Goal: Task Accomplishment & Management: Manage account settings

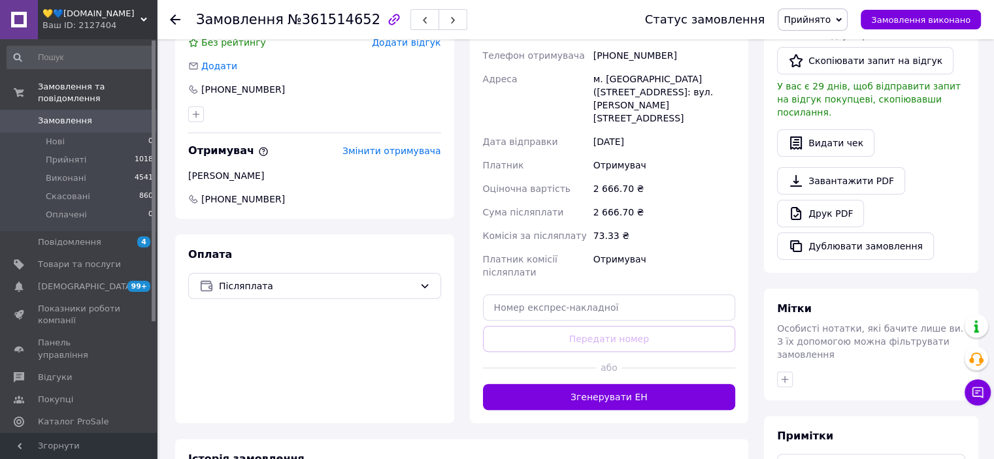
scroll to position [399, 0]
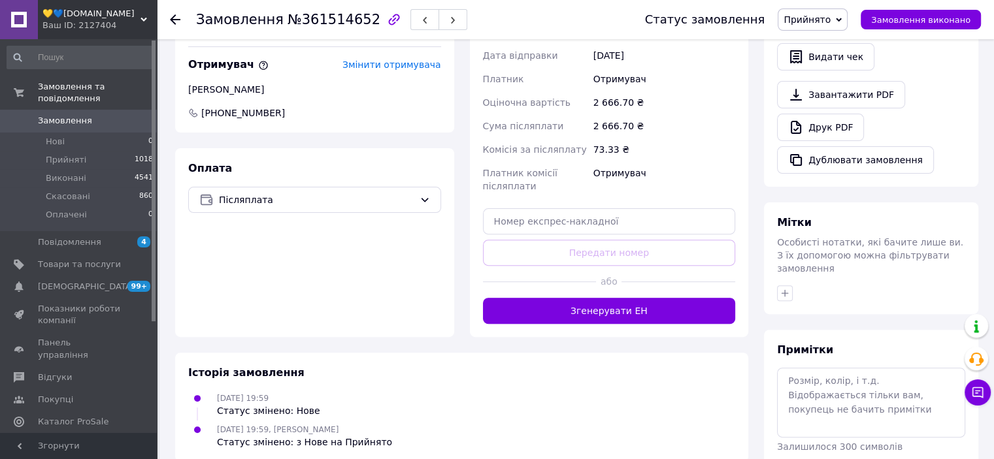
click at [602, 298] on div "Доставка Редагувати Нова Пошта (платна) Отримувач Чорняк Ігор Телефон отримувач…" at bounding box center [609, 102] width 279 height 470
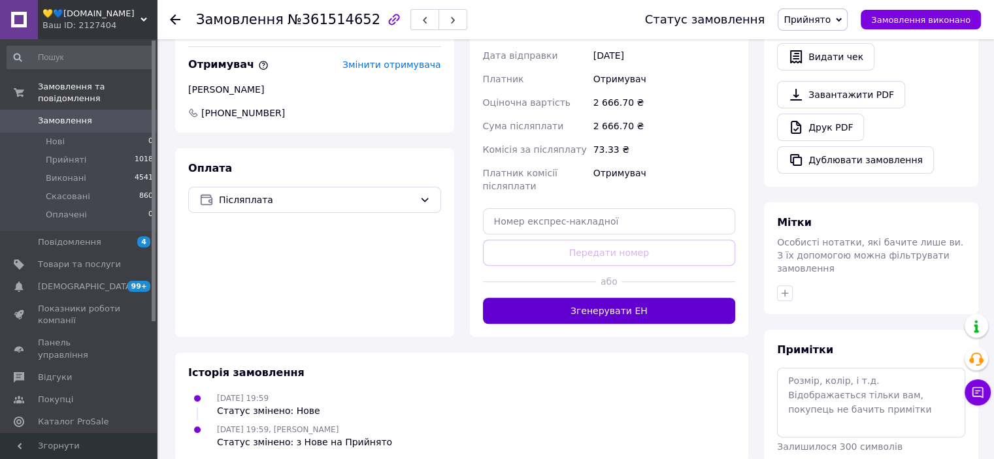
click at [599, 298] on button "Згенерувати ЕН" at bounding box center [609, 311] width 253 height 26
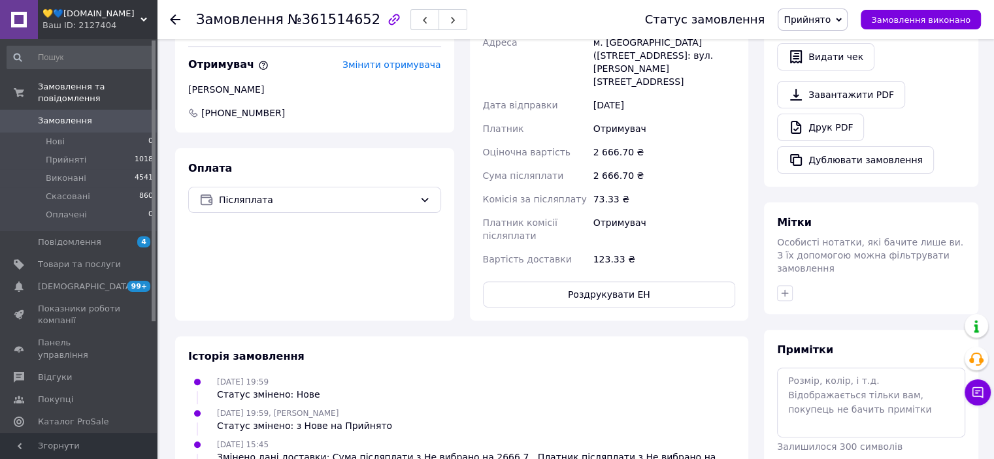
click at [63, 115] on span "Замовлення" at bounding box center [65, 121] width 54 height 12
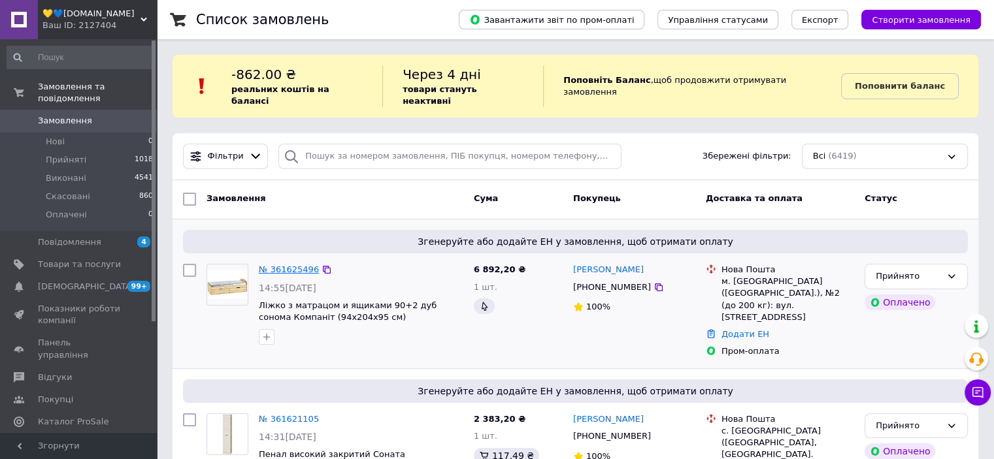
click at [291, 265] on link "№ 361625496" at bounding box center [289, 270] width 60 height 10
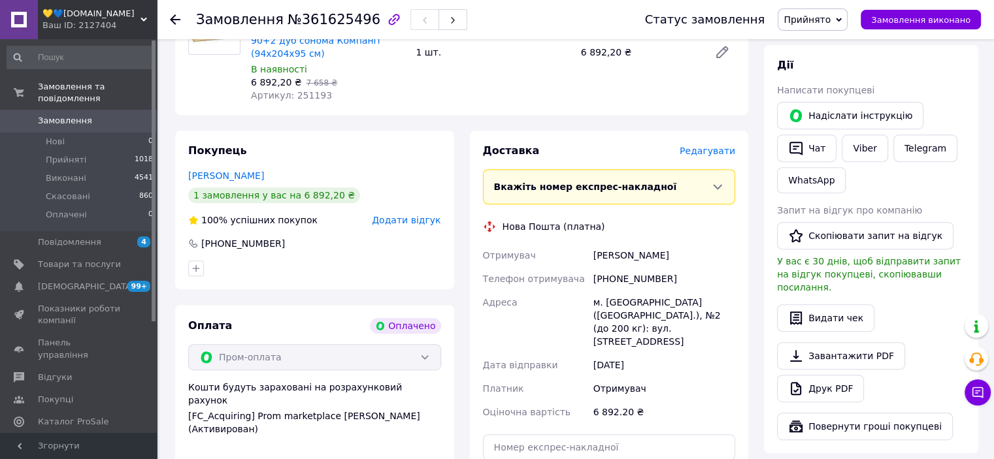
scroll to position [708, 0]
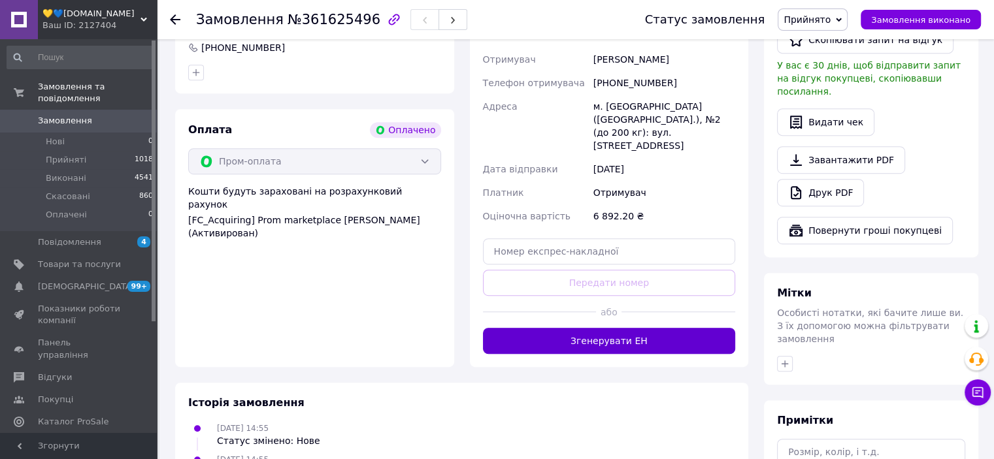
click at [609, 328] on button "Згенерувати ЕН" at bounding box center [609, 341] width 253 height 26
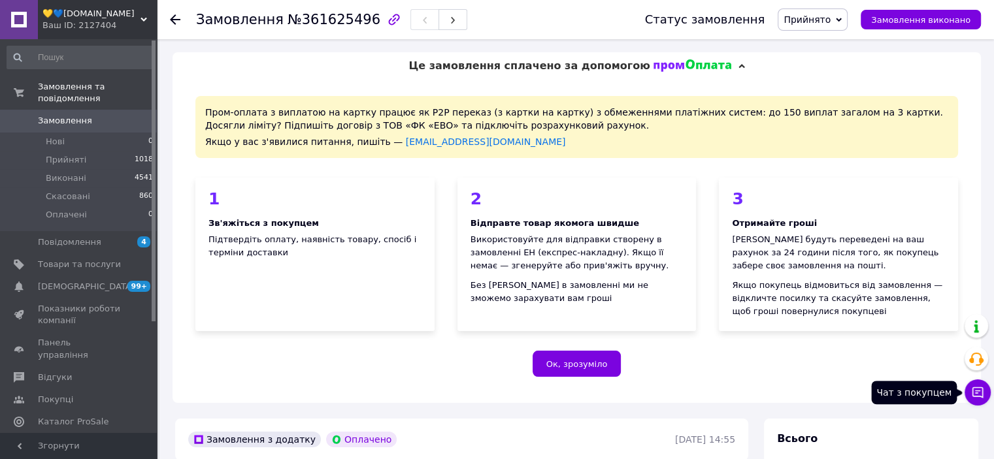
click at [970, 397] on button "Чат з покупцем" at bounding box center [977, 393] width 26 height 26
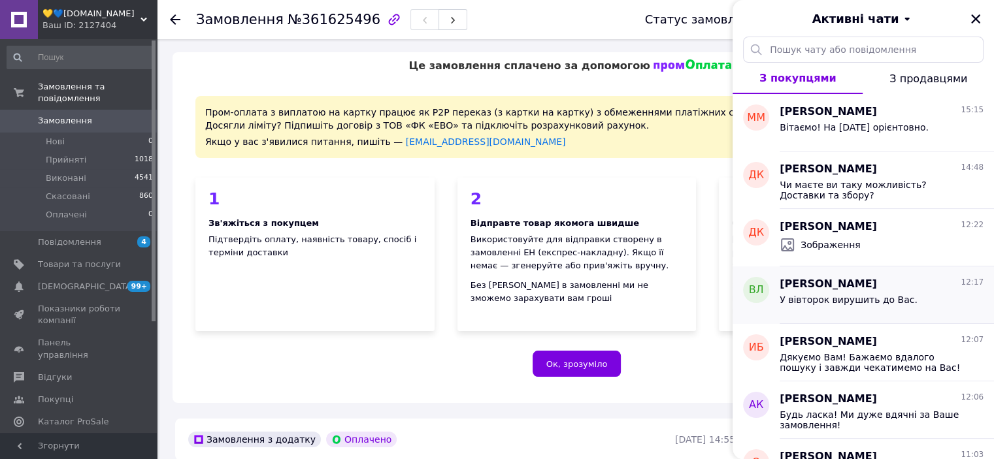
click at [838, 308] on div "У вівторок вирушить до Вас." at bounding box center [848, 304] width 138 height 18
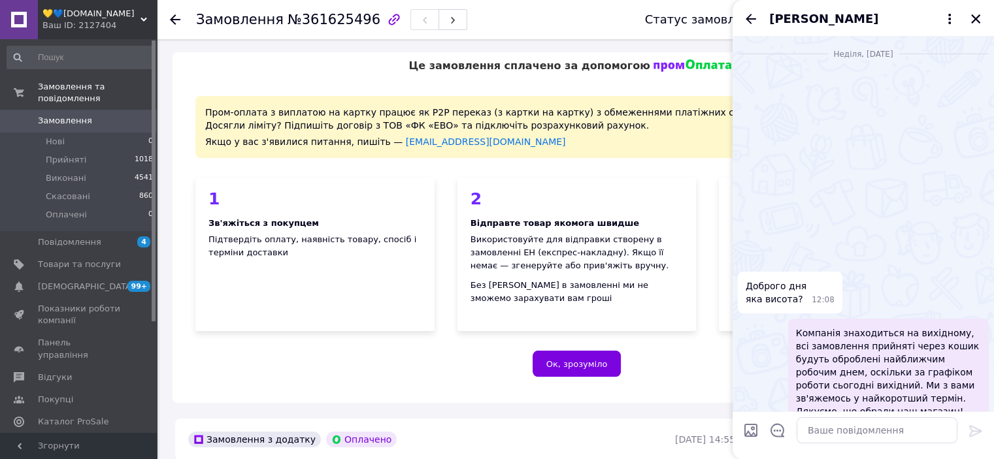
scroll to position [1426, 0]
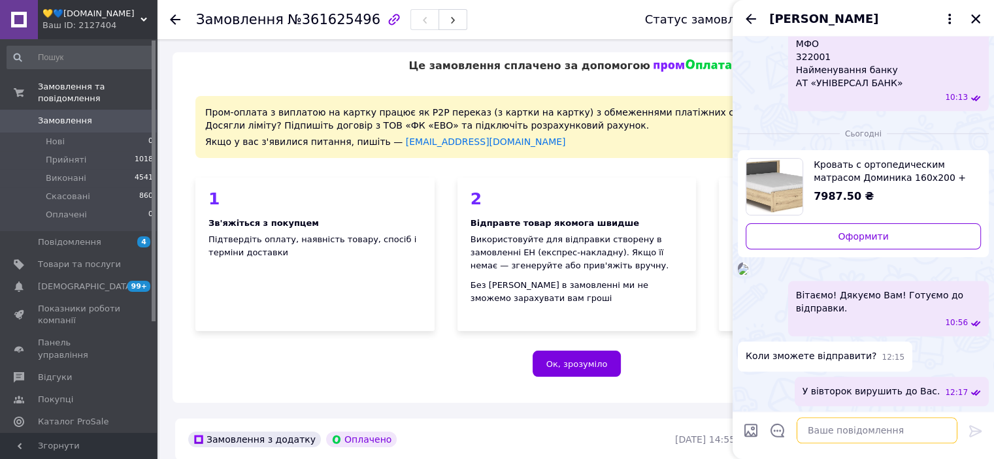
click at [849, 433] on textarea at bounding box center [876, 430] width 161 height 26
paste textarea "Вітаємо! Ваше замовлення передається на відвантаження до складу компанії-переві…"
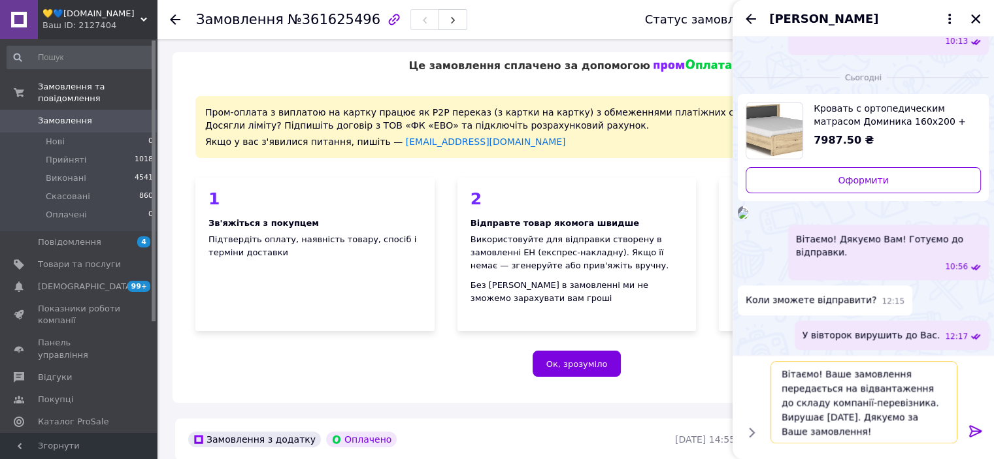
click at [790, 415] on textarea "Вітаємо! Ваше замовлення передається на відвантаження до складу компанії-переві…" at bounding box center [863, 402] width 187 height 82
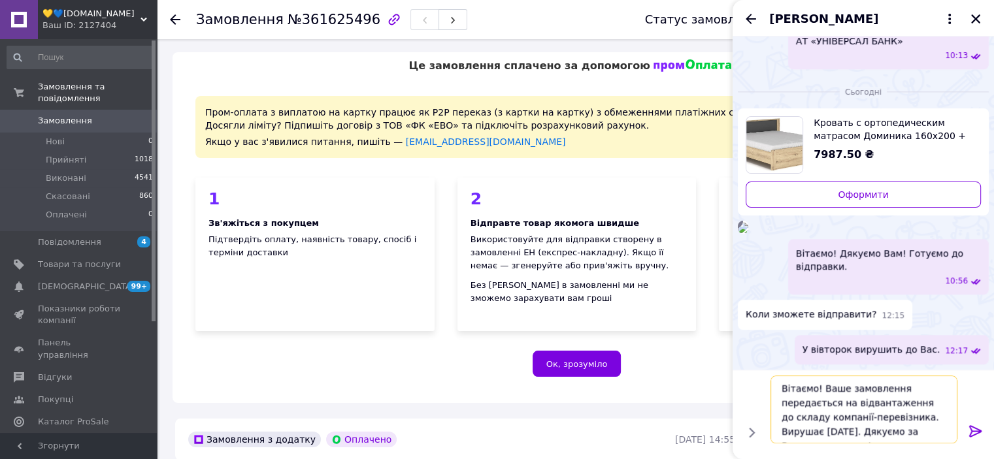
type textarea "Вітаємо! Ваше замовлення передається на відвантаження до складу компанії-переві…"
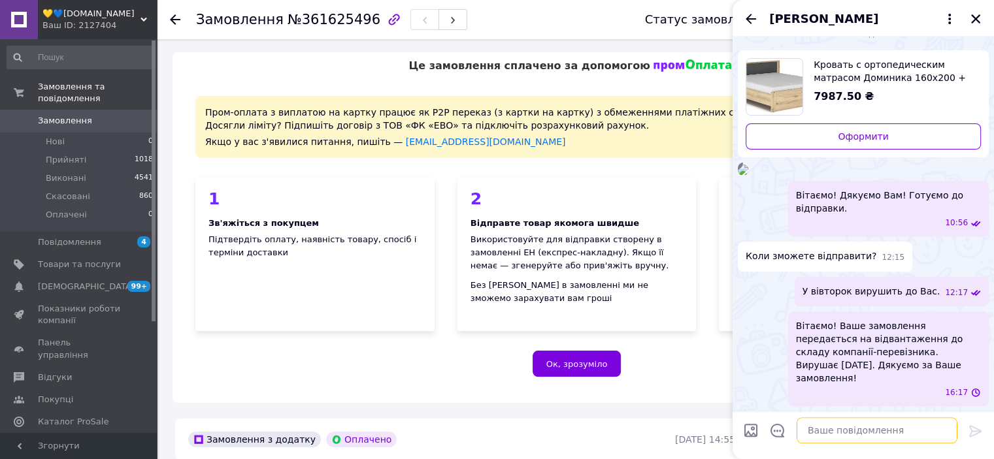
scroll to position [1552, 0]
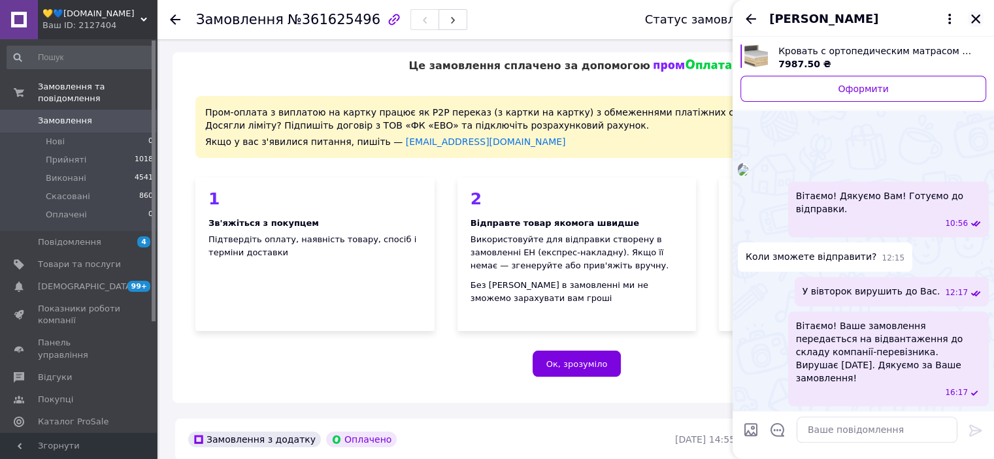
click at [975, 18] on icon "Закрити" at bounding box center [975, 18] width 9 height 9
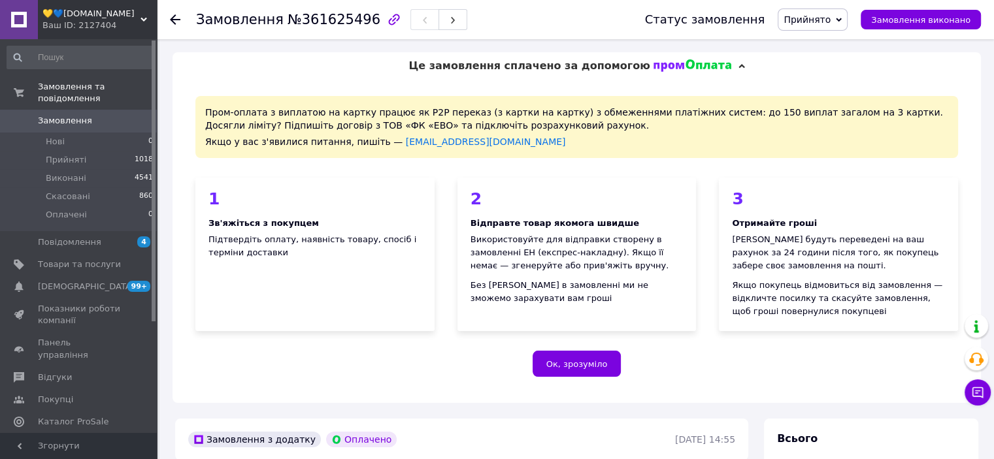
click at [82, 115] on span "Замовлення" at bounding box center [65, 121] width 54 height 12
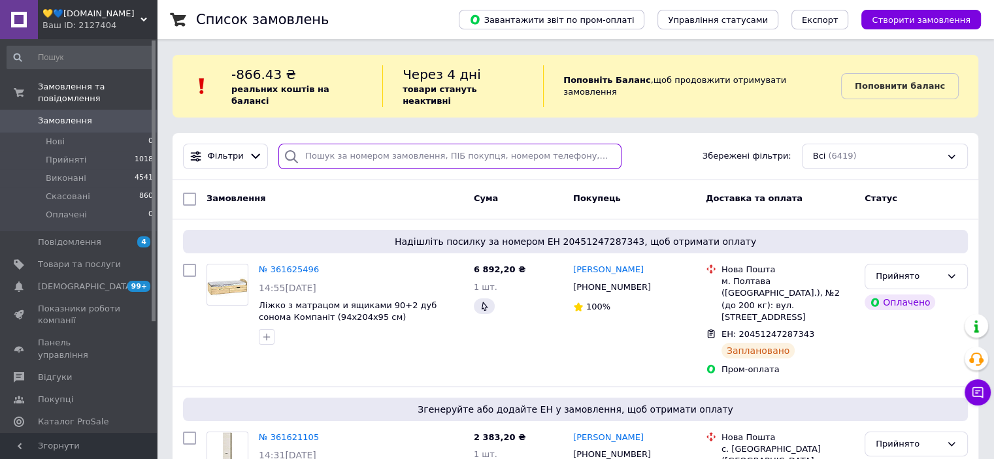
click at [352, 144] on input "search" at bounding box center [449, 156] width 343 height 25
paste input "673493318"
type input "673493318"
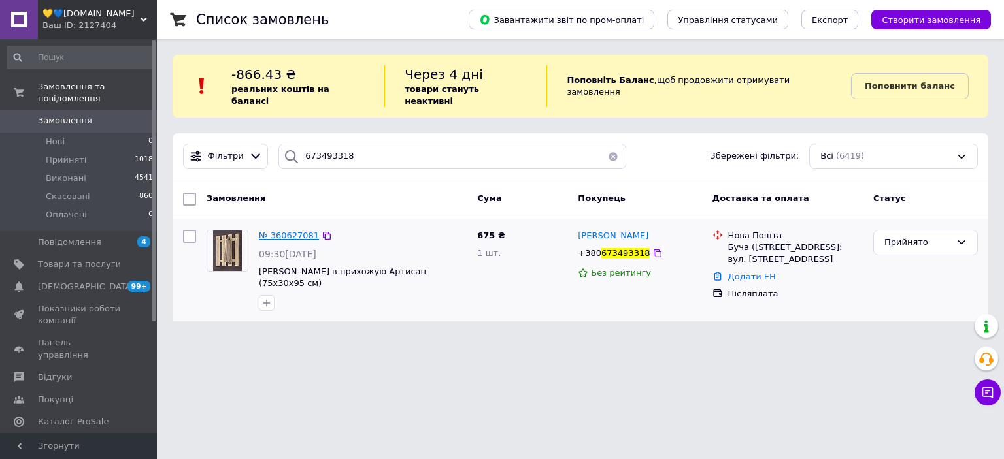
click at [292, 231] on span "№ 360627081" at bounding box center [289, 236] width 60 height 10
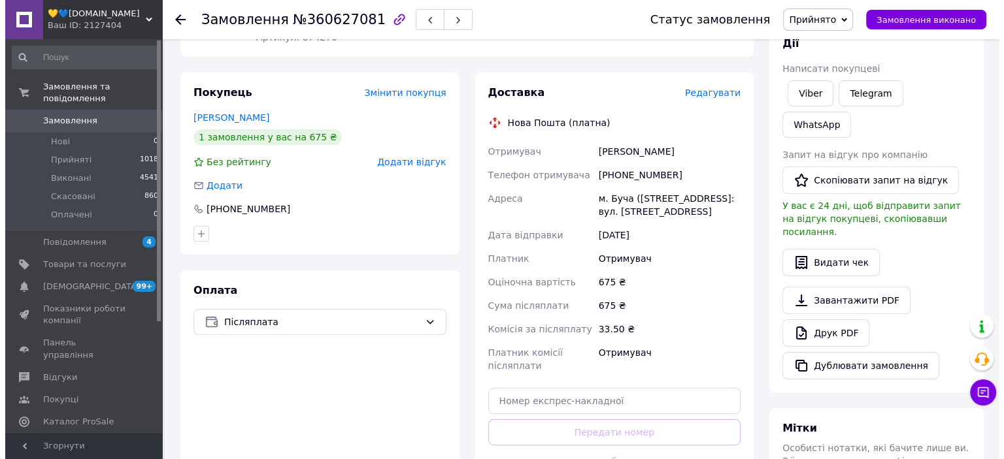
scroll to position [196, 0]
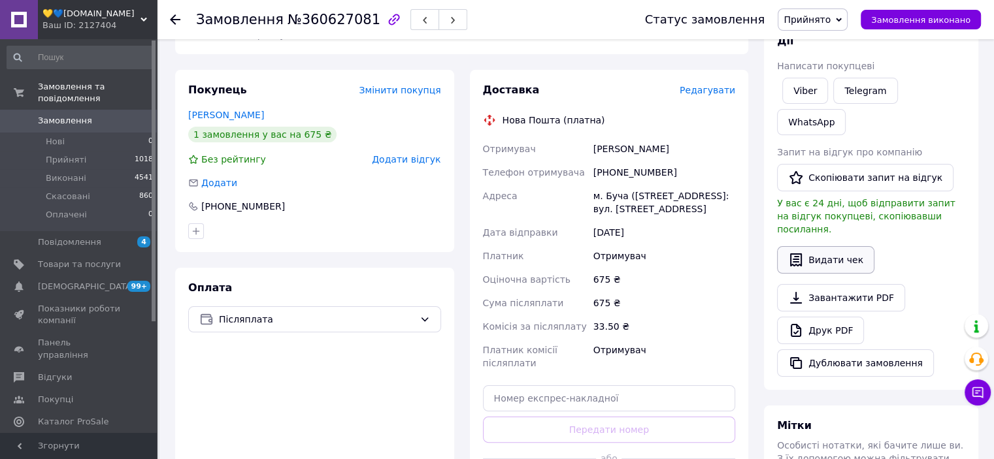
click at [838, 246] on button "Видати чек" at bounding box center [825, 259] width 97 height 27
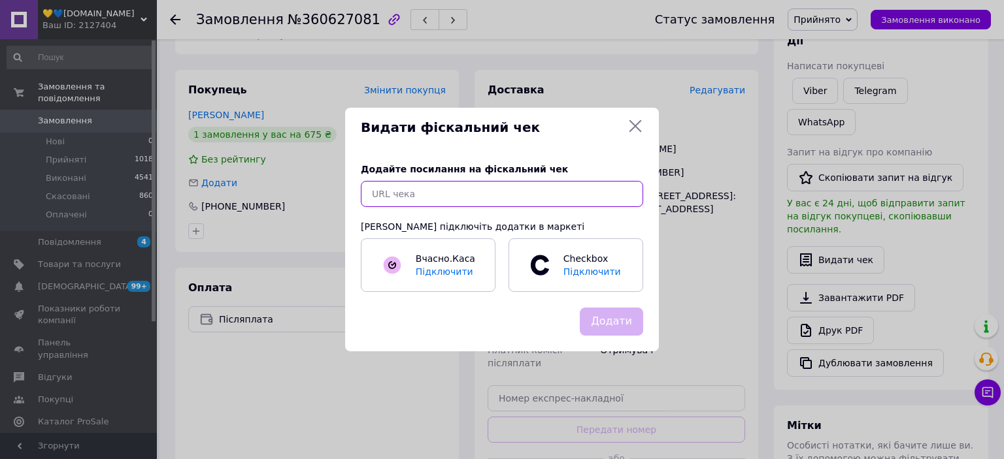
click at [550, 193] on input "text" at bounding box center [502, 194] width 282 height 26
paste input "https://check.checkbox.ua/9c673703-986e-455d-81dd-f8d35607aca8"
type input "https://check.checkbox.ua/9c673703-986e-455d-81dd-f8d35607aca8"
click at [616, 323] on button "Додати" at bounding box center [611, 322] width 63 height 28
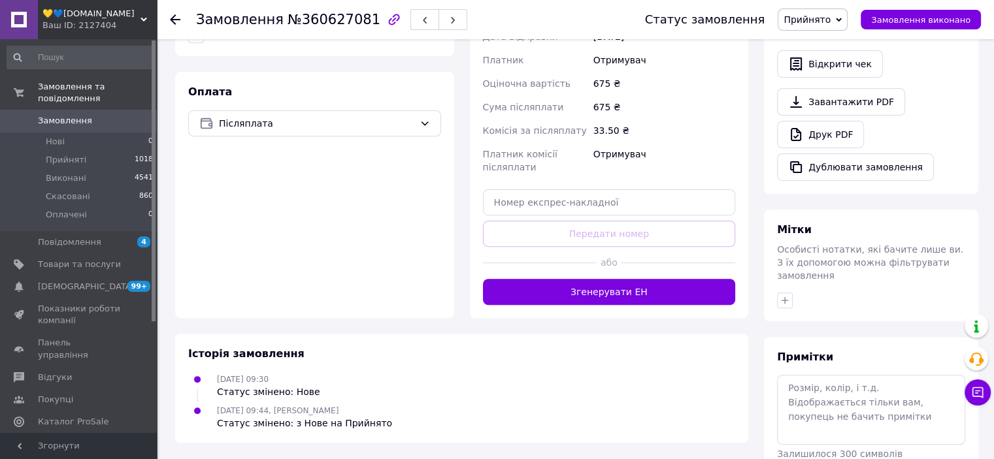
scroll to position [196, 0]
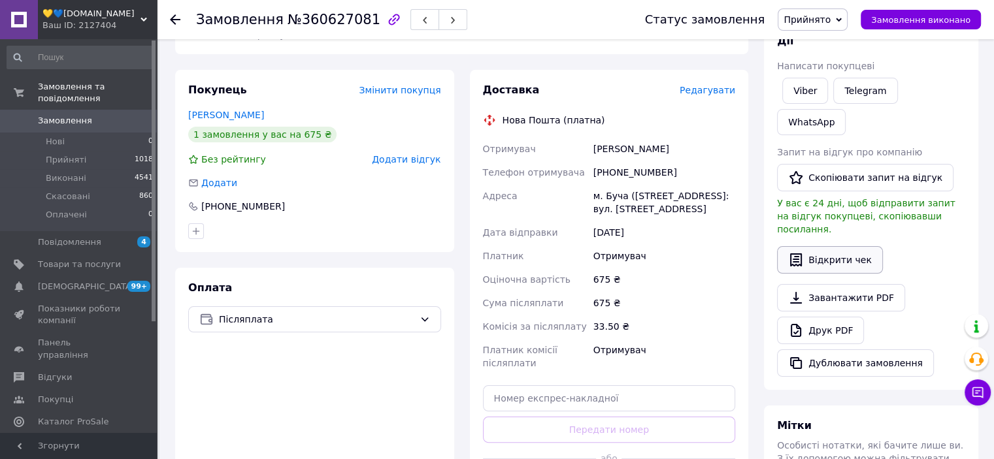
click at [815, 246] on button "Відкрити чек" at bounding box center [830, 259] width 106 height 27
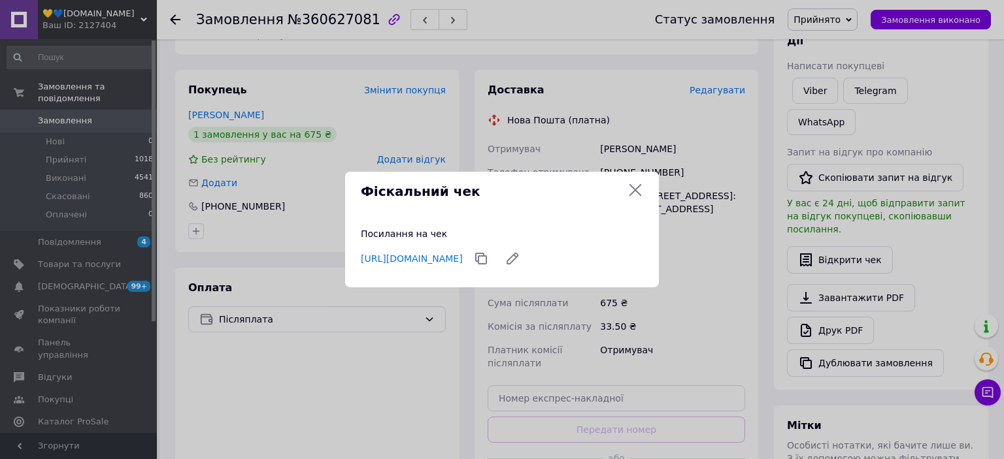
click at [629, 188] on icon at bounding box center [635, 190] width 16 height 16
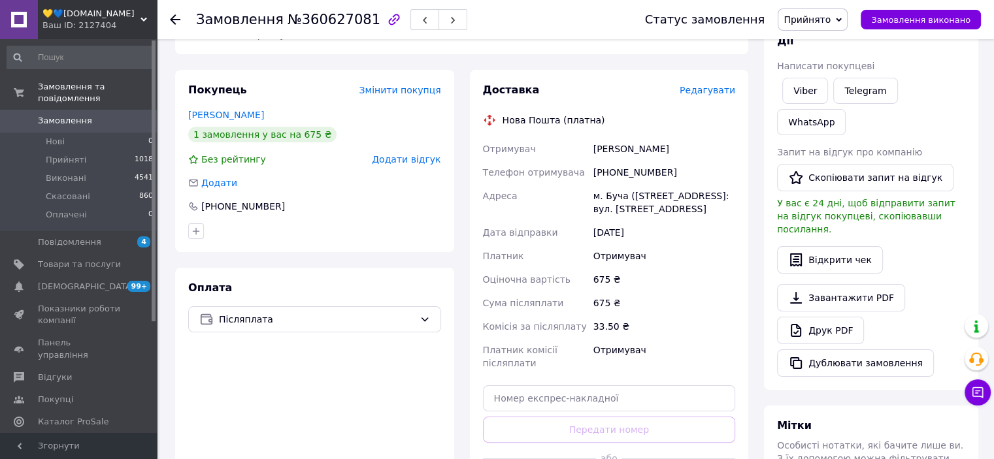
scroll to position [0, 0]
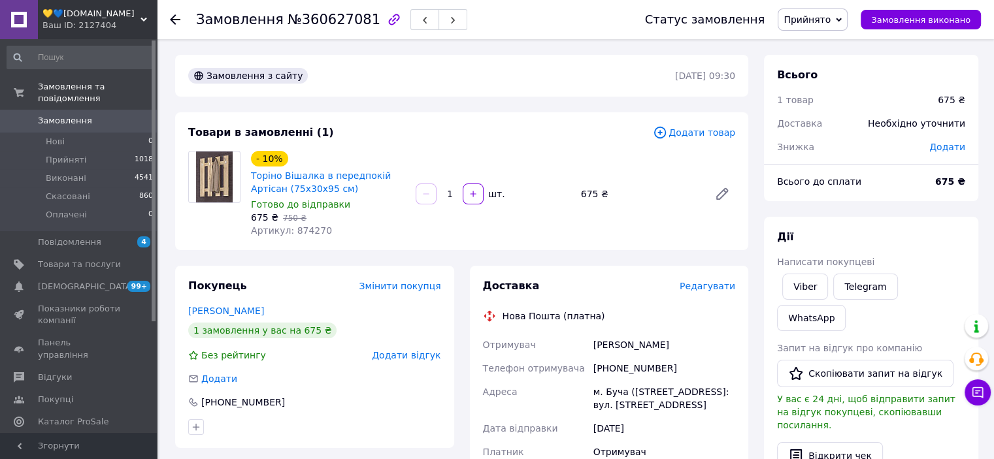
click at [76, 115] on span "Замовлення" at bounding box center [65, 121] width 54 height 12
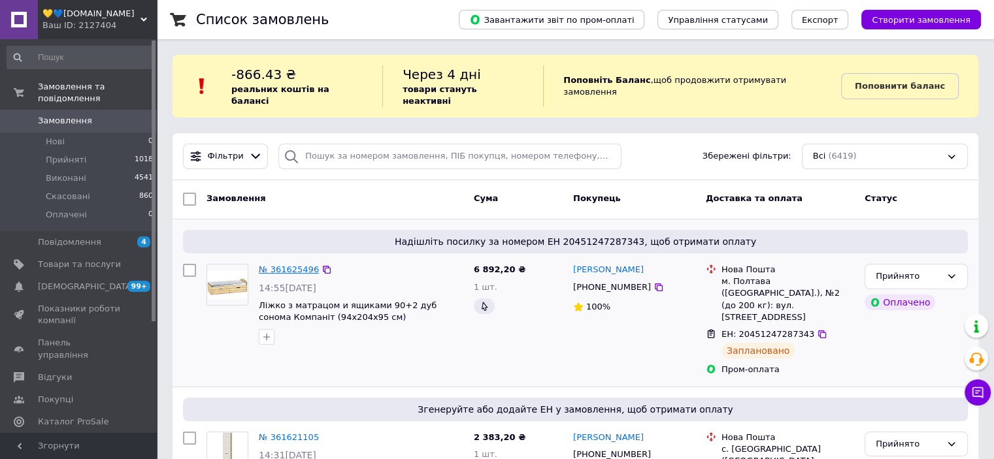
click at [282, 265] on link "№ 361625496" at bounding box center [289, 270] width 60 height 10
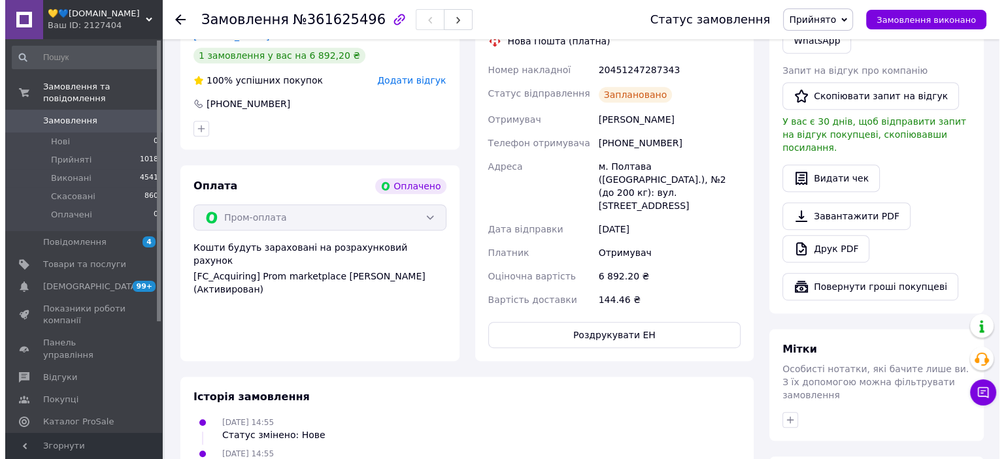
scroll to position [655, 0]
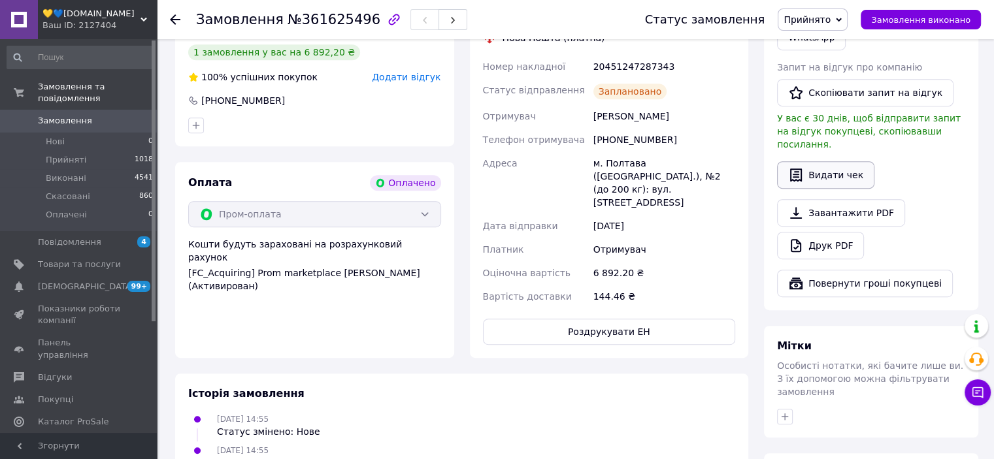
click at [813, 164] on button "Видати чек" at bounding box center [825, 174] width 97 height 27
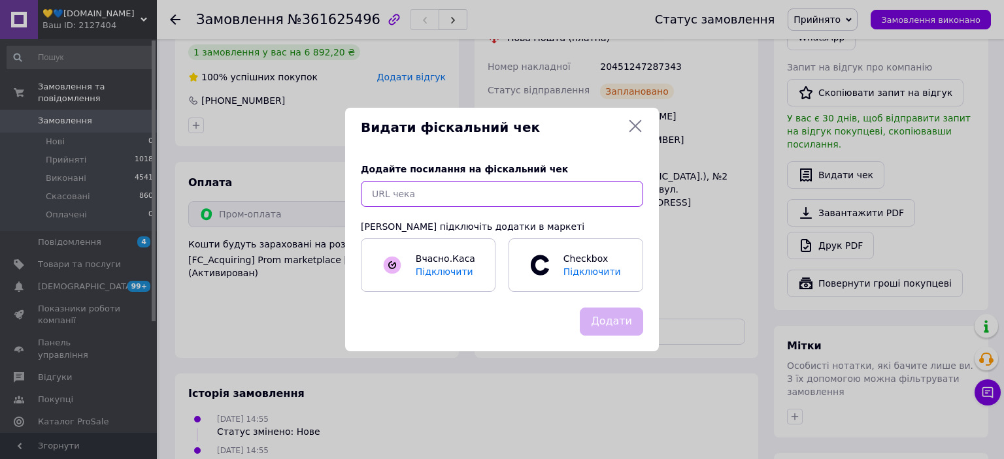
click at [578, 185] on input "text" at bounding box center [502, 194] width 282 height 26
paste input "https://check.checkbox.ua/57ee0bb9-d4b3-407b-9fab-b98da4b869b2"
type input "https://check.checkbox.ua/57ee0bb9-d4b3-407b-9fab-b98da4b869b2"
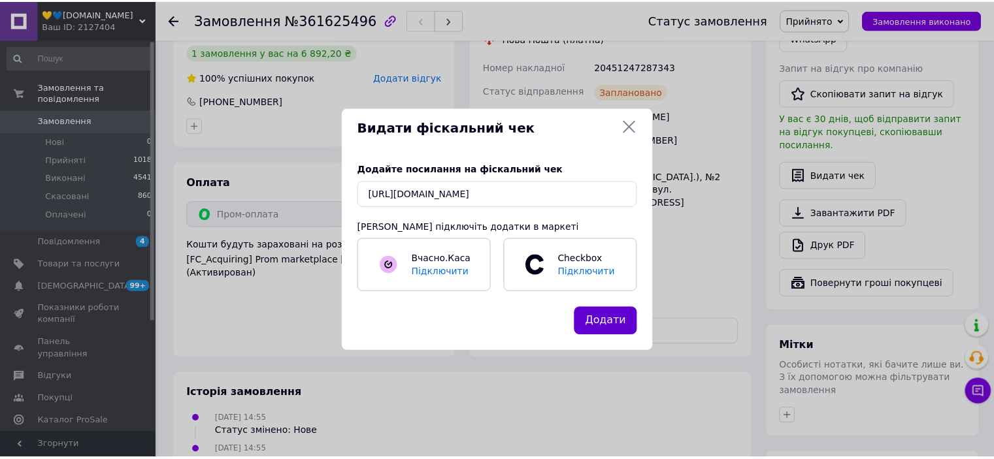
scroll to position [0, 0]
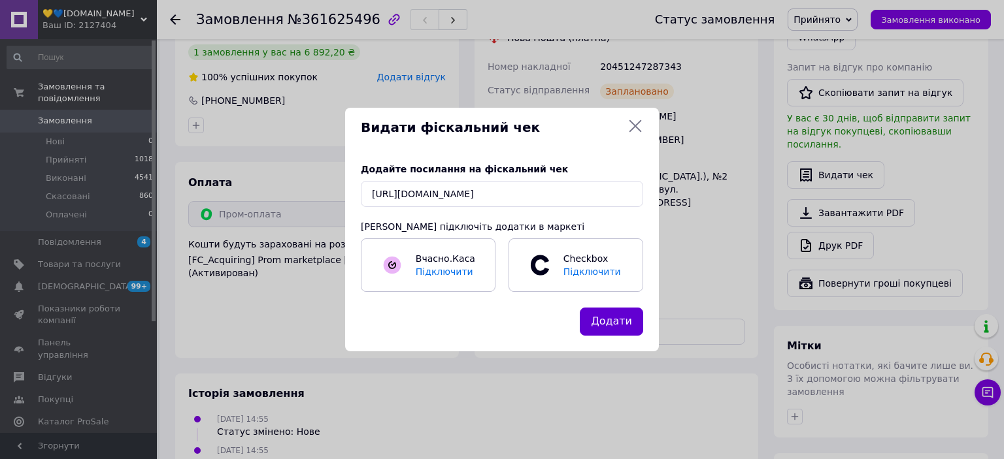
click at [621, 316] on button "Додати" at bounding box center [611, 322] width 63 height 28
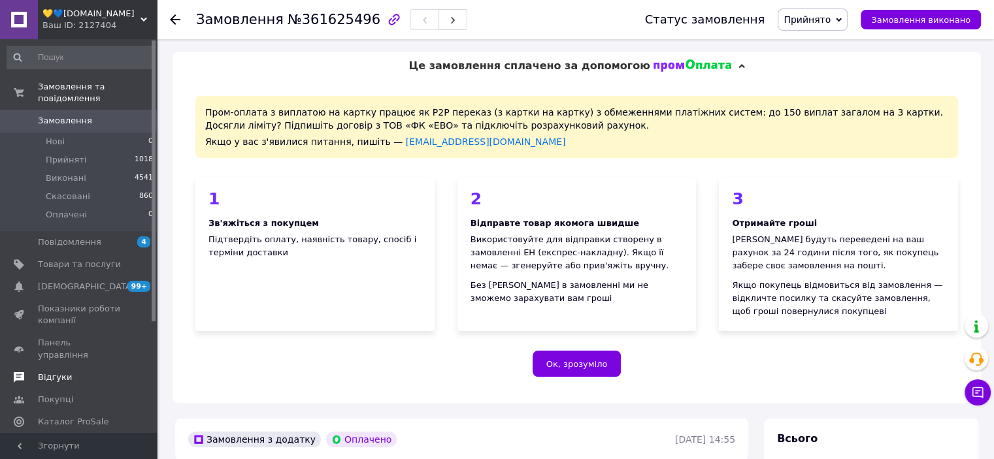
click at [59, 372] on span "Відгуки" at bounding box center [55, 378] width 34 height 12
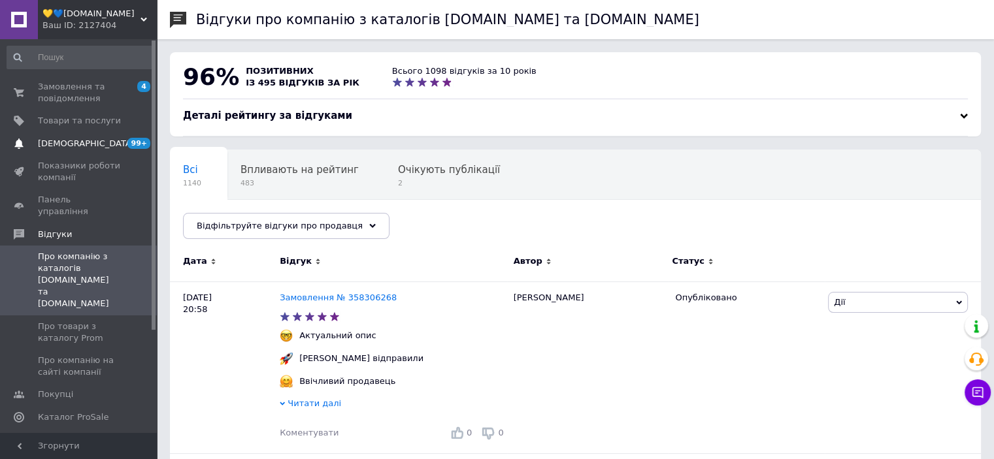
click at [68, 142] on span "[DEMOGRAPHIC_DATA]" at bounding box center [86, 144] width 97 height 12
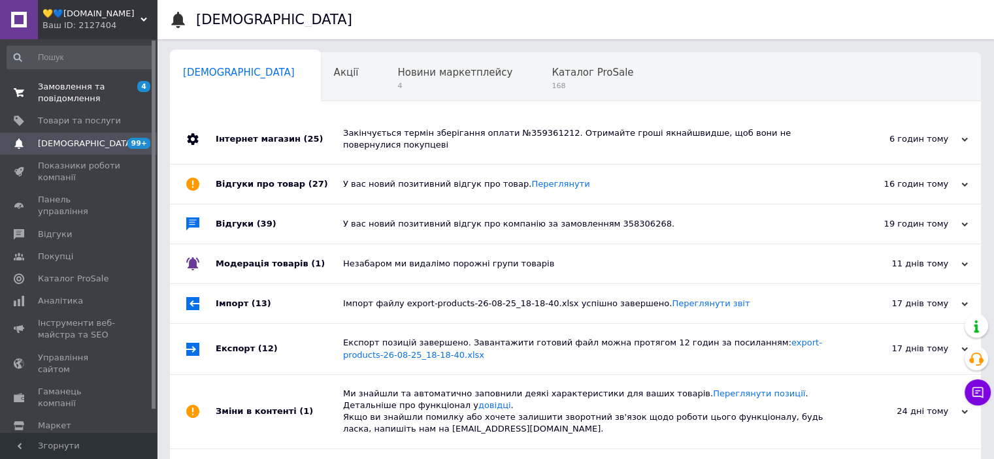
click at [60, 95] on span "Замовлення та повідомлення" at bounding box center [79, 93] width 83 height 24
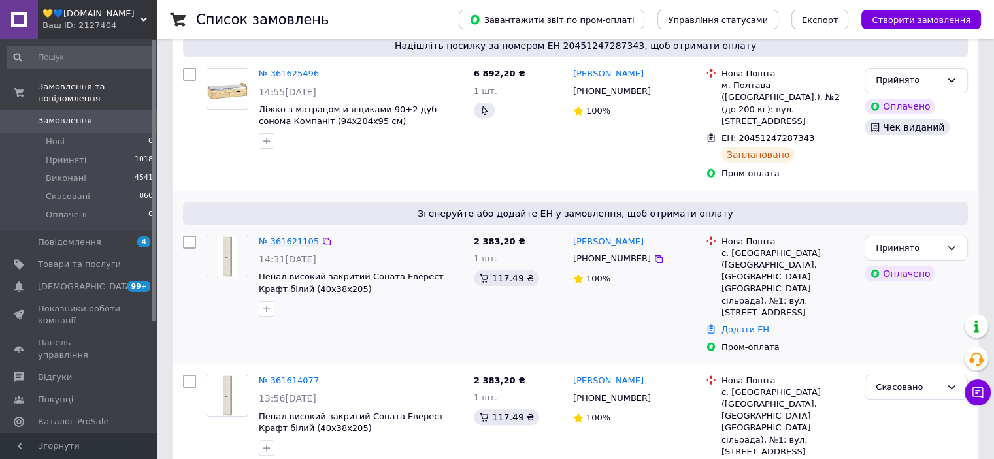
click at [288, 237] on link "№ 361621105" at bounding box center [289, 242] width 60 height 10
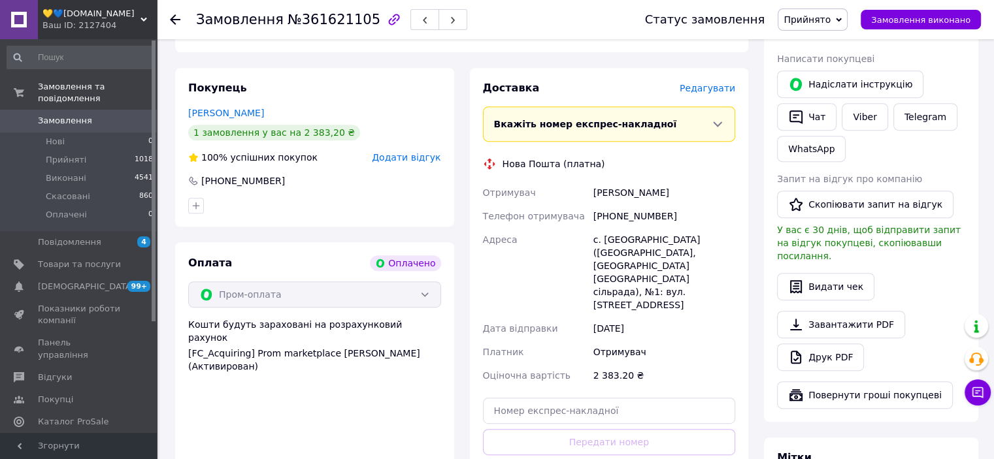
scroll to position [784, 0]
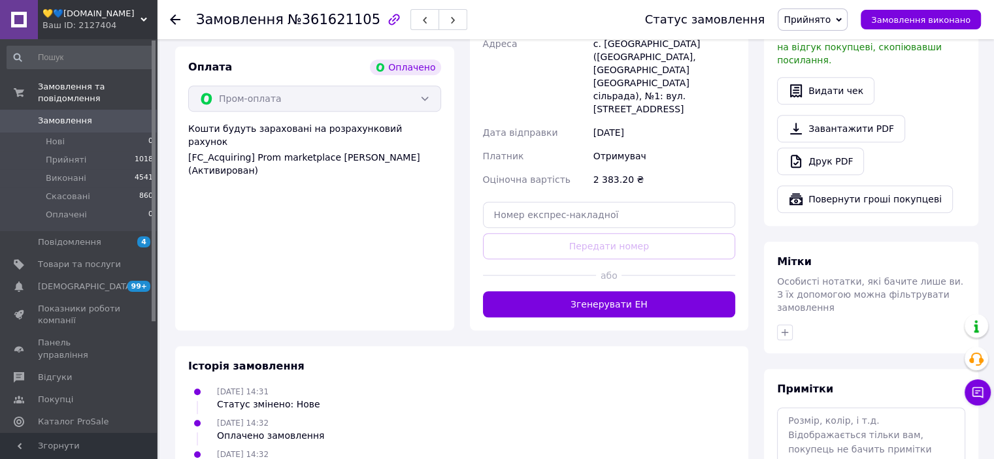
click at [598, 291] on button "Згенерувати ЕН" at bounding box center [609, 304] width 253 height 26
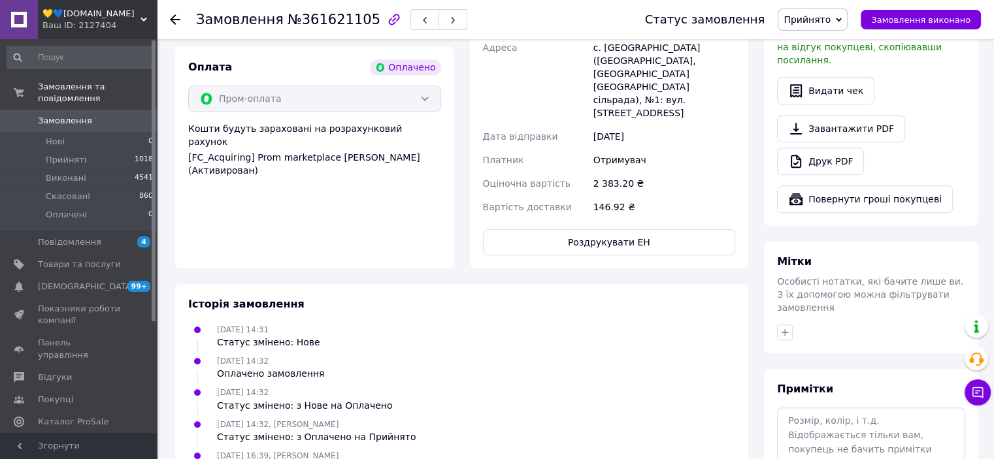
scroll to position [392, 0]
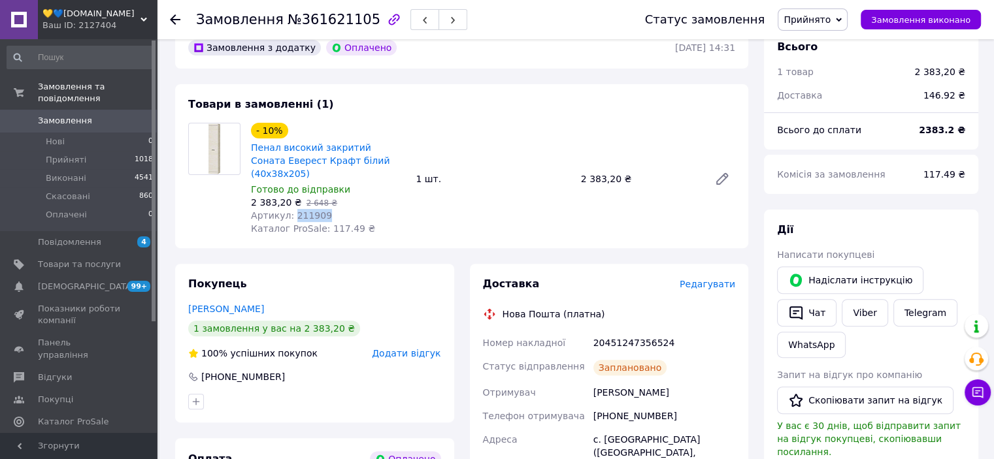
drag, startPoint x: 289, startPoint y: 208, endPoint x: 333, endPoint y: 206, distance: 43.2
click at [333, 209] on div "Артикул: 211909" at bounding box center [328, 215] width 154 height 13
copy span "211909"
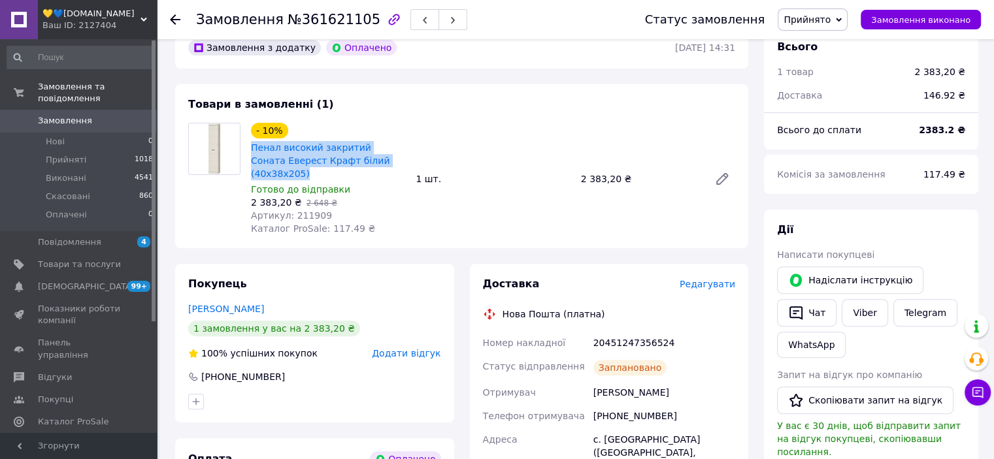
drag, startPoint x: 248, startPoint y: 144, endPoint x: 394, endPoint y: 158, distance: 147.1
click at [394, 158] on div "- 10% Пенал високий закритий Соната Еверест Крафт білий (40х38х205) Готово до в…" at bounding box center [328, 179] width 165 height 118
copy link "Пенал високий закритий Соната Еверест Крафт білий (40х38х205)"
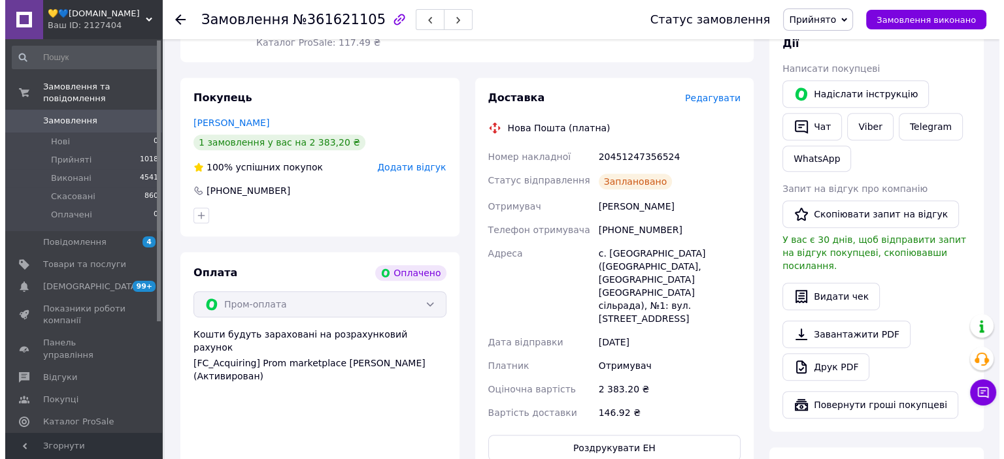
scroll to position [588, 0]
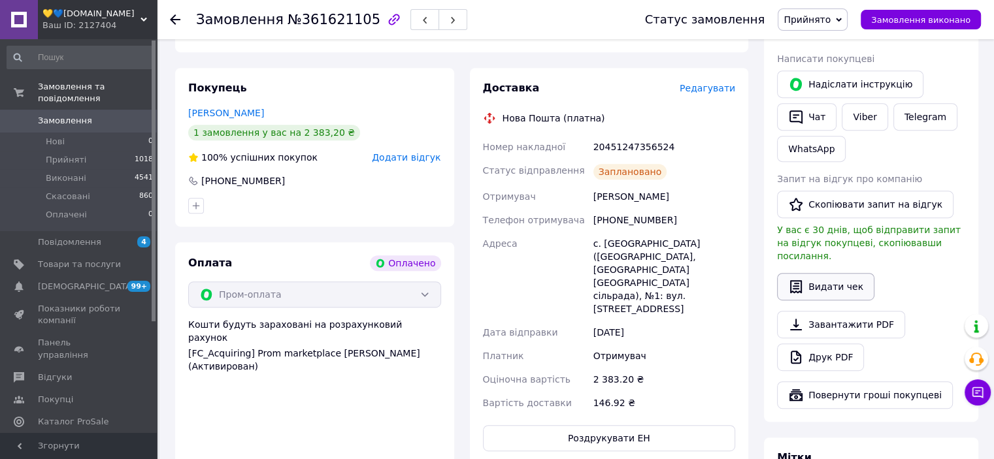
click at [834, 274] on button "Видати чек" at bounding box center [825, 286] width 97 height 27
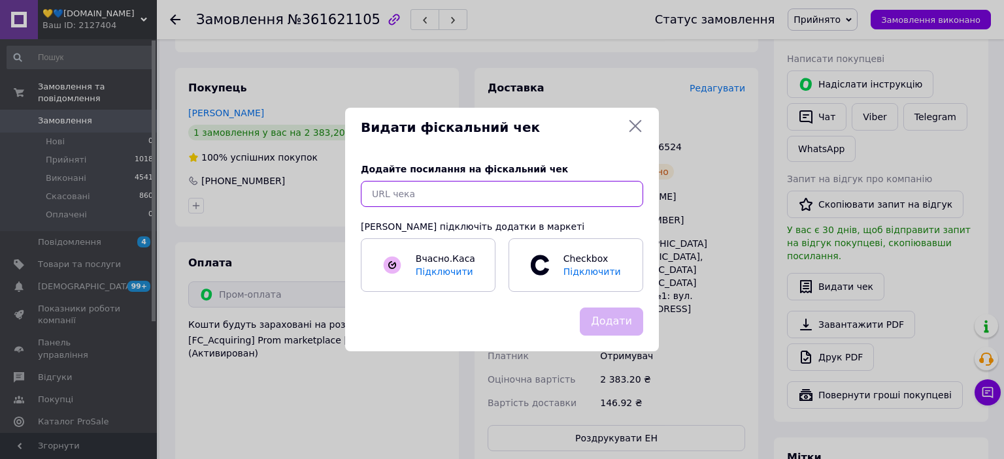
click at [580, 188] on input "text" at bounding box center [502, 194] width 282 height 26
paste input "https://check.checkbox.ua/472ccd34-dfd5-4d15-9349-9aa876935325"
type input "https://check.checkbox.ua/472ccd34-dfd5-4d15-9349-9aa876935325"
click at [608, 316] on button "Додати" at bounding box center [611, 322] width 63 height 28
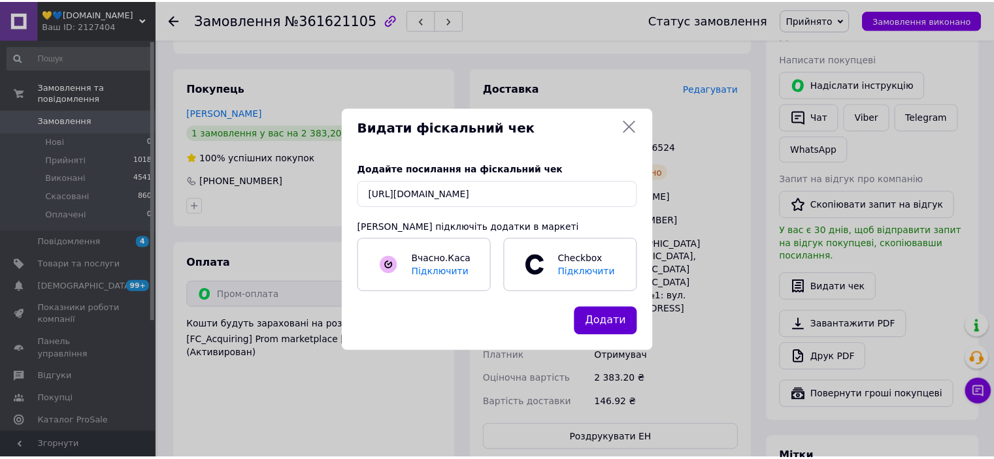
scroll to position [0, 0]
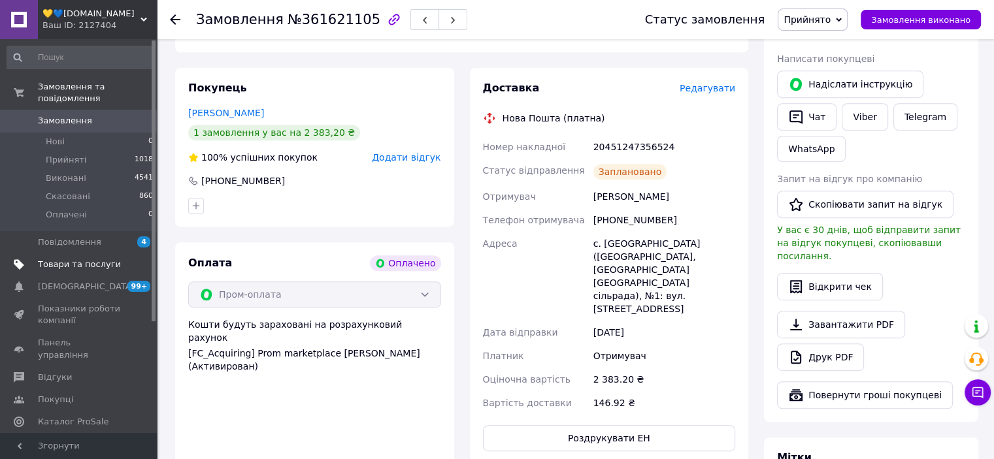
click at [73, 259] on span "Товари та послуги" at bounding box center [79, 265] width 83 height 12
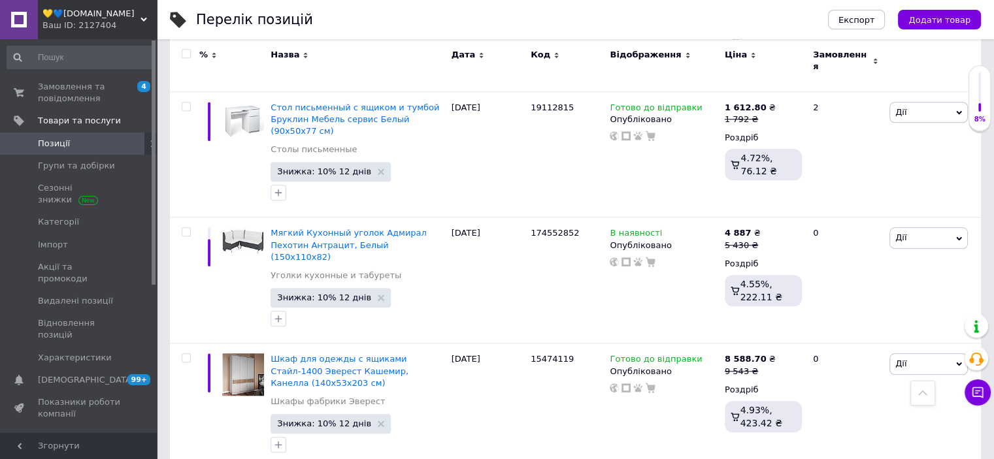
scroll to position [1176, 0]
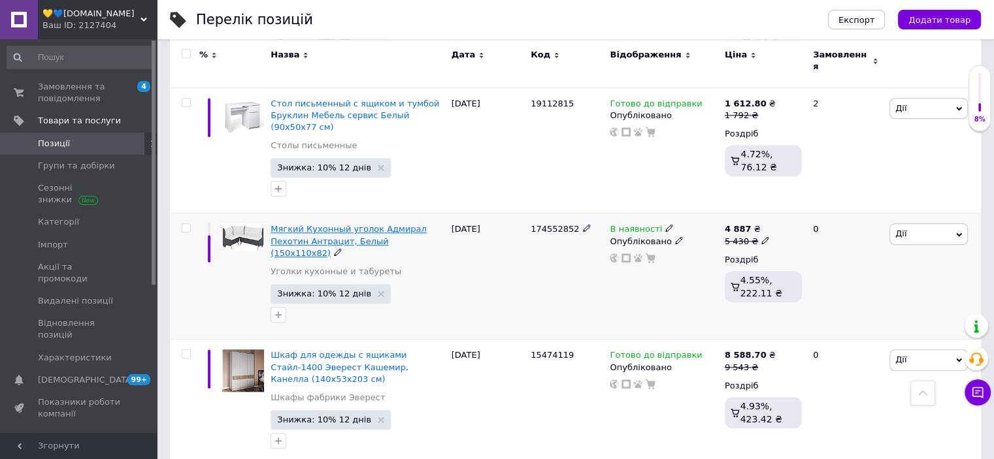
click at [367, 224] on span "Мягкий Кухонный уголок Адмирал Пехотин Антрацит, Белый (150х110х82)" at bounding box center [348, 240] width 156 height 33
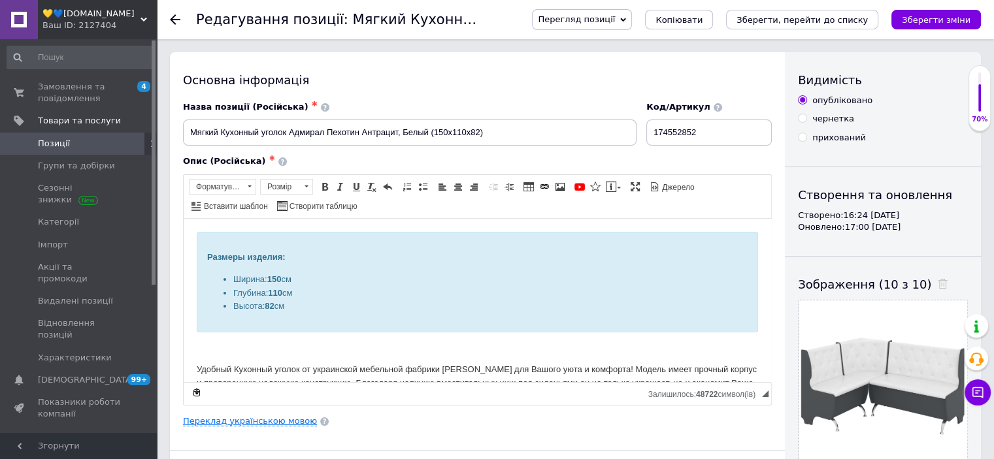
click at [275, 423] on link "Переклад українською мовою" at bounding box center [250, 421] width 134 height 10
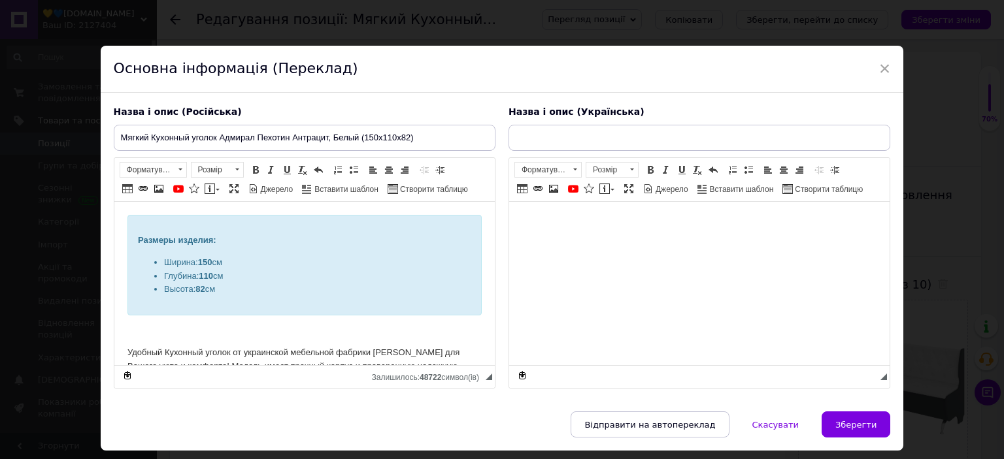
type input "М'який Кухонний куточок Адмірал Пєхотін Антрацит, Білий (150х110х82)"
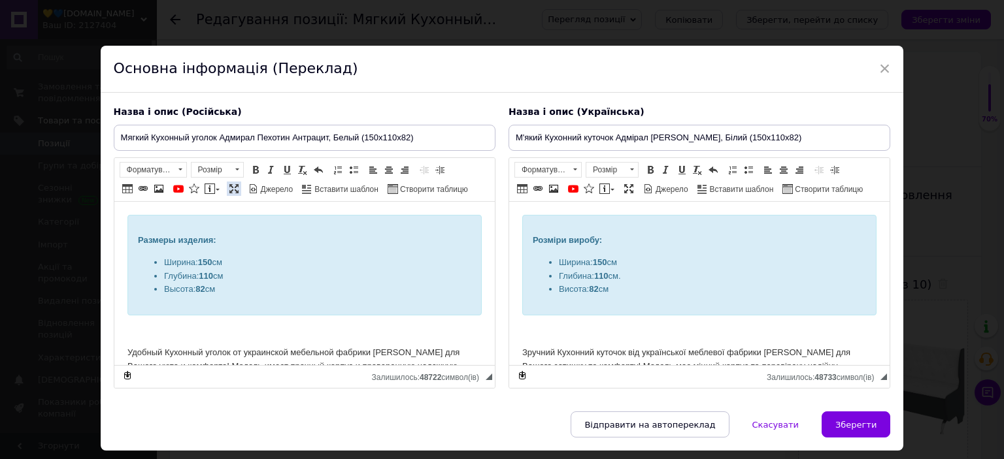
click at [230, 184] on span at bounding box center [234, 189] width 10 height 10
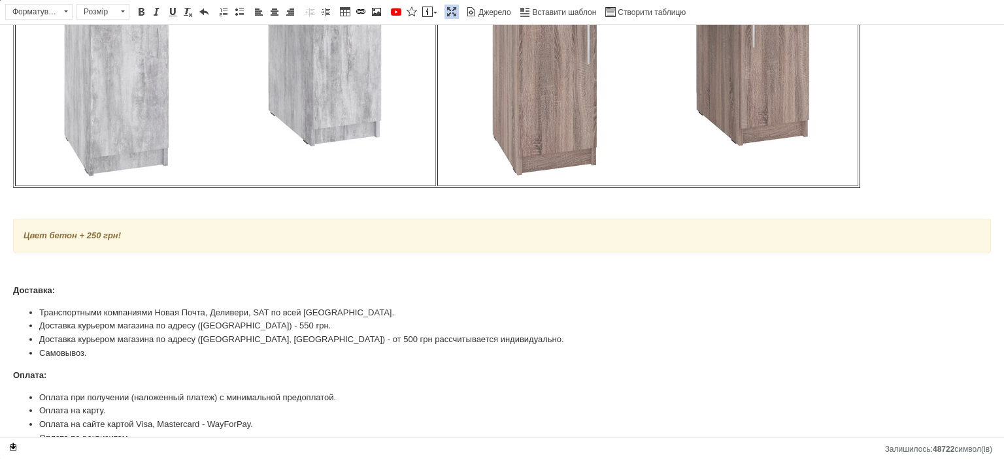
scroll to position [2359, 0]
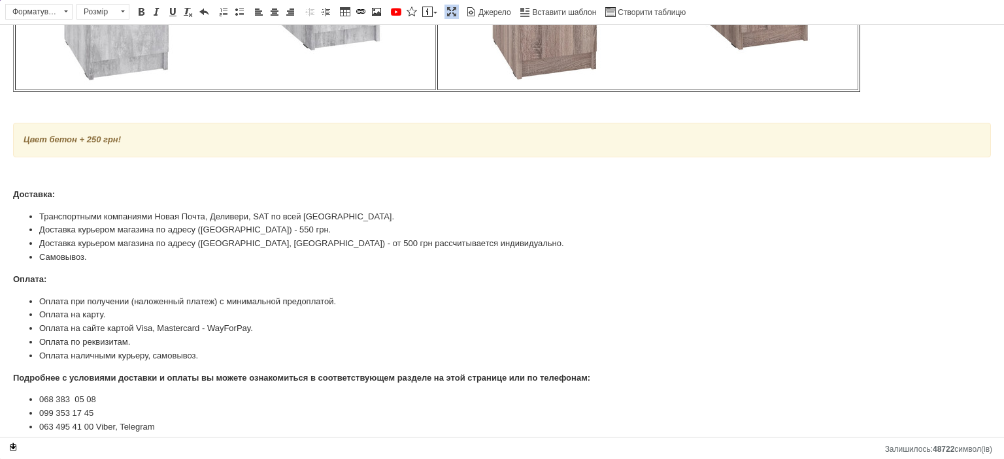
click at [446, 12] on span at bounding box center [451, 12] width 10 height 10
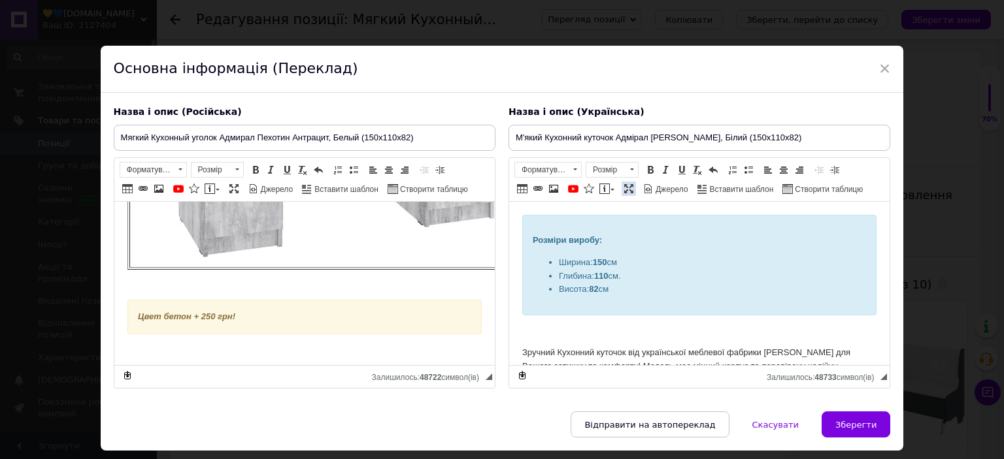
click at [627, 184] on span at bounding box center [628, 189] width 10 height 10
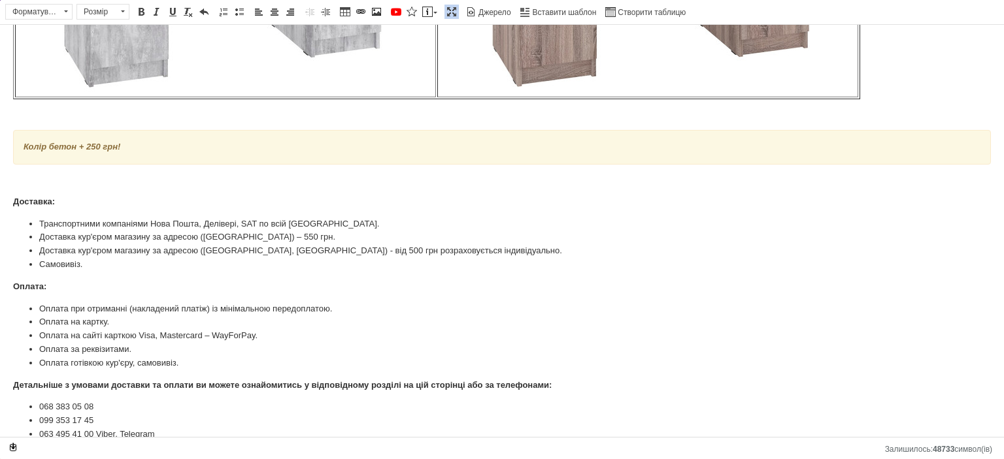
scroll to position [2359, 0]
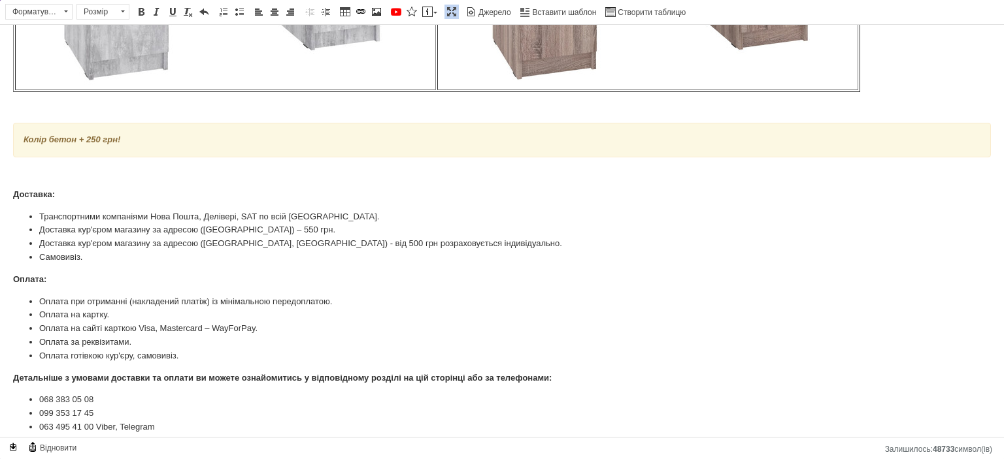
click at [446, 14] on span at bounding box center [451, 12] width 10 height 10
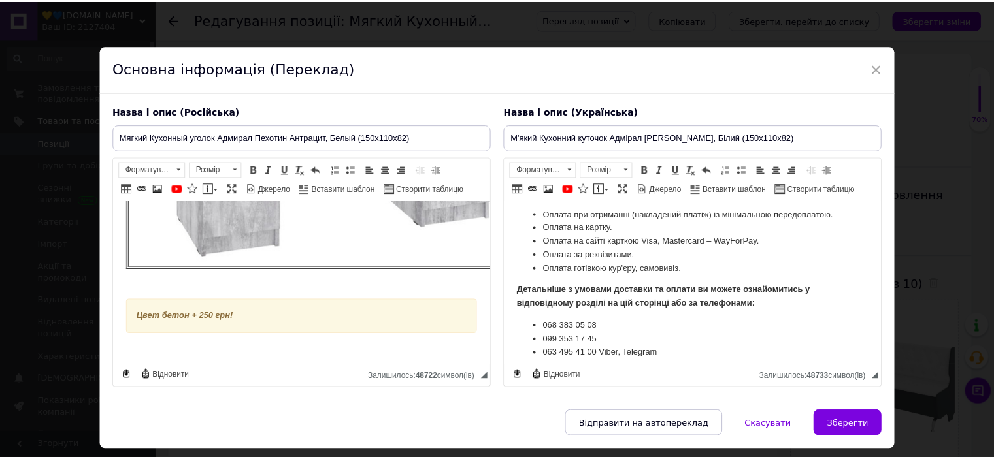
scroll to position [2700, 0]
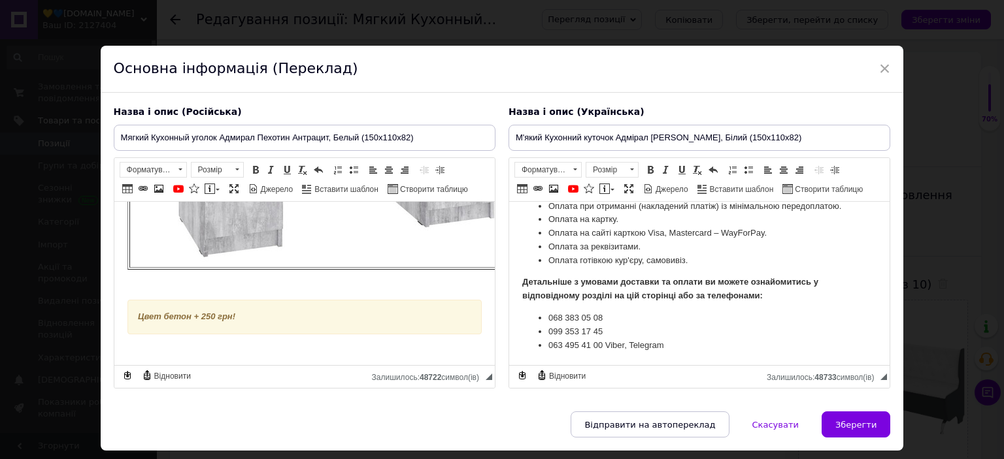
click at [843, 408] on div "Назва і опис (Російська) Мягкий Кухонный уголок Адмирал Пехотин Антрацит, Белый…" at bounding box center [502, 252] width 803 height 319
click at [841, 420] on span "Зберегти" at bounding box center [855, 425] width 41 height 10
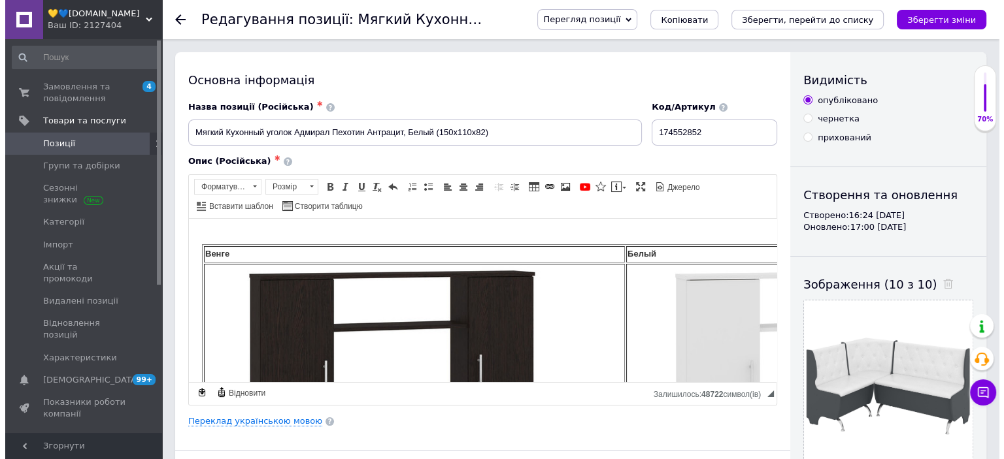
scroll to position [392, 0]
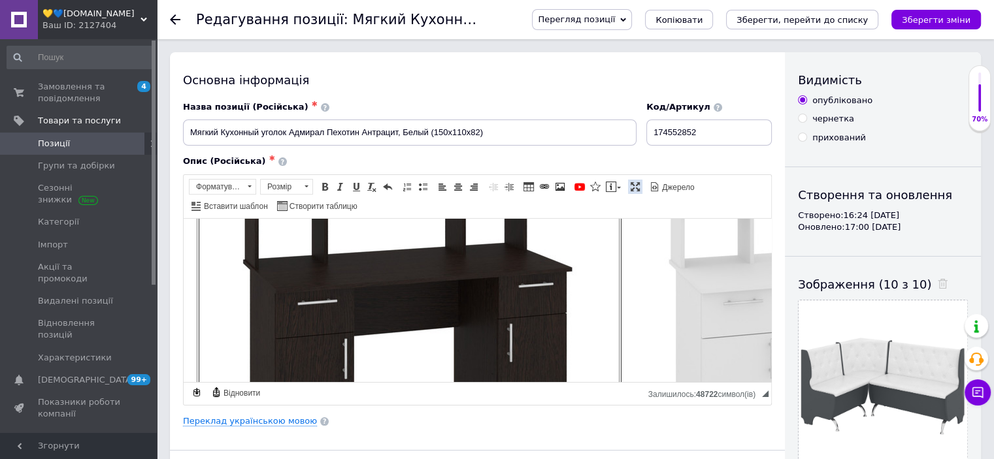
click at [630, 182] on span at bounding box center [635, 187] width 10 height 10
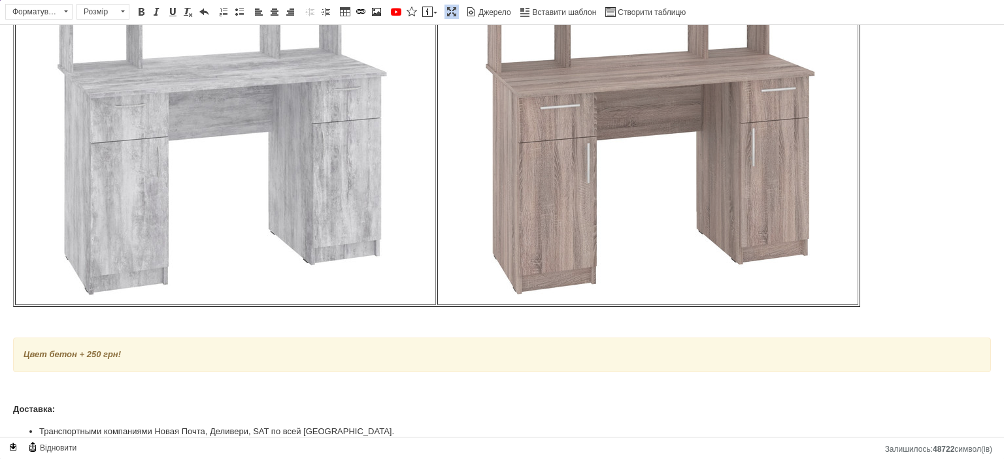
scroll to position [2325, 0]
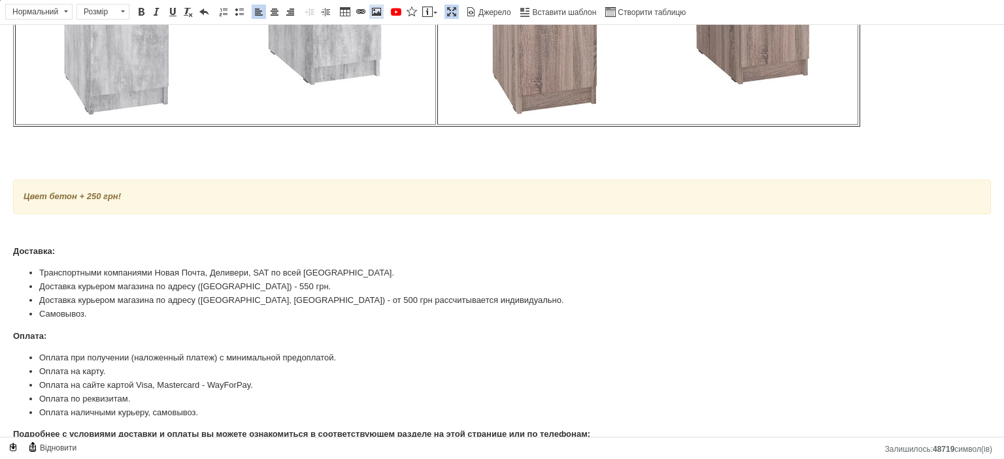
click at [371, 10] on span at bounding box center [376, 12] width 10 height 10
select select
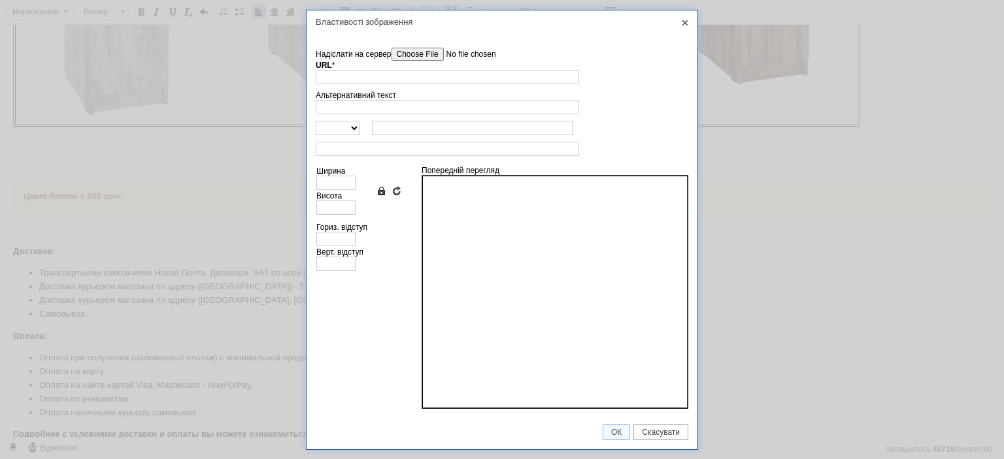
click at [401, 52] on input"] "Надіслати на сервер" at bounding box center [465, 54] width 148 height 13
click at [683, 25] on link "X" at bounding box center [685, 23] width 12 height 12
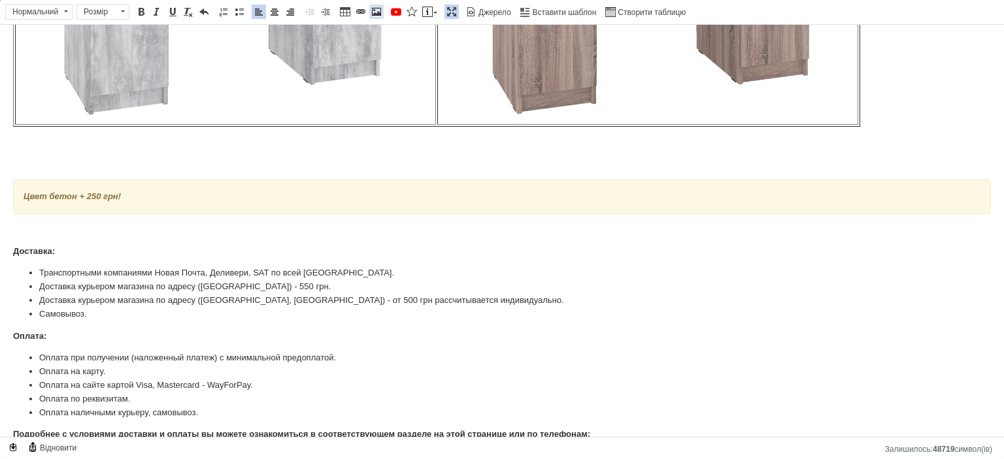
click at [372, 8] on span at bounding box center [376, 12] width 10 height 10
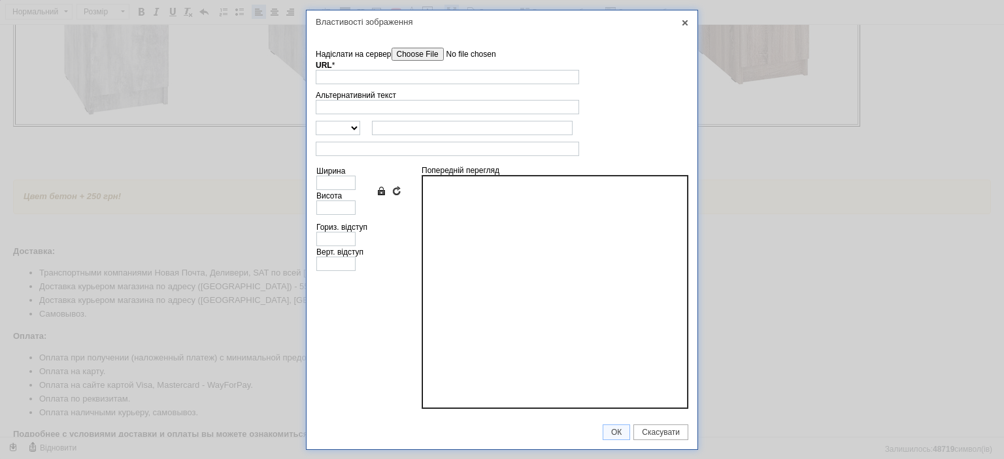
click at [405, 56] on input"] "Надіслати на сервер" at bounding box center [465, 54] width 148 height 13
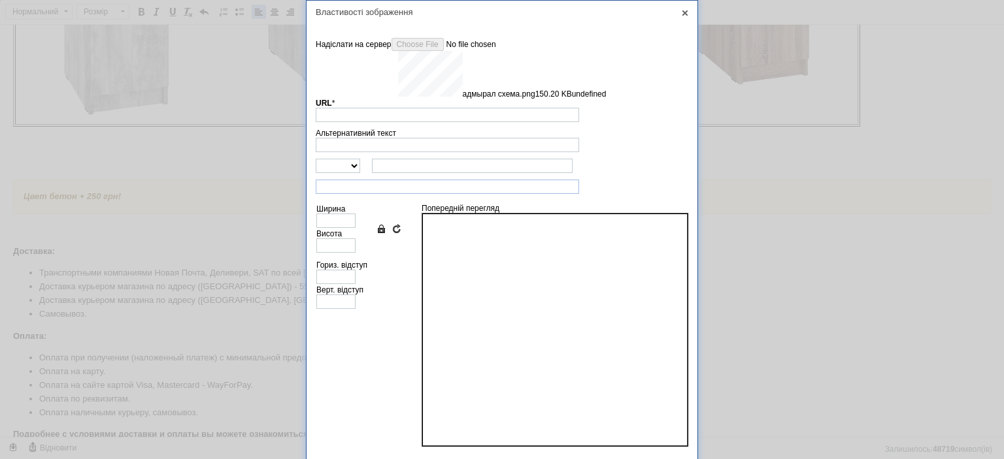
type input "https://images.prom.ua/6831501526_w640_h2048_admyral_shema.png?fresh=1&PIMAGE_I…"
type input "640"
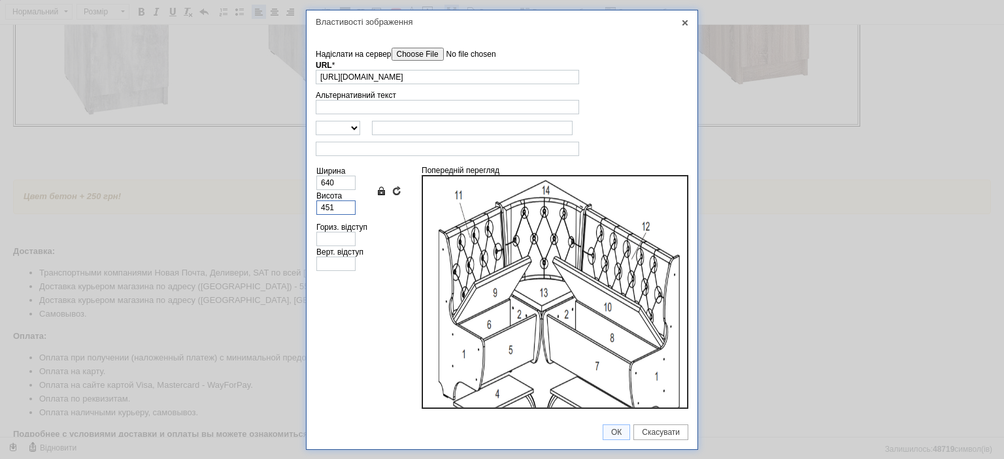
drag, startPoint x: 346, startPoint y: 208, endPoint x: 301, endPoint y: 207, distance: 45.7
click at [301, 207] on div "Властивості зображення X Інформація про зображення Надіслати на сервер undefine…" at bounding box center [502, 229] width 1004 height 459
type input "3"
type input "4"
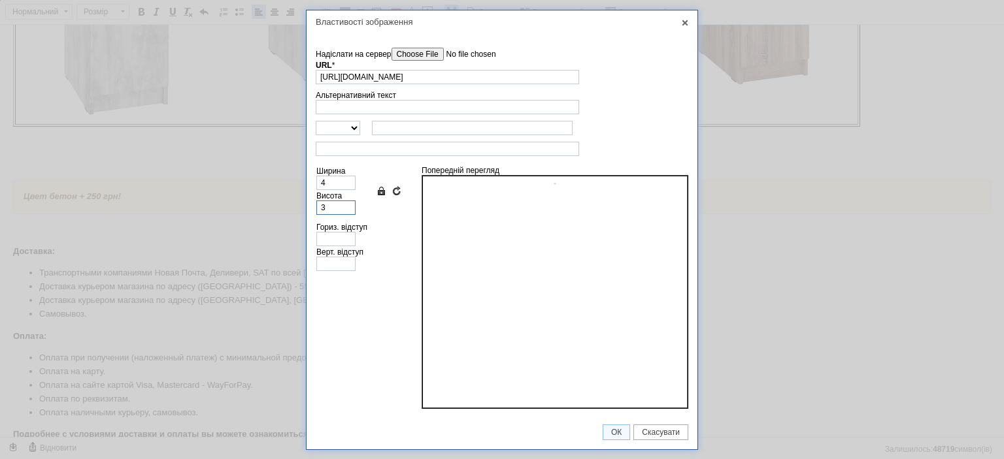
type input "35"
type input "50"
type input "350"
type input "497"
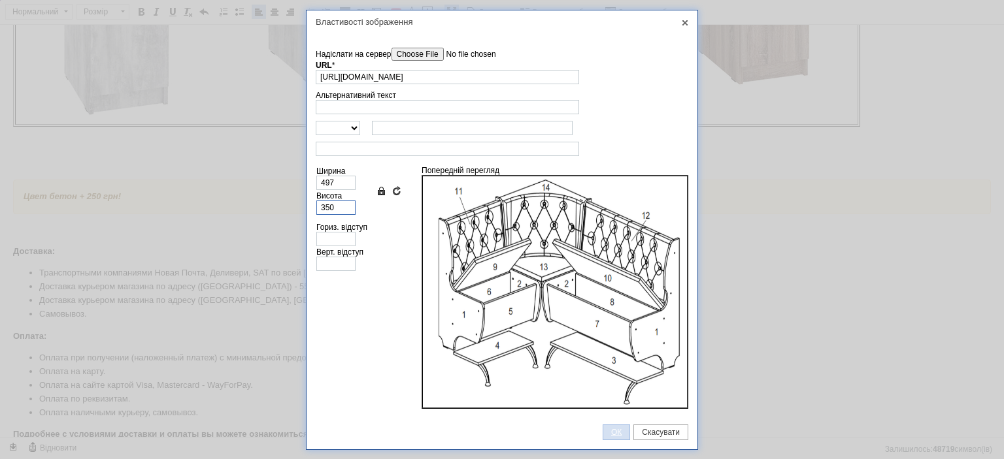
type input "350"
click at [617, 437] on link "ОК" at bounding box center [615, 433] width 27 height 16
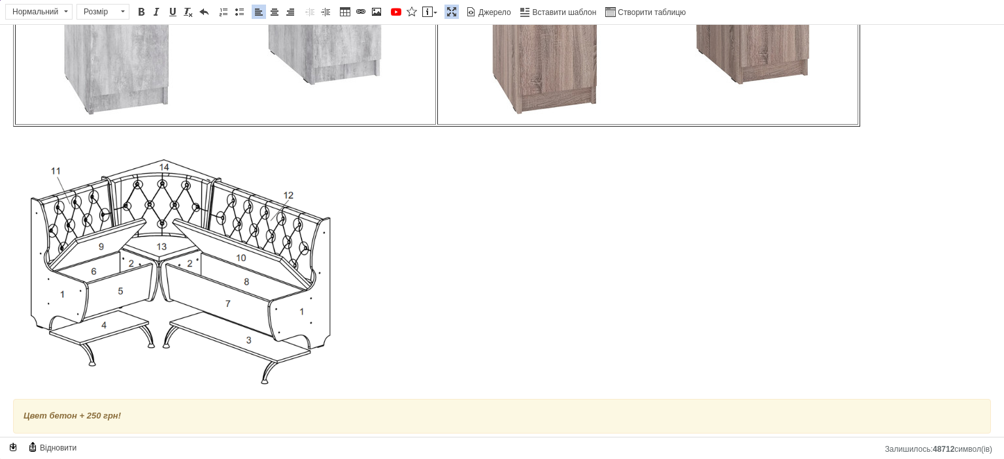
click at [491, 270] on p "​​​​​​​" at bounding box center [501, 273] width 977 height 233
drag, startPoint x: 269, startPoint y: 12, endPoint x: 313, endPoint y: 19, distance: 44.4
click at [269, 12] on span at bounding box center [274, 12] width 10 height 10
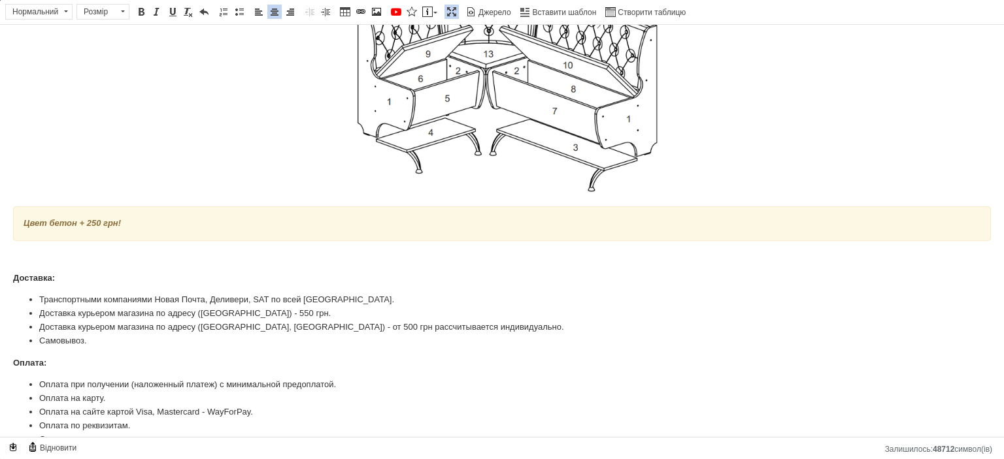
scroll to position [2521, 0]
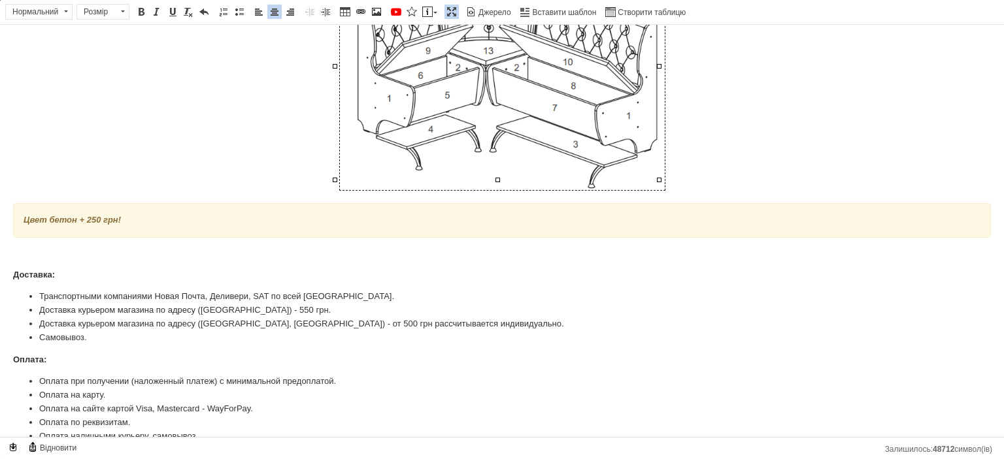
click at [546, 103] on img "Редактор, B9152B1E-DCC5-41A9-8E84-842C89C205B5" at bounding box center [502, 75] width 325 height 229
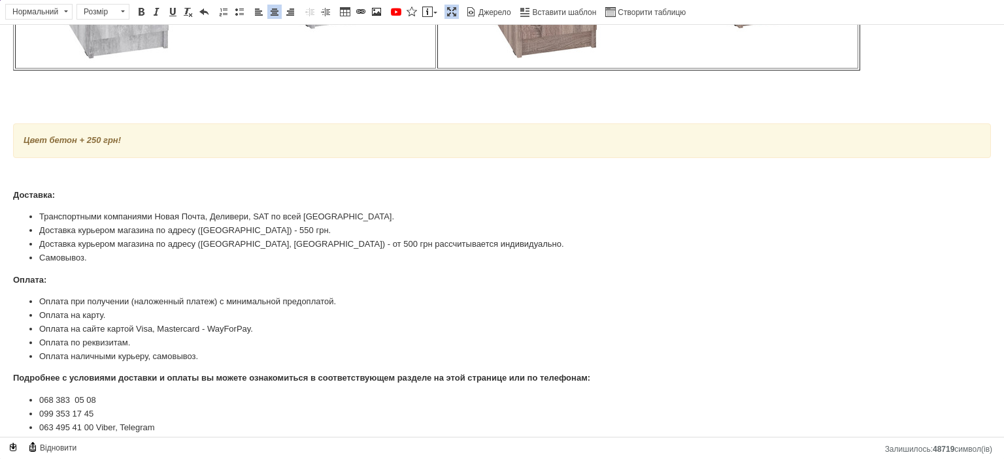
click at [47, 101] on p "Редактор, B9152B1E-DCC5-41A9-8E84-842C89C205B5" at bounding box center [501, 108] width 977 height 14
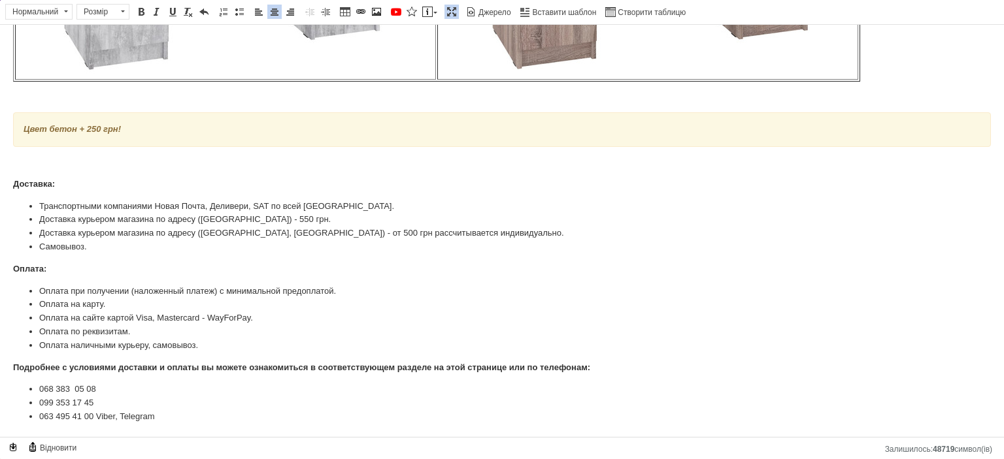
scroll to position [2359, 0]
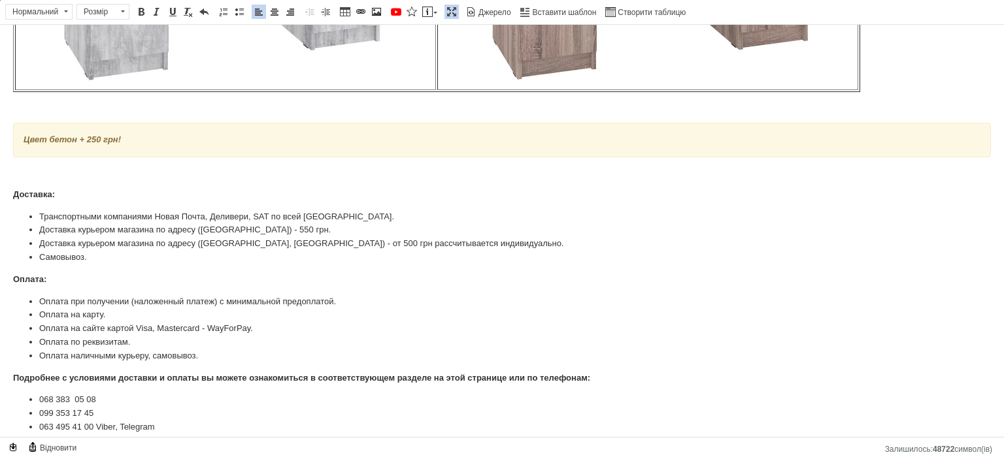
click at [37, 166] on p "Редактор, B9152B1E-DCC5-41A9-8E84-842C89C205B5" at bounding box center [501, 173] width 977 height 14
click at [135, 101] on p "Редактор, B9152B1E-DCC5-41A9-8E84-842C89C205B5" at bounding box center [501, 108] width 977 height 14
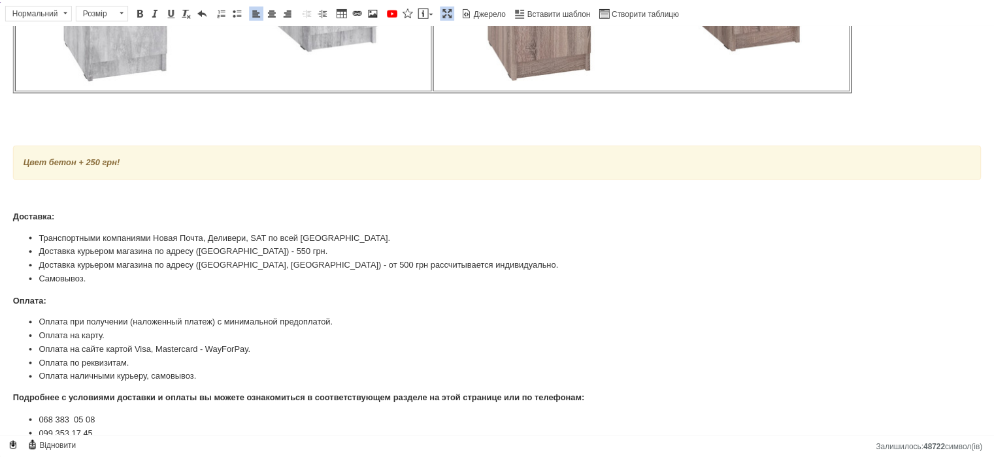
scroll to position [2381, 0]
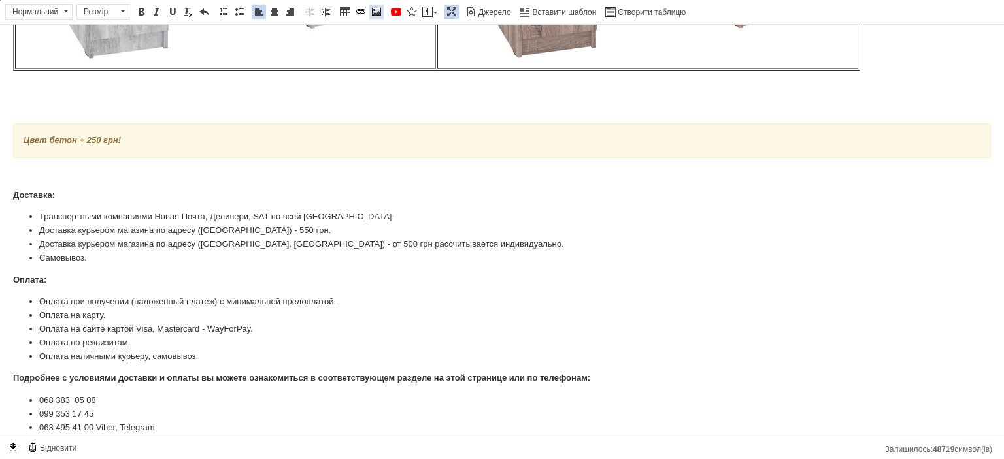
click at [372, 12] on span at bounding box center [376, 12] width 10 height 10
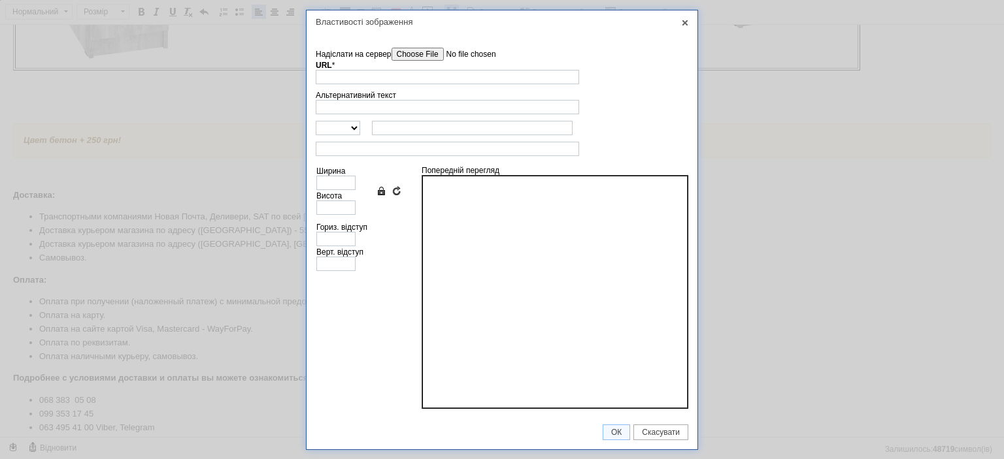
click at [431, 52] on input"] "Надіслати на сервер" at bounding box center [465, 54] width 148 height 13
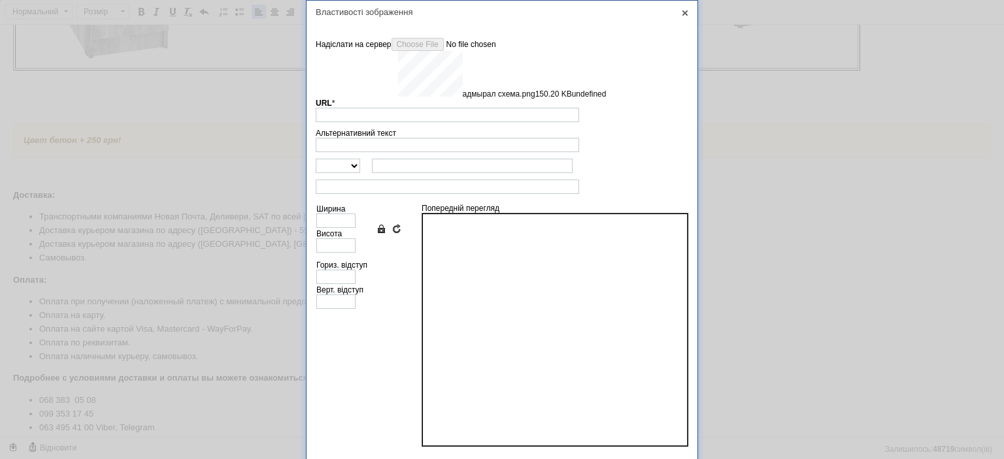
type input "https://images.prom.ua/6831501526_w640_h2048_admyral_shema.png?fresh=1&PIMAGE_I…"
type input "640"
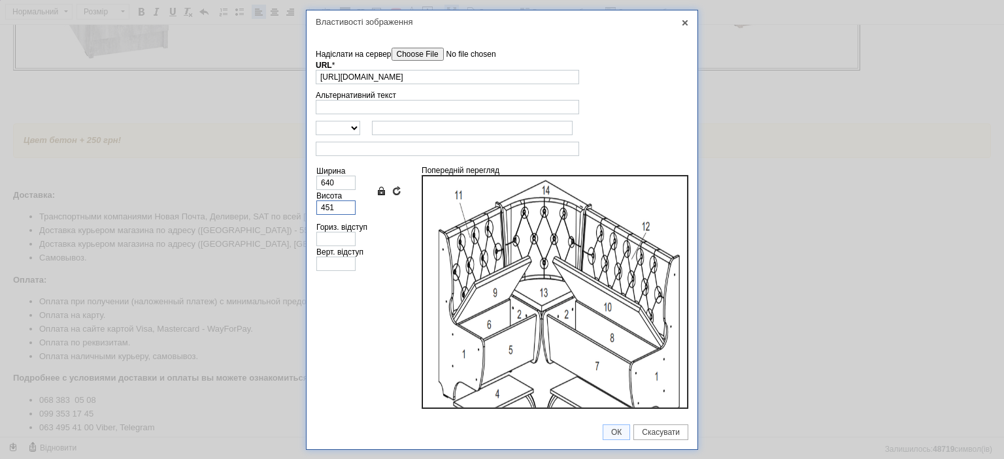
click at [343, 204] on input "451" at bounding box center [335, 208] width 39 height 14
type input "45"
type input "64"
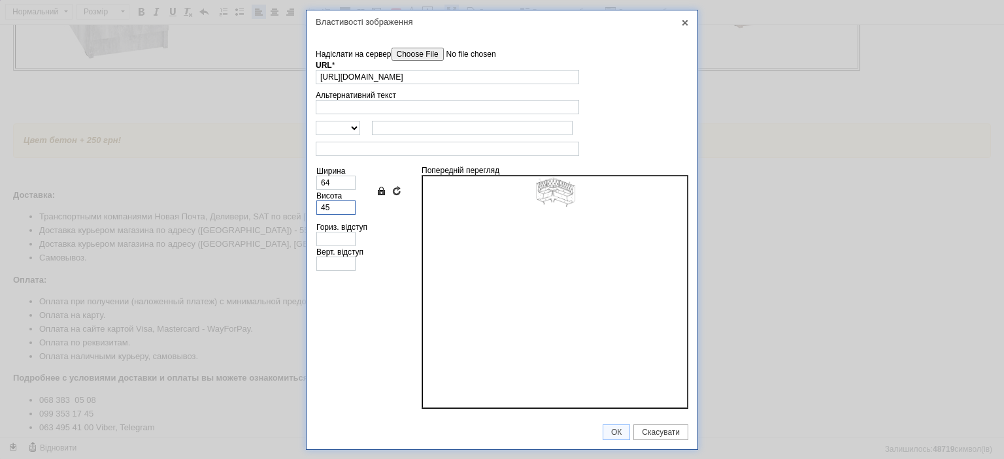
type input "4"
type input "6"
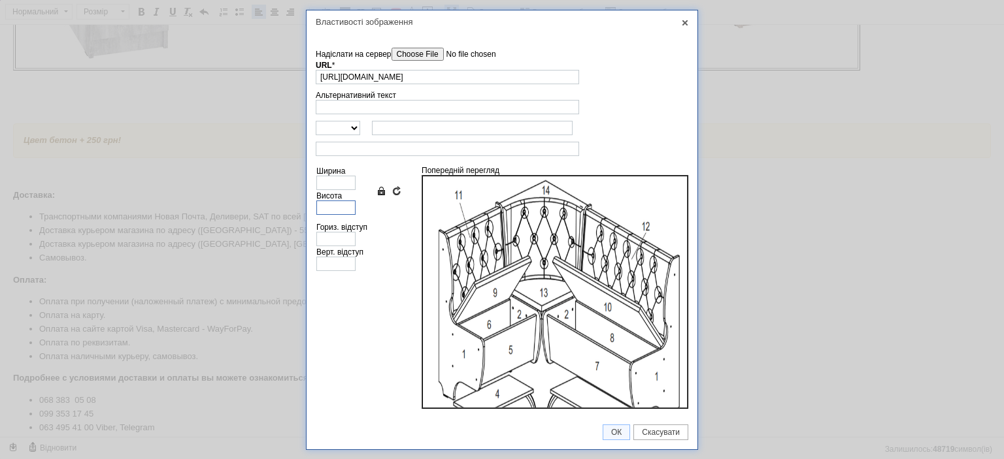
type input "3"
type input "4"
type input "35"
type input "50"
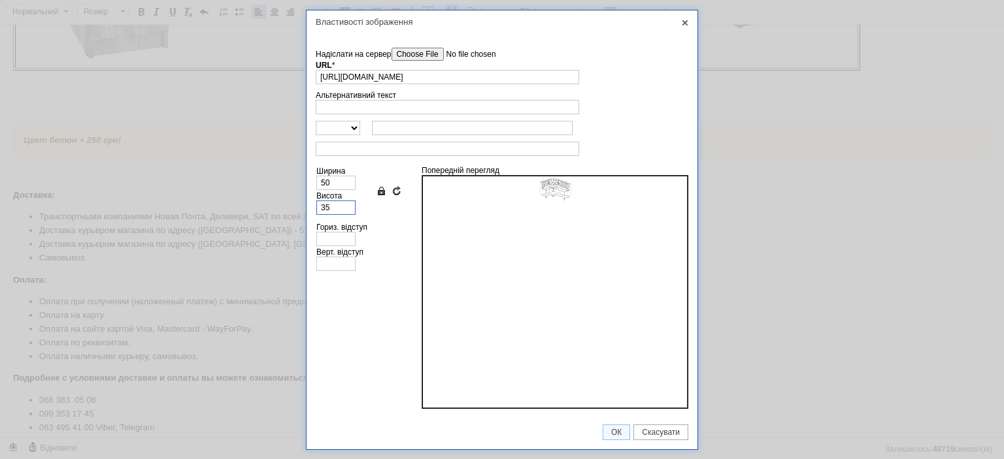
type input "350"
type input "497"
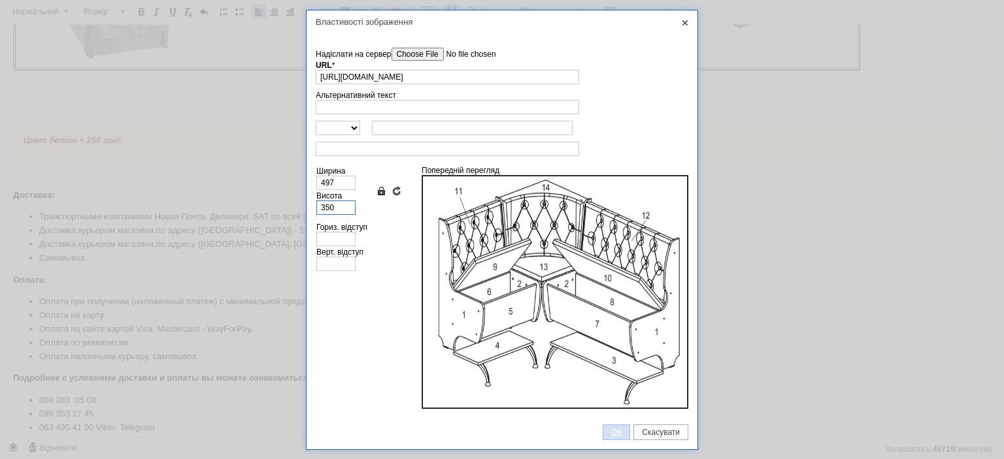
type input "350"
drag, startPoint x: 626, startPoint y: 431, endPoint x: 604, endPoint y: 400, distance: 38.1
click at [626, 431] on span "ОК" at bounding box center [616, 432] width 26 height 9
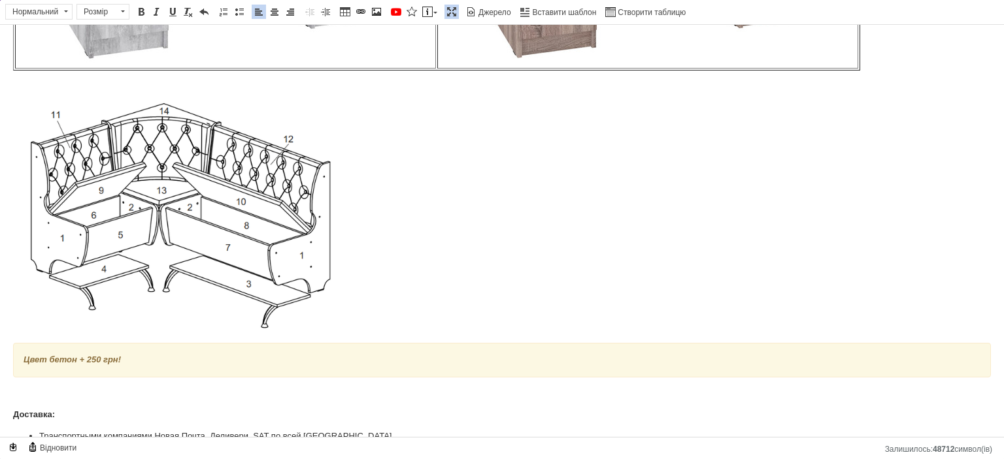
click at [447, 224] on p "​​​​​​​" at bounding box center [501, 217] width 977 height 233
click at [274, 14] on span at bounding box center [274, 12] width 10 height 10
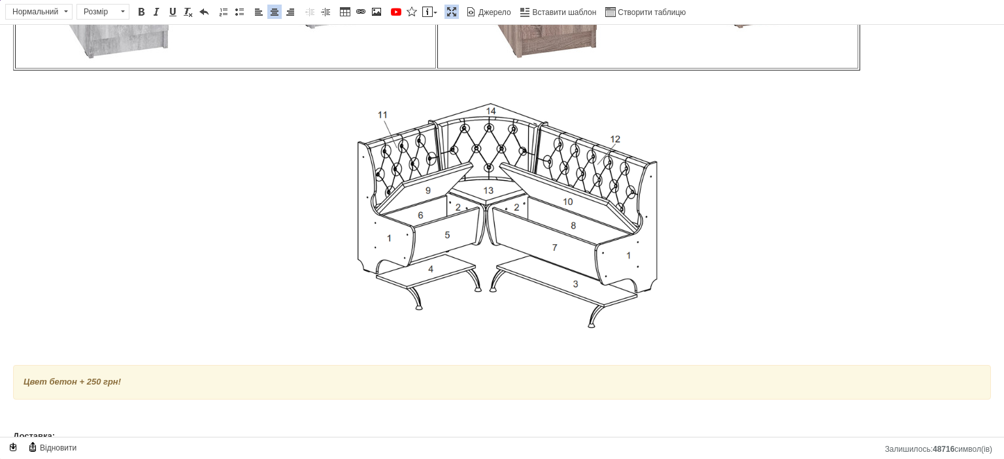
click at [446, 7] on span at bounding box center [451, 12] width 10 height 10
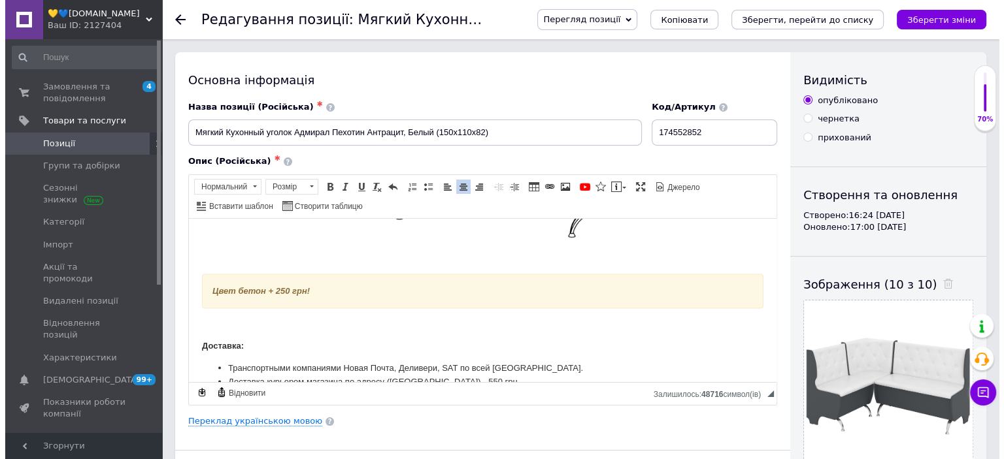
scroll to position [2707, 0]
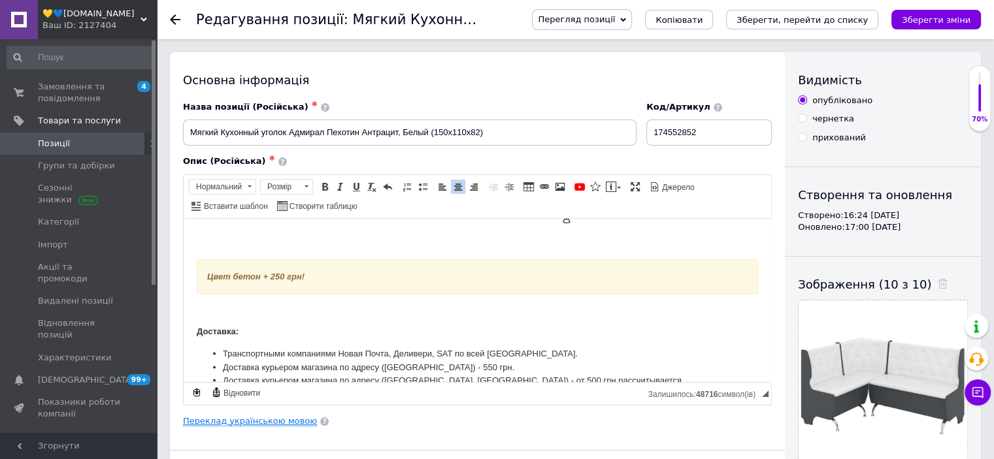
click at [257, 421] on link "Переклад українською мовою" at bounding box center [250, 421] width 134 height 10
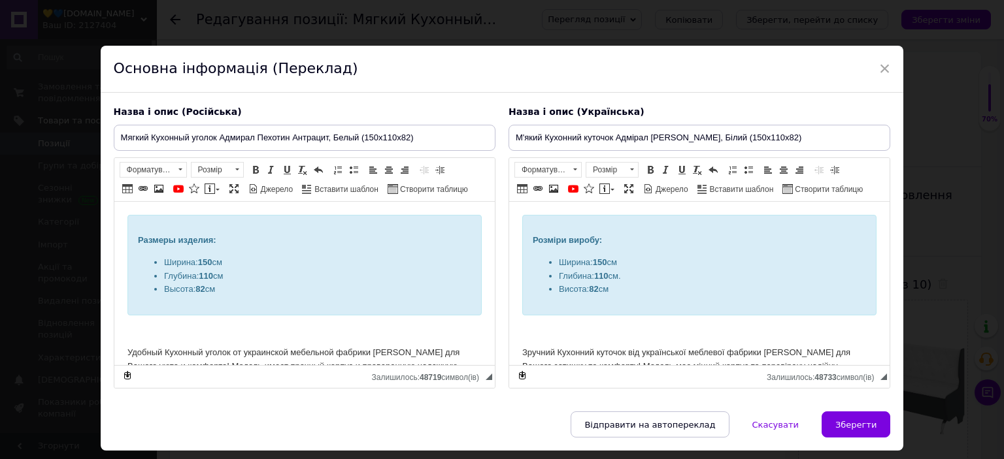
scroll to position [0, 0]
click at [625, 193] on span at bounding box center [628, 189] width 10 height 10
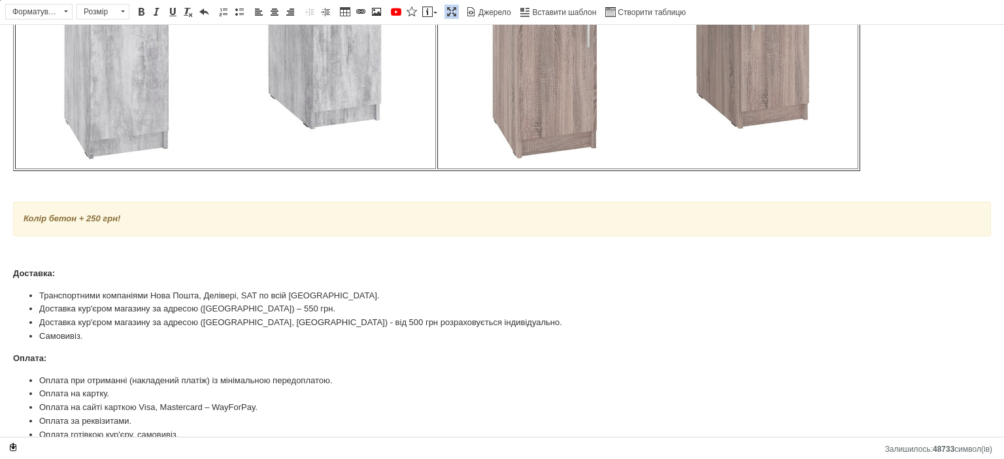
scroll to position [2352, 0]
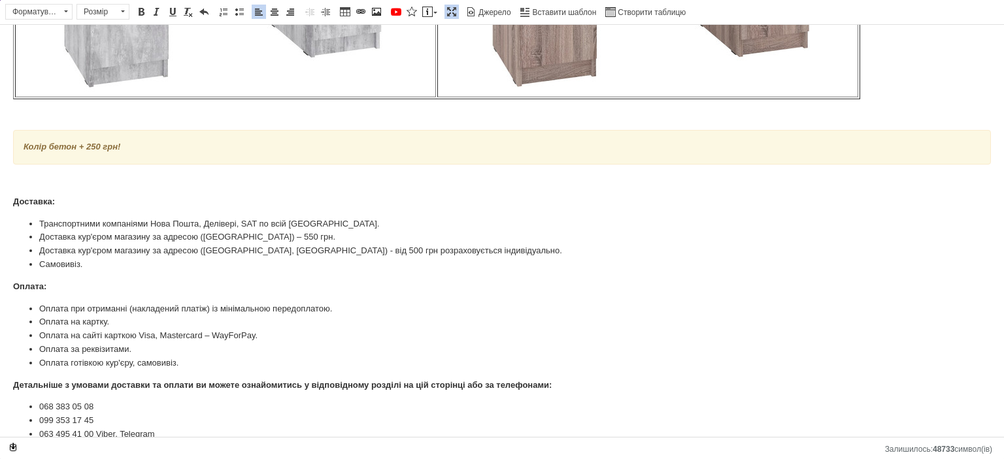
click at [59, 108] on p "Редактор, 5AE2A419-6DDA-4E2E-AA38-C3169DCE02B2" at bounding box center [501, 115] width 977 height 14
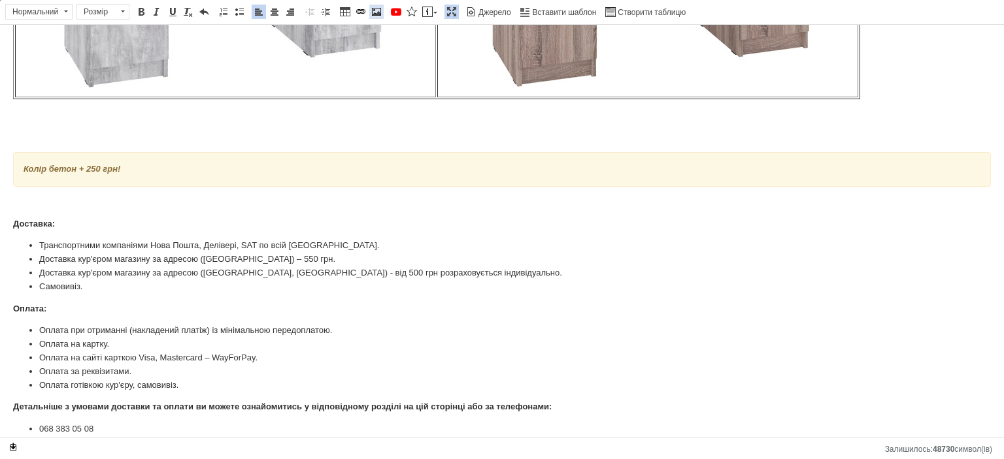
click at [371, 12] on span at bounding box center [376, 12] width 10 height 10
select select
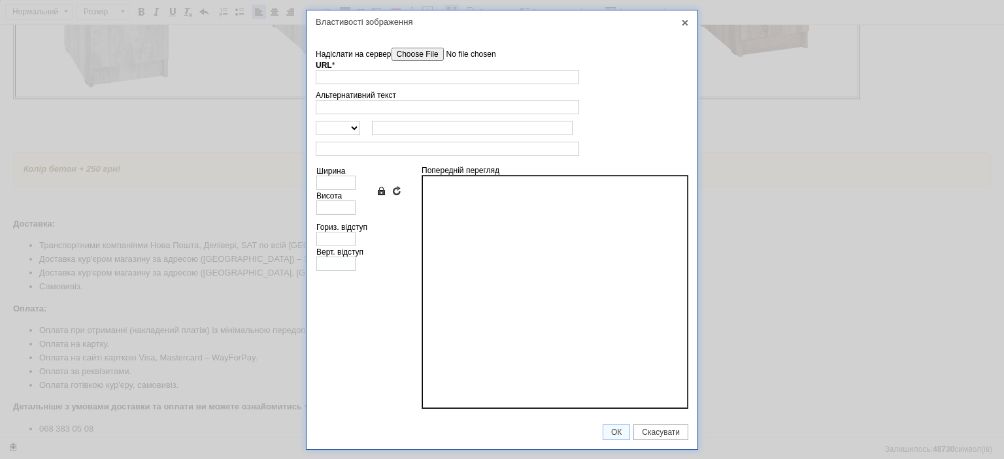
click at [434, 51] on input"] "Надіслати на сервер" at bounding box center [465, 54] width 148 height 13
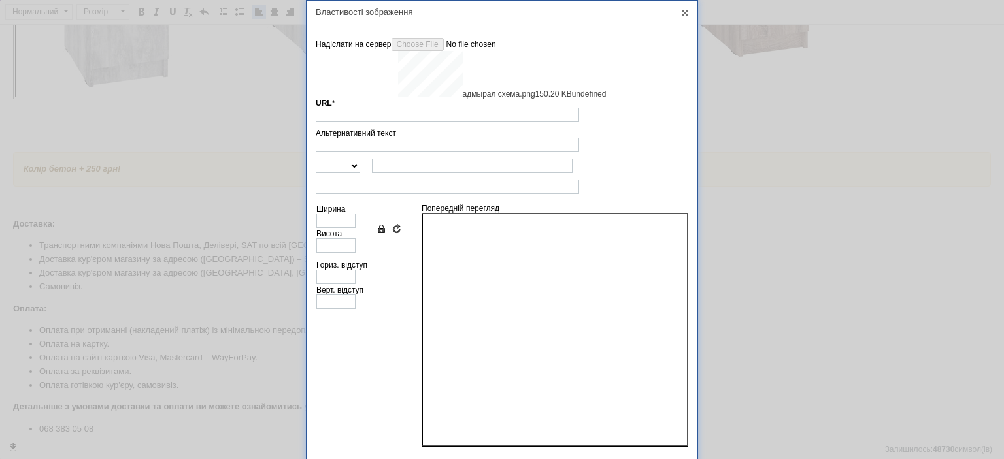
type input "https://images.prom.ua/6831501526_w640_h2048_admyral_shema.png?fresh=1&PIMAGE_I…"
type input "640"
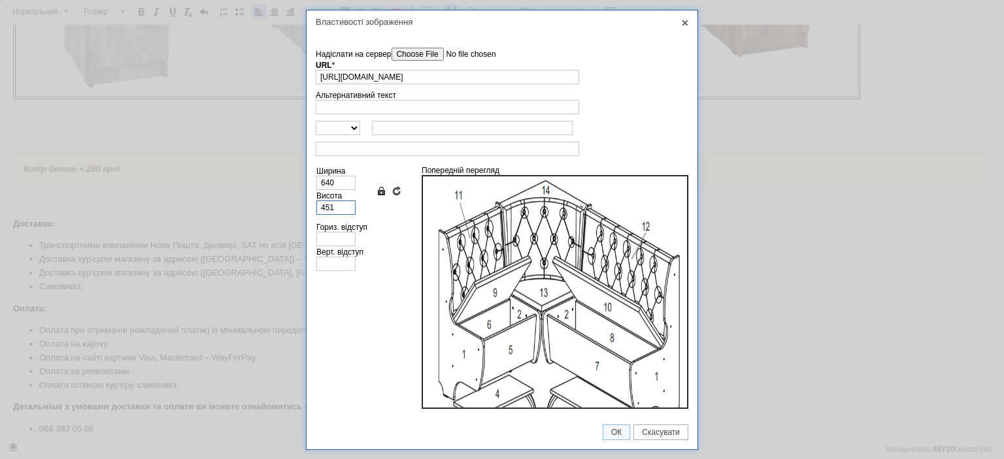
drag, startPoint x: 327, startPoint y: 208, endPoint x: 318, endPoint y: 210, distance: 9.9
click at [318, 210] on input "451" at bounding box center [335, 208] width 39 height 14
type input "3"
type input "4"
type input "35"
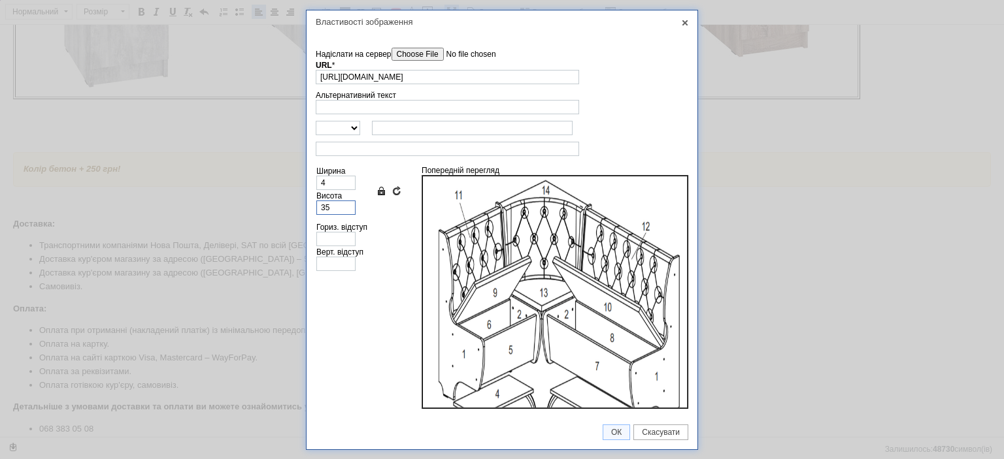
type input "50"
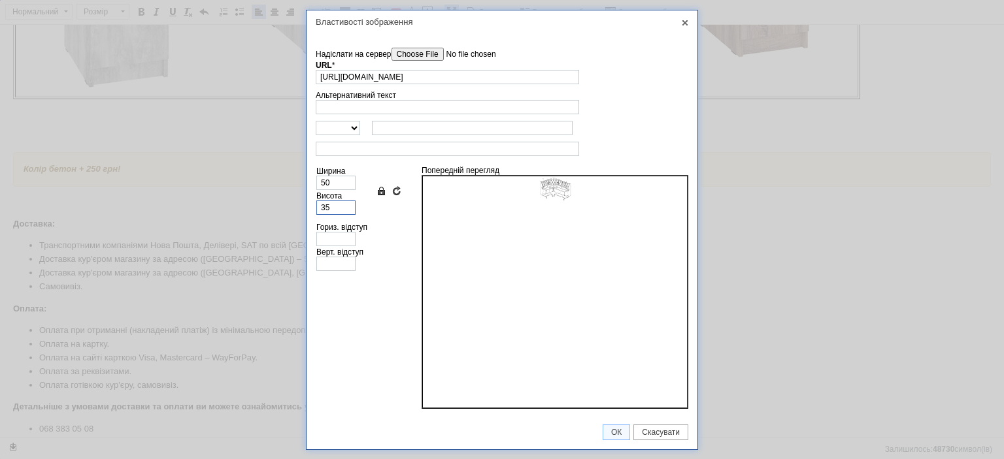
type input "350"
type input "497"
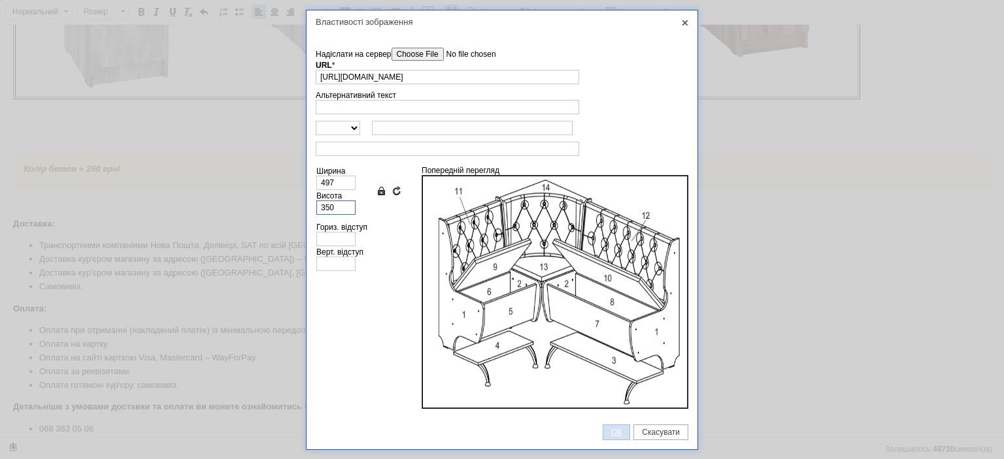
type input "350"
click at [614, 428] on span "ОК" at bounding box center [616, 432] width 26 height 9
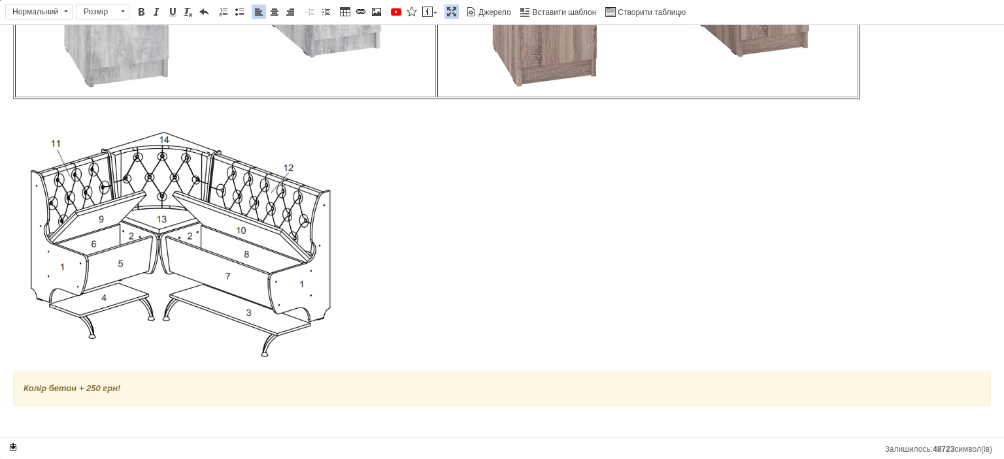
click at [389, 255] on p "​​​​​​​" at bounding box center [501, 246] width 977 height 233
click at [275, 12] on span at bounding box center [274, 12] width 10 height 10
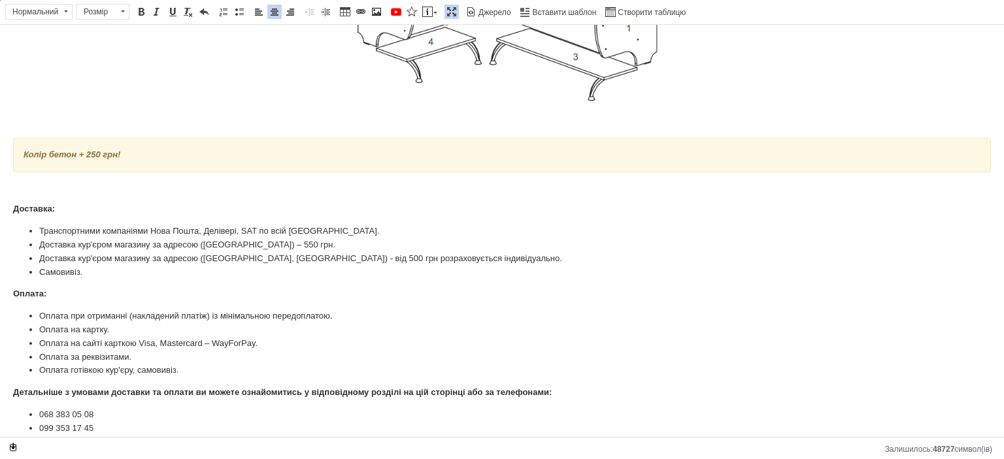
scroll to position [2622, 0]
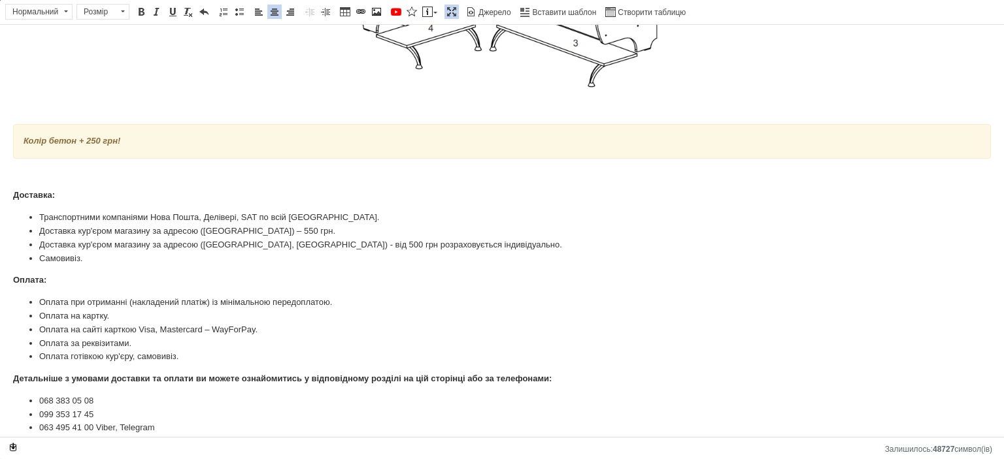
click at [448, 10] on span at bounding box center [451, 12] width 10 height 10
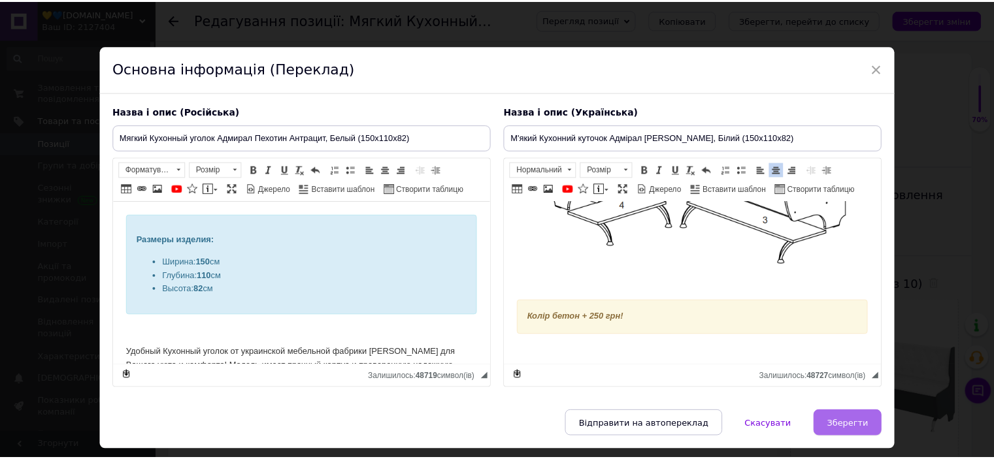
scroll to position [2721, 0]
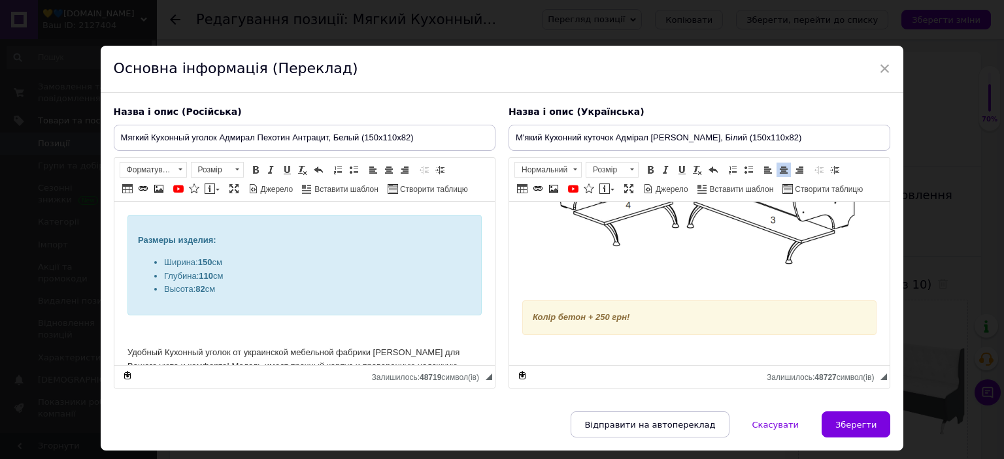
drag, startPoint x: 870, startPoint y: 423, endPoint x: 896, endPoint y: 240, distance: 185.4
click at [868, 420] on span "Зберегти" at bounding box center [855, 425] width 41 height 10
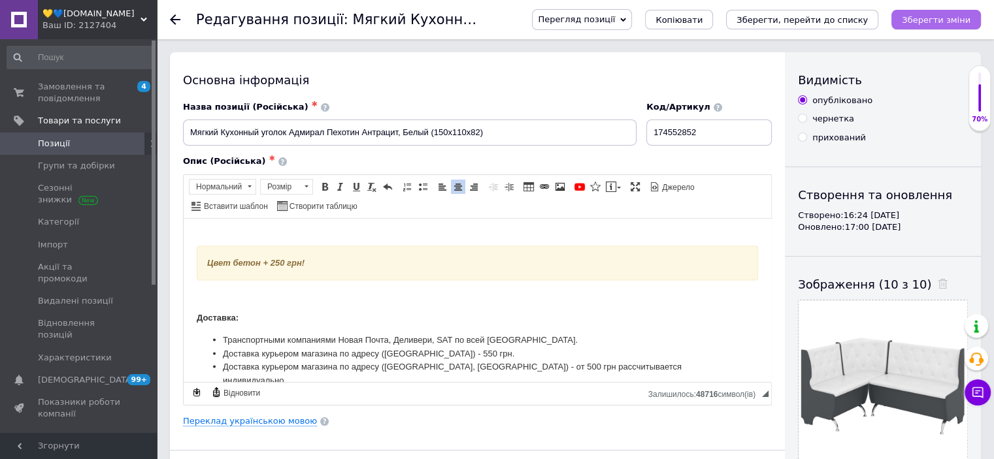
click at [947, 20] on icon "Зберегти зміни" at bounding box center [936, 20] width 69 height 10
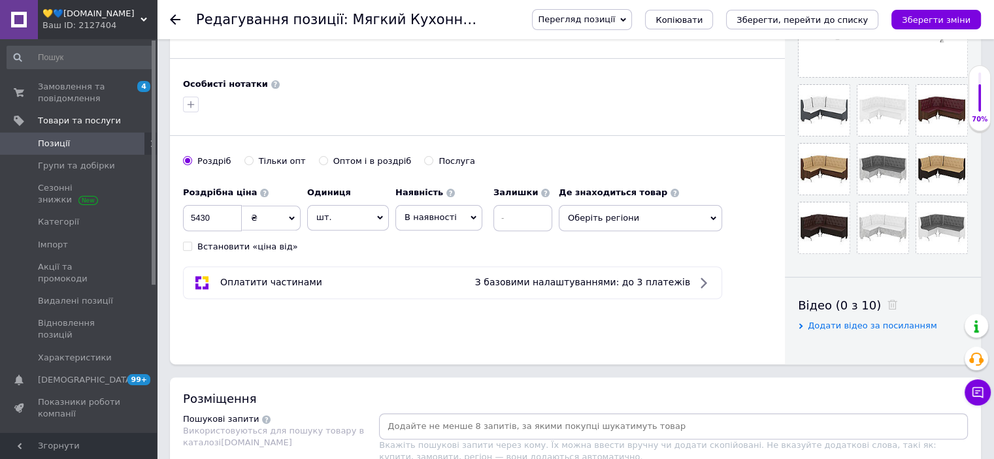
scroll to position [588, 0]
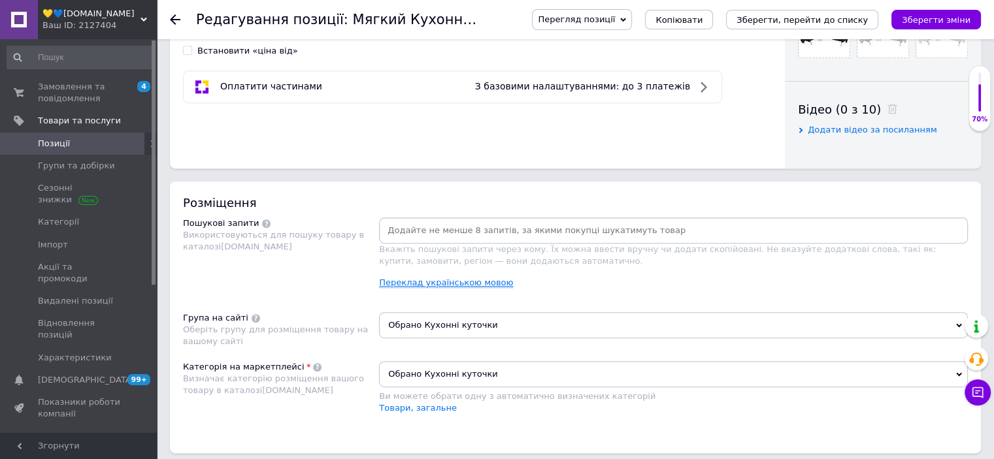
click at [468, 284] on link "Переклад українською мовою" at bounding box center [446, 283] width 134 height 10
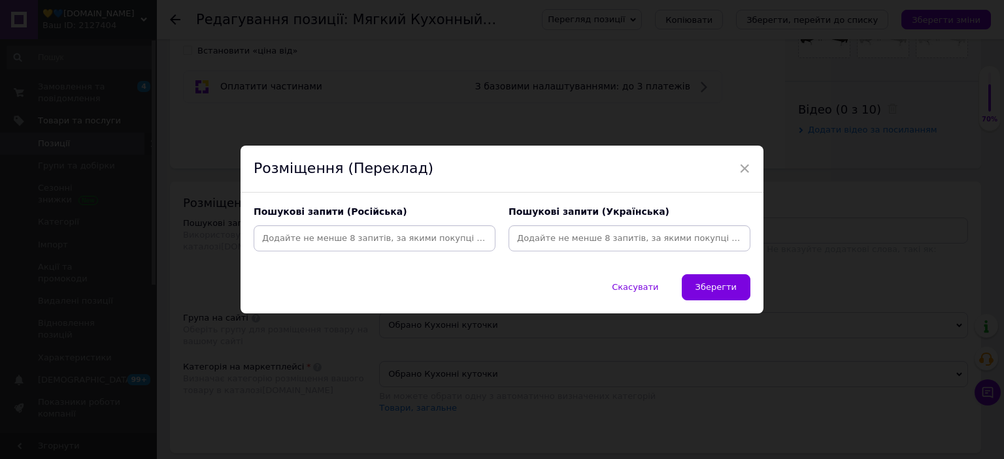
click at [542, 242] on input at bounding box center [629, 239] width 237 height 20
type input "кухонний куточок"
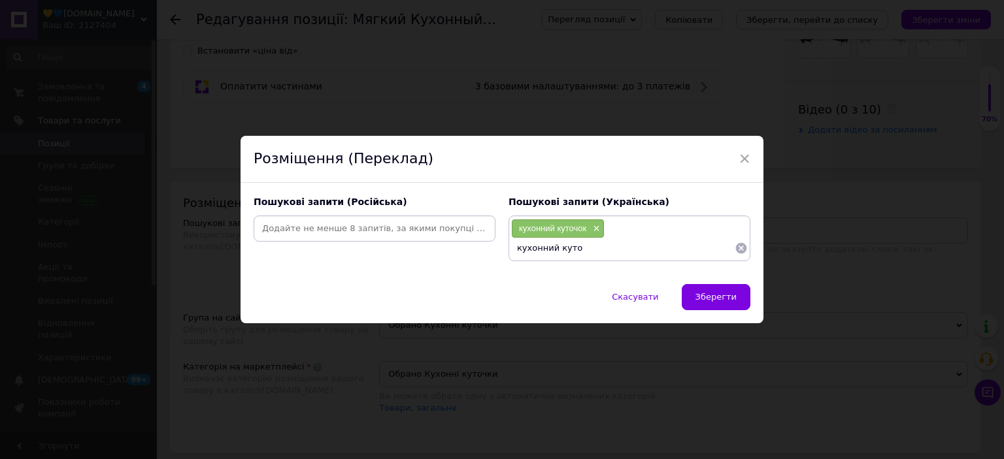
type input "кухонний куток"
type input "кухонний куточок розкладний"
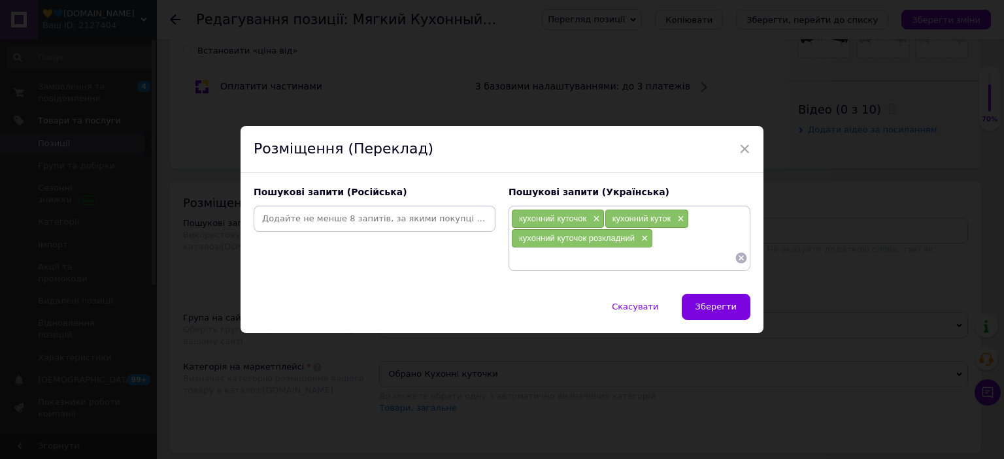
drag, startPoint x: 719, startPoint y: 306, endPoint x: 771, endPoint y: 247, distance: 78.7
click at [719, 306] on span "Зберегти" at bounding box center [715, 307] width 41 height 10
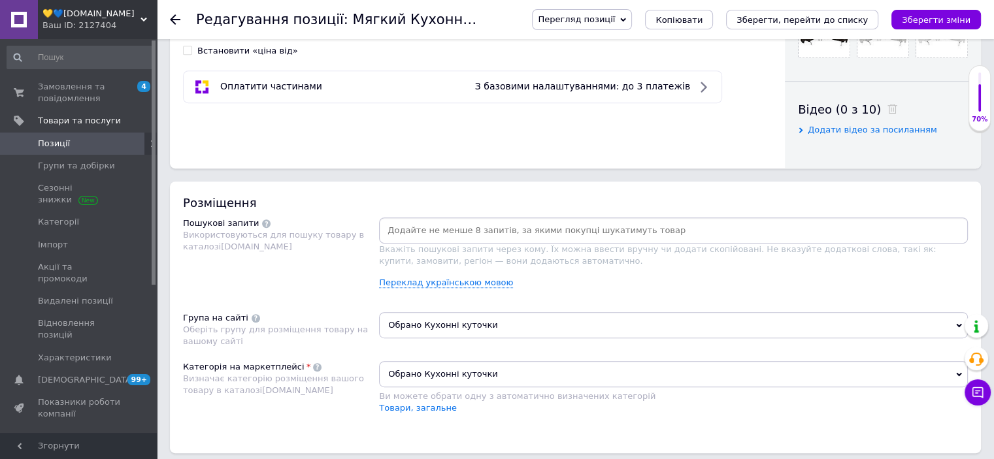
drag, startPoint x: 941, startPoint y: 22, endPoint x: 879, endPoint y: 118, distance: 114.6
click at [940, 23] on icon "Зберегти зміни" at bounding box center [936, 20] width 69 height 10
click at [447, 279] on link "Переклад українською мовою" at bounding box center [446, 283] width 134 height 10
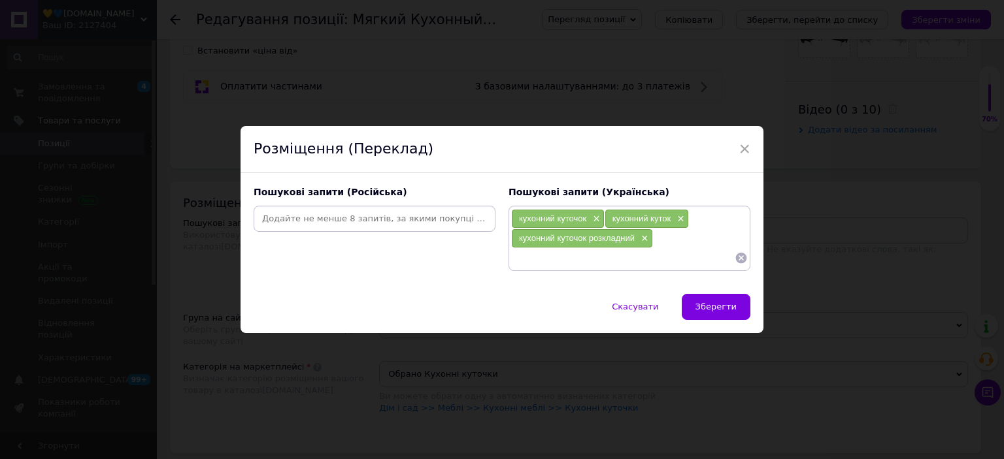
click at [540, 258] on input at bounding box center [622, 258] width 223 height 20
type input "кухонний куток фото"
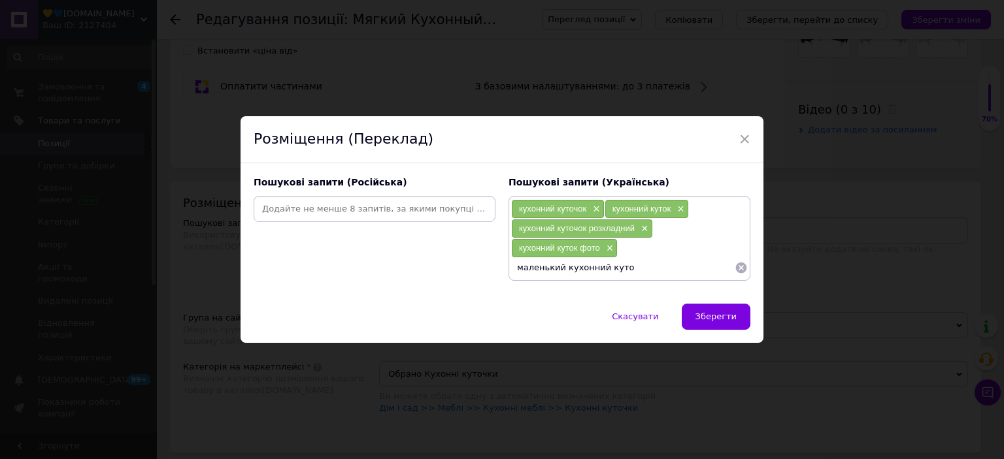
type input "маленький кухонний куток"
type input "меблі в кухню"
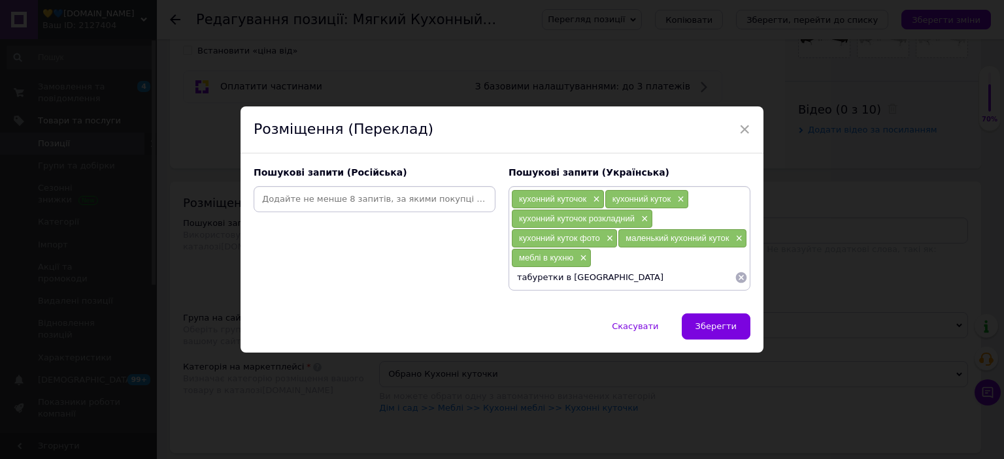
type input "табуретки в кухню"
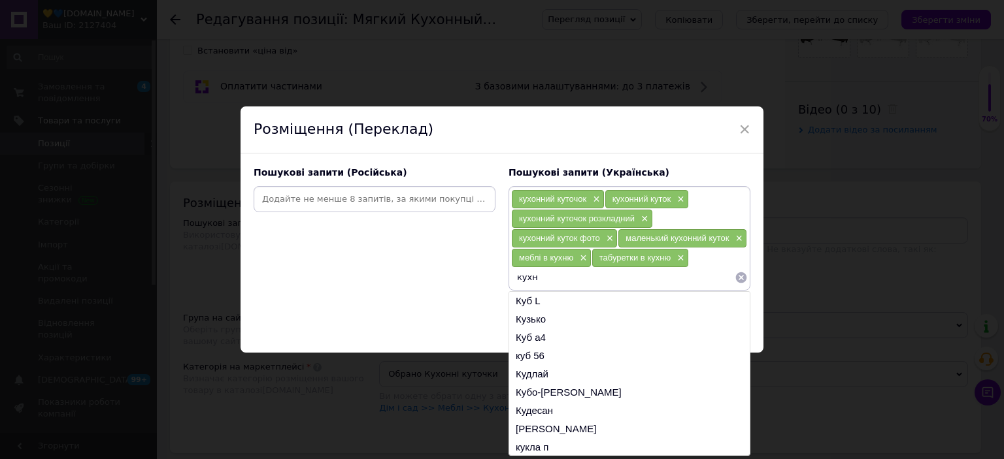
type input "кухня"
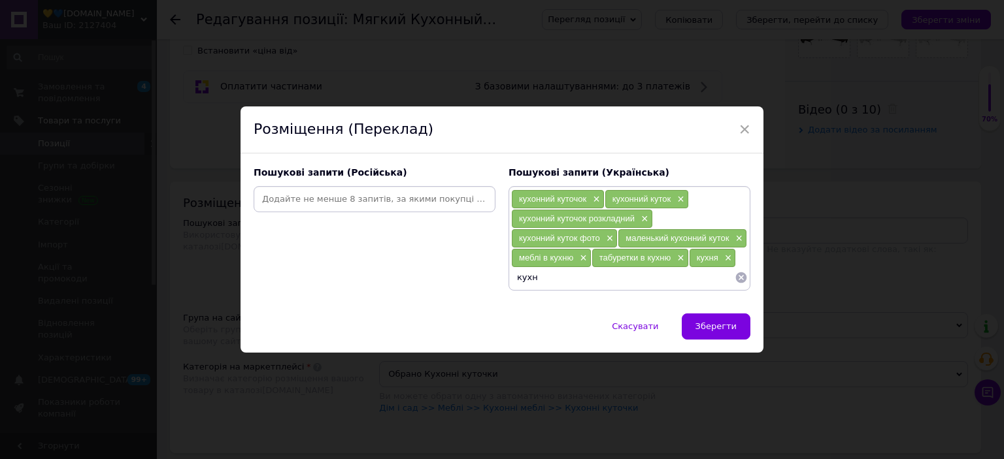
type input "кухні"
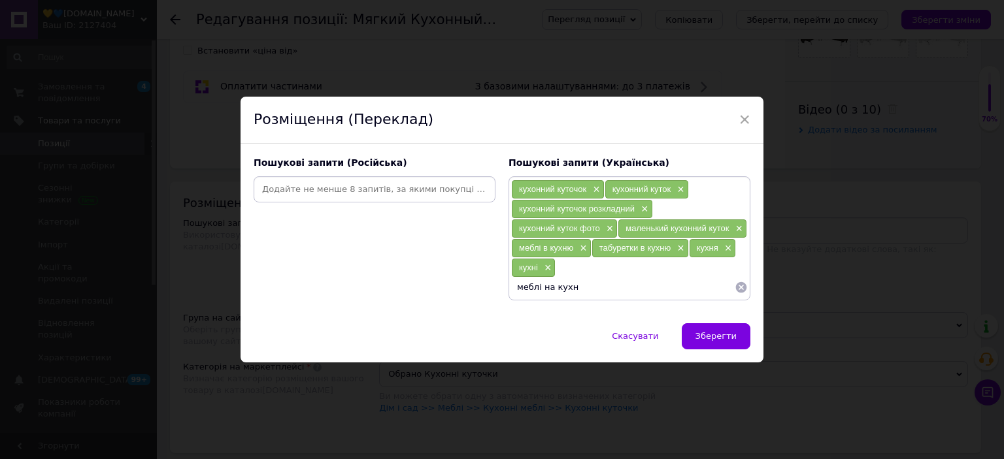
type input "меблі на кухню"
type input "сидіння на кухню"
type input "кухонний куток з ящиком"
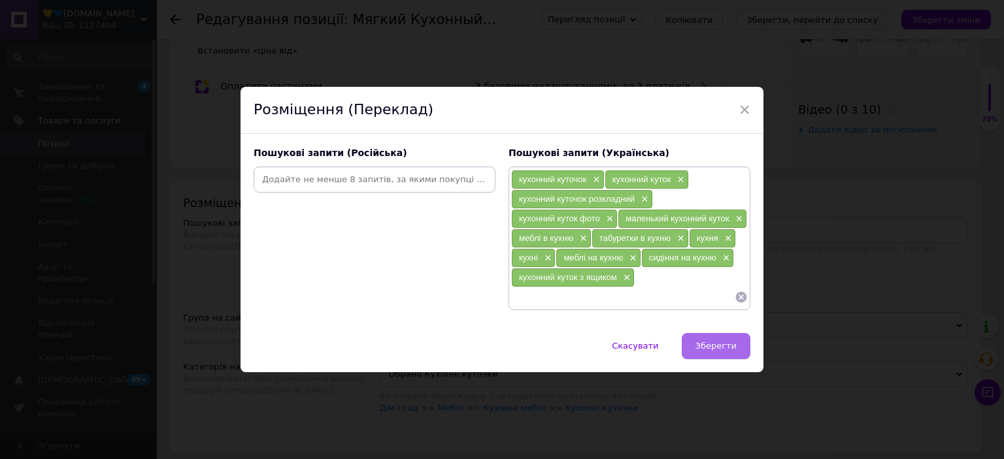
click at [696, 352] on button "Зберегти" at bounding box center [715, 346] width 69 height 26
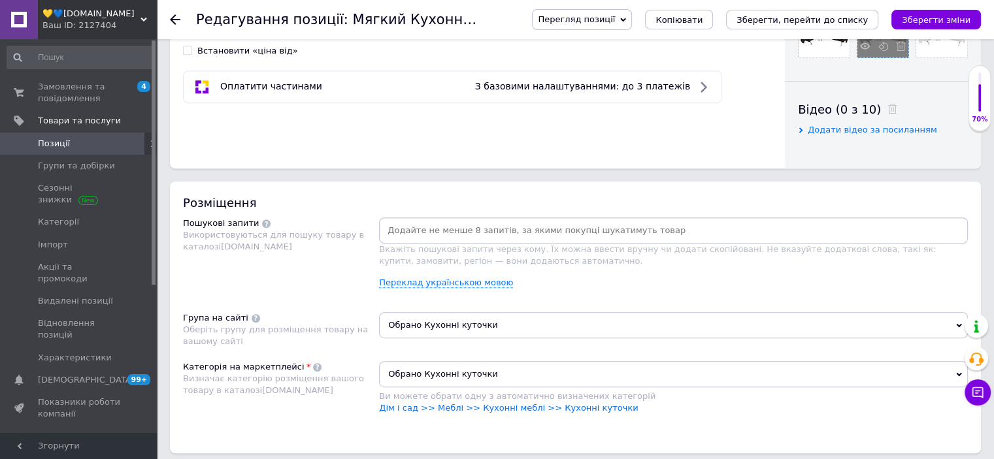
drag, startPoint x: 920, startPoint y: 14, endPoint x: 898, endPoint y: 52, distance: 43.6
click at [920, 15] on icon "Зберегти зміни" at bounding box center [936, 20] width 69 height 10
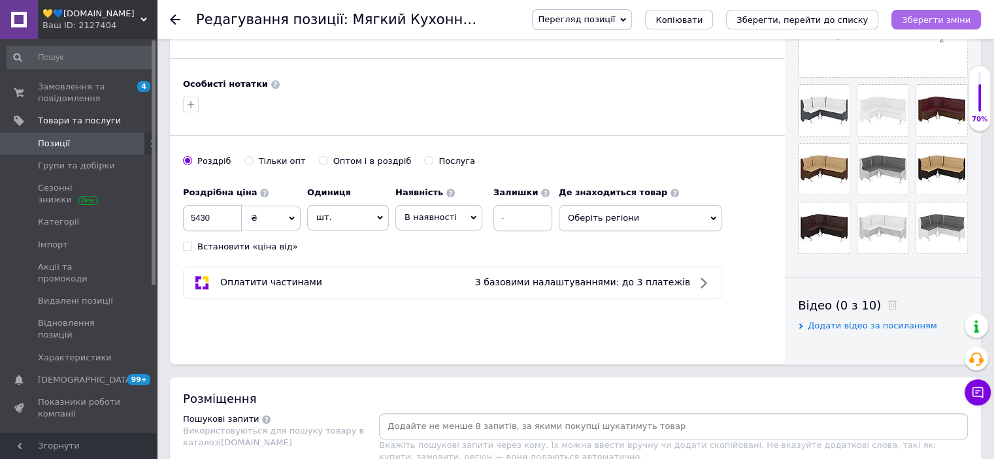
click at [918, 22] on icon "Зберегти зміни" at bounding box center [936, 20] width 69 height 10
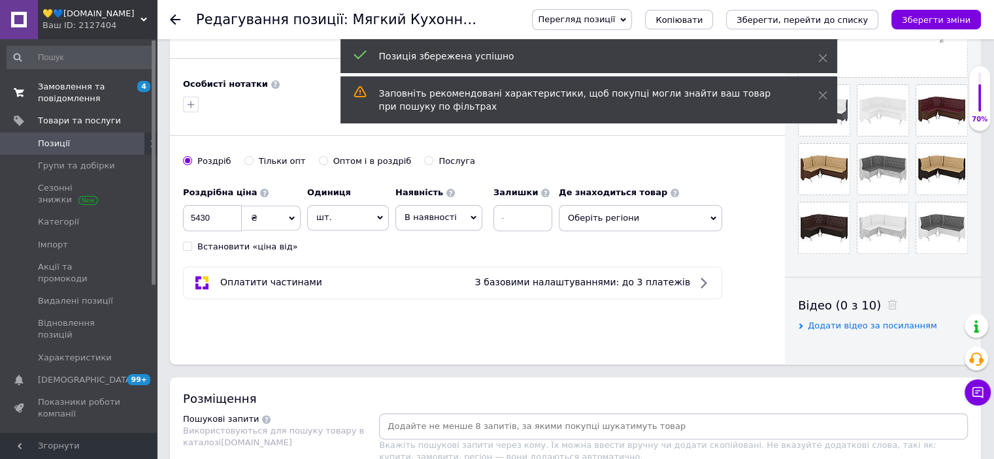
click at [74, 99] on span "Замовлення та повідомлення" at bounding box center [79, 93] width 83 height 24
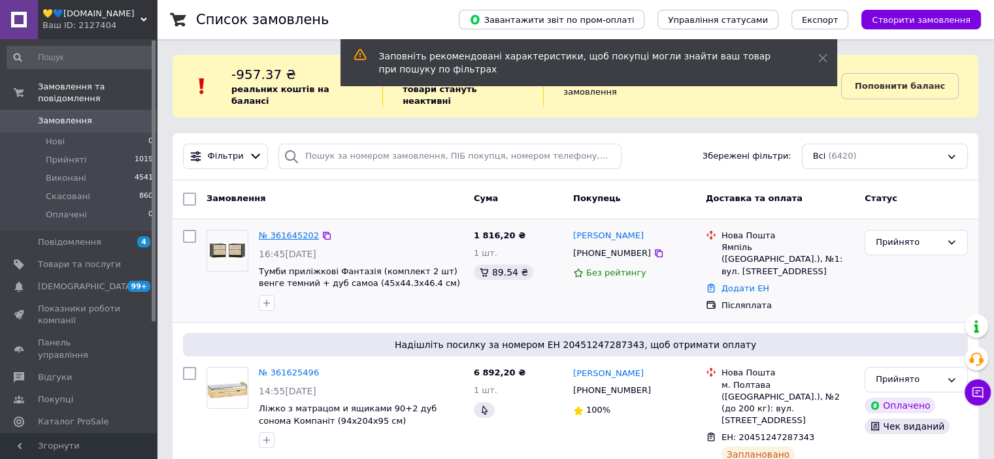
click at [276, 231] on link "№ 361645202" at bounding box center [289, 236] width 60 height 10
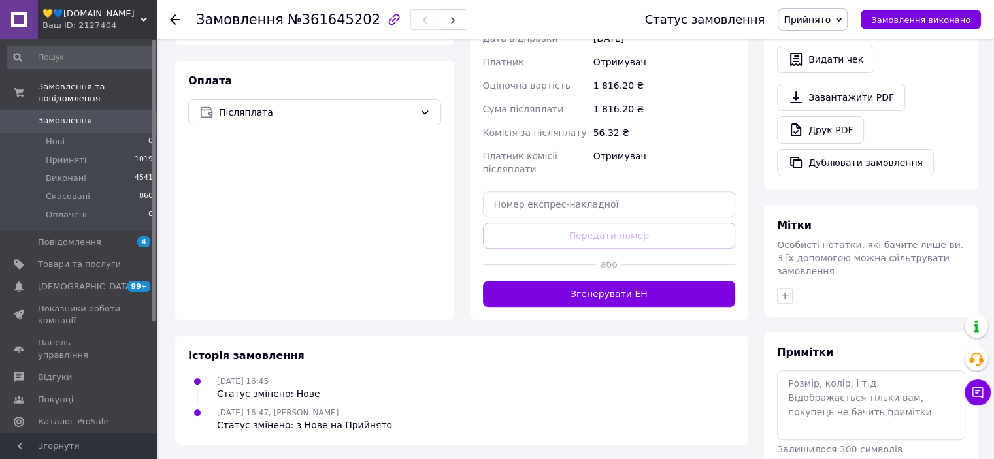
scroll to position [476, 0]
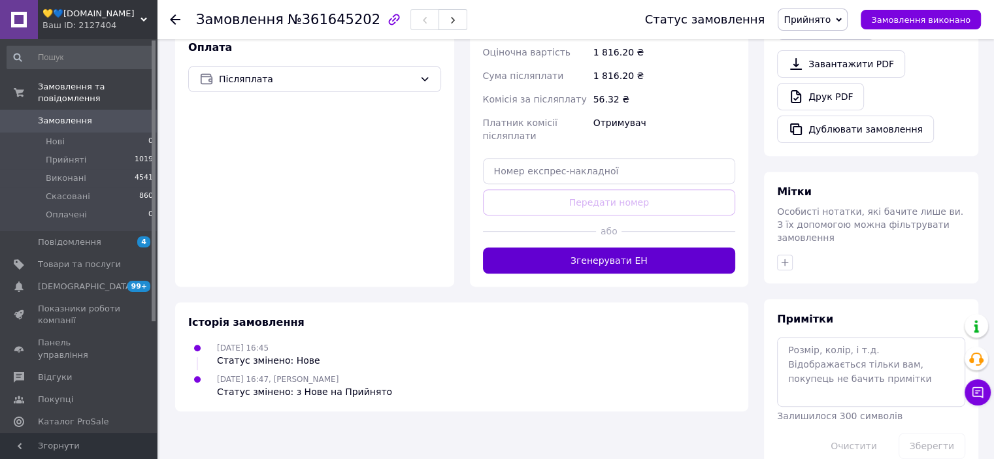
click at [614, 250] on button "Згенерувати ЕН" at bounding box center [609, 261] width 253 height 26
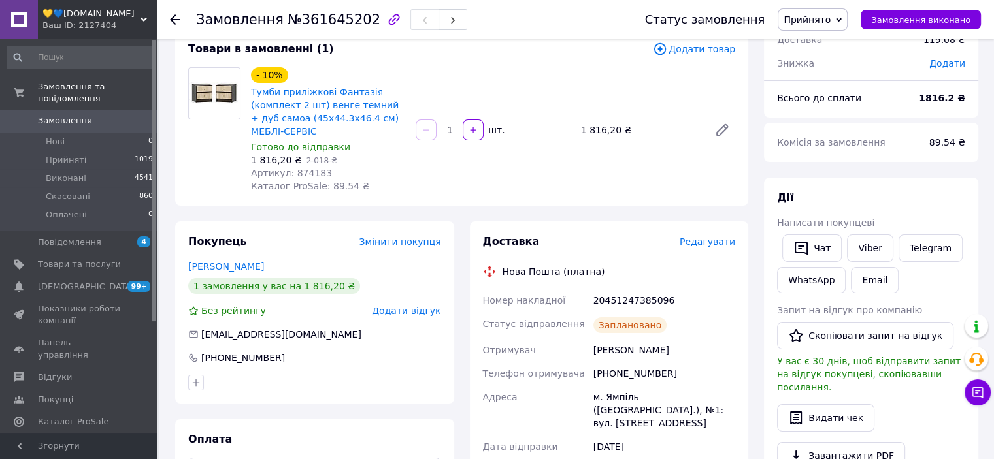
scroll to position [0, 0]
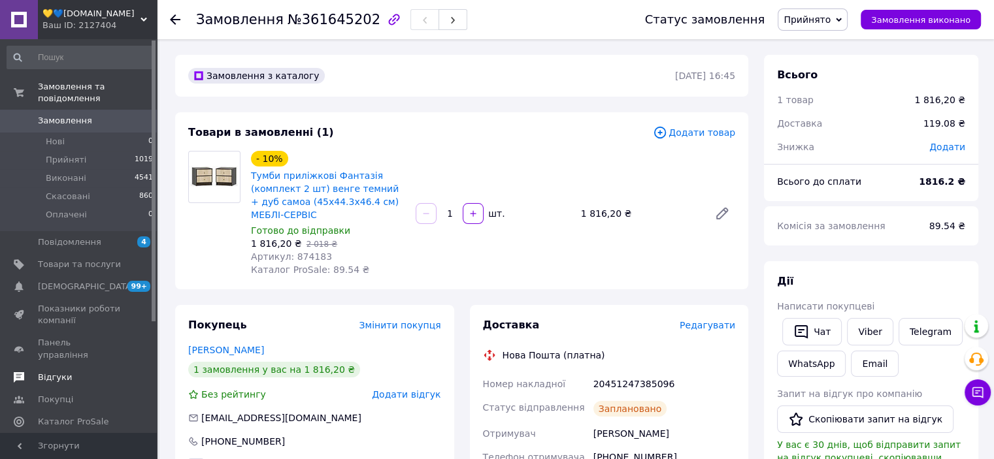
click at [54, 372] on span "Відгуки" at bounding box center [55, 378] width 34 height 12
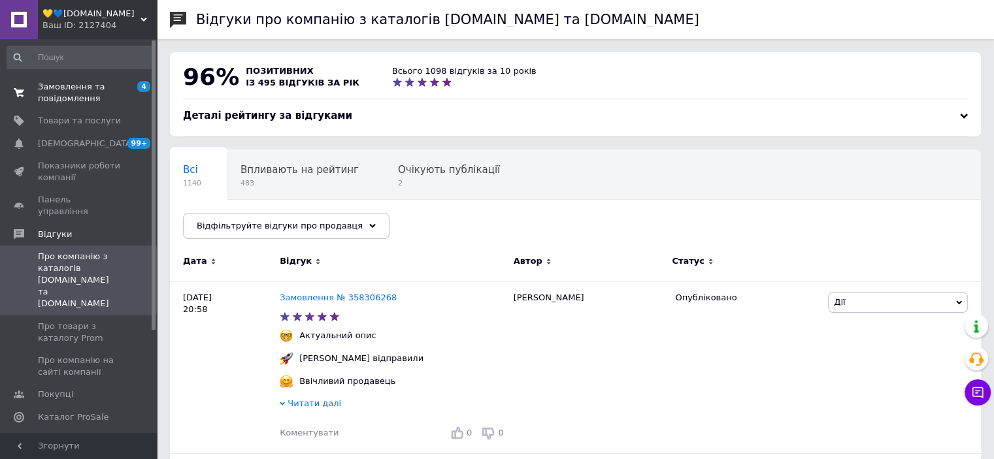
click at [74, 90] on span "Замовлення та повідомлення" at bounding box center [79, 93] width 83 height 24
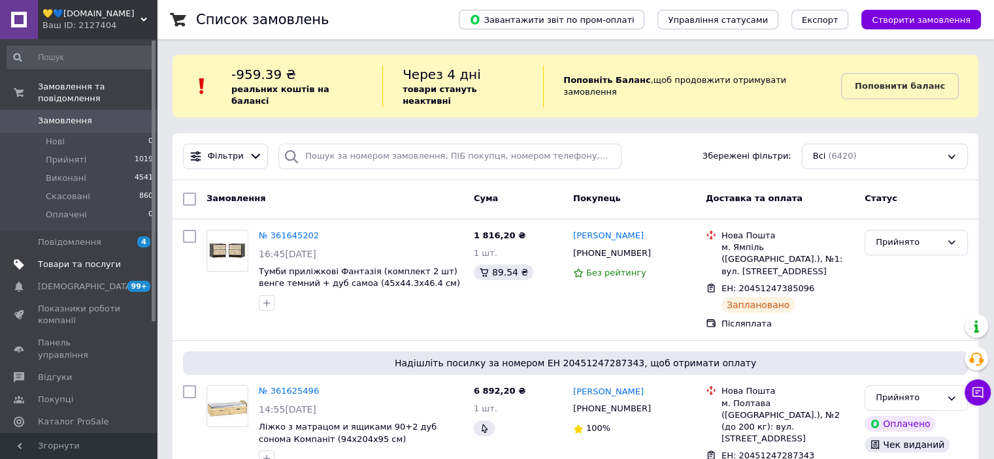
click at [52, 259] on span "Товари та послуги" at bounding box center [79, 265] width 83 height 12
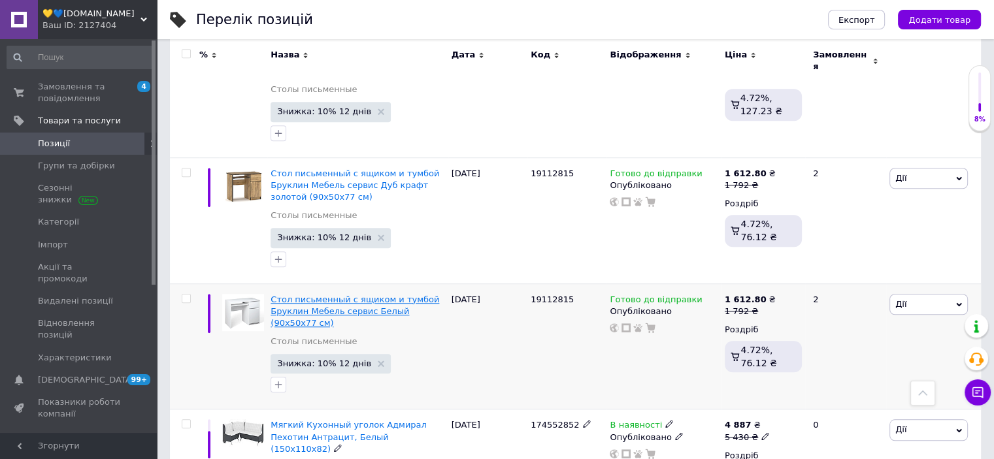
scroll to position [980, 0]
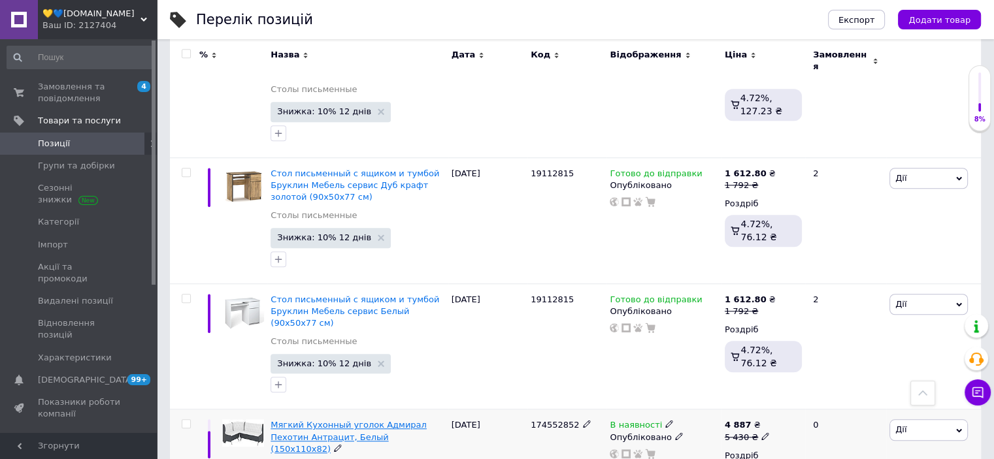
click at [352, 420] on span "Мягкий Кухонный уголок Адмирал Пехотин Антрацит, Белый (150х110х82)" at bounding box center [348, 436] width 156 height 33
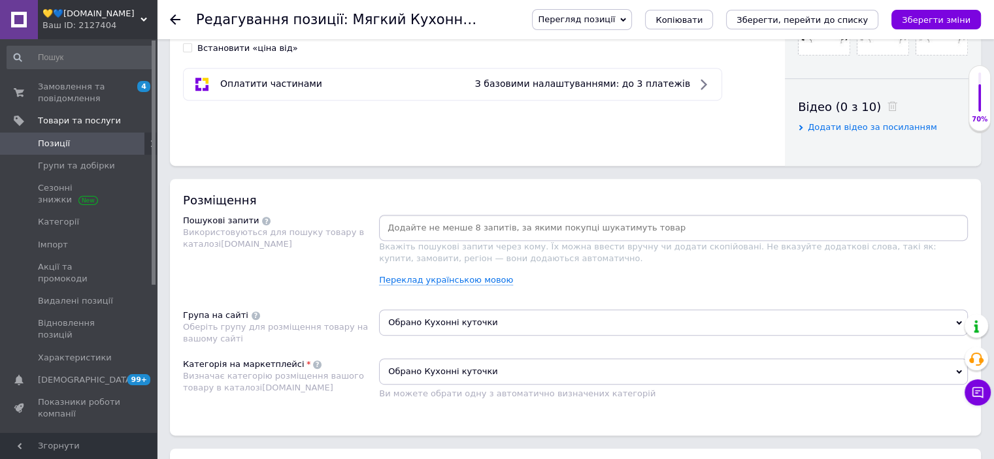
scroll to position [588, 0]
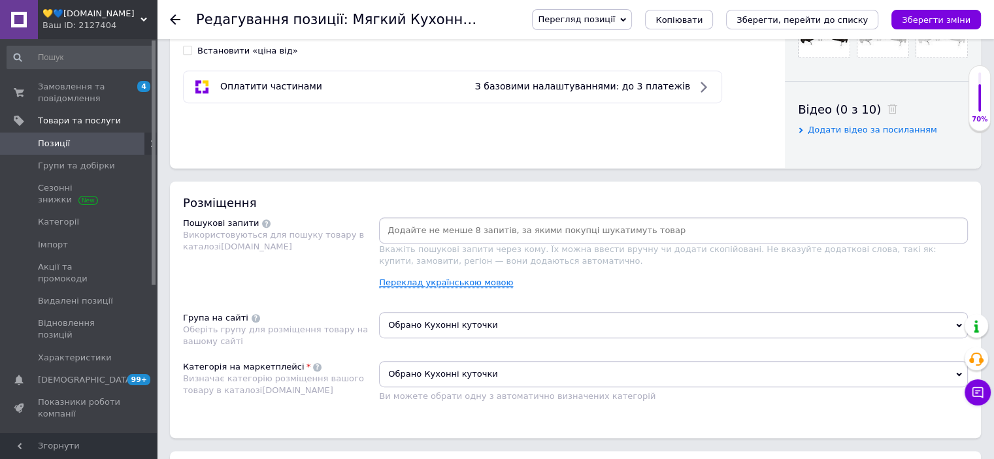
click at [470, 285] on link "Переклад українською мовою" at bounding box center [446, 283] width 134 height 10
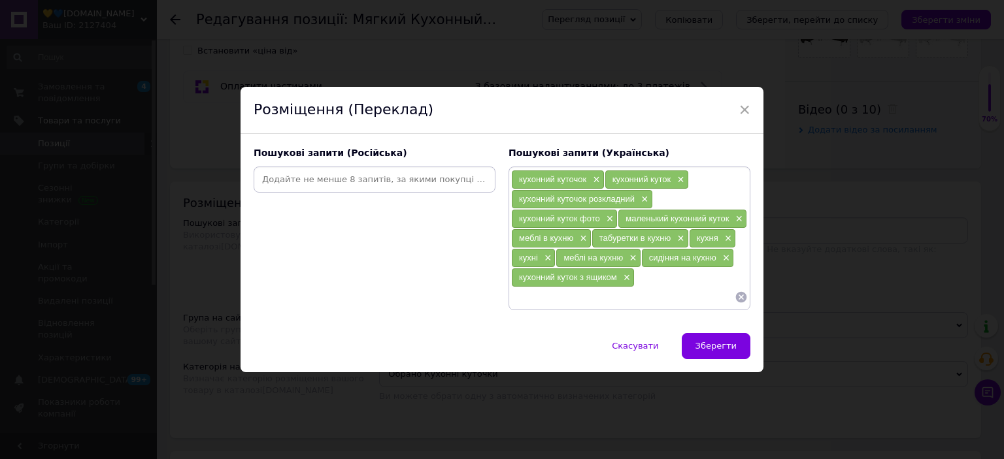
click at [578, 293] on input at bounding box center [622, 297] width 223 height 20
type input "кухонні куточки"
type input "кухонні стільці і табурети"
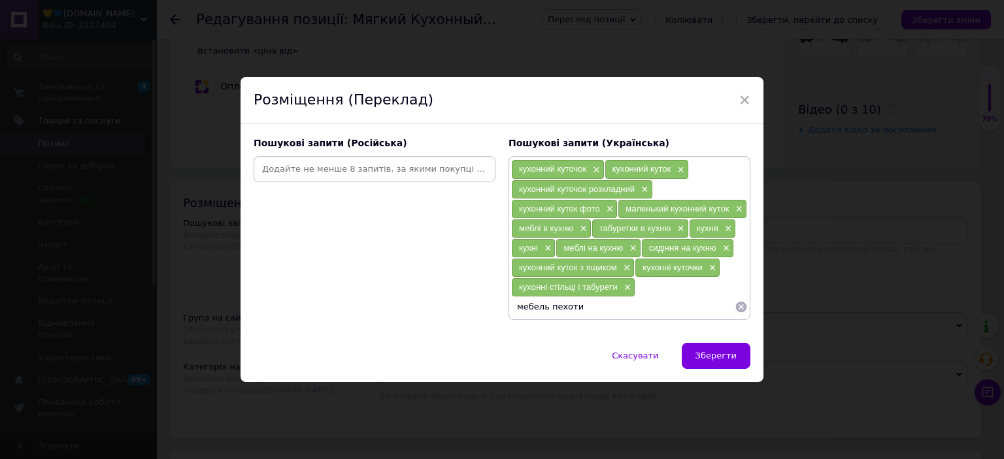
type input "мебель пехотин"
type input "мебель в дом"
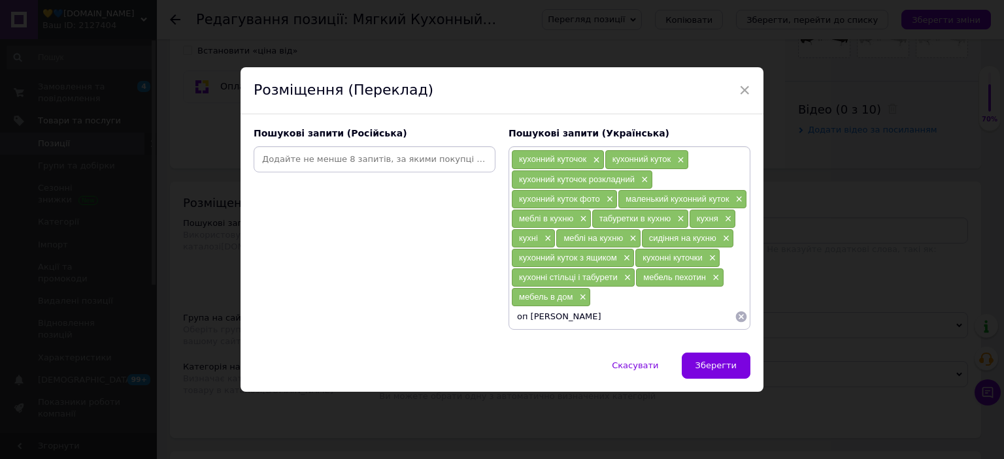
type input "оп мебели"
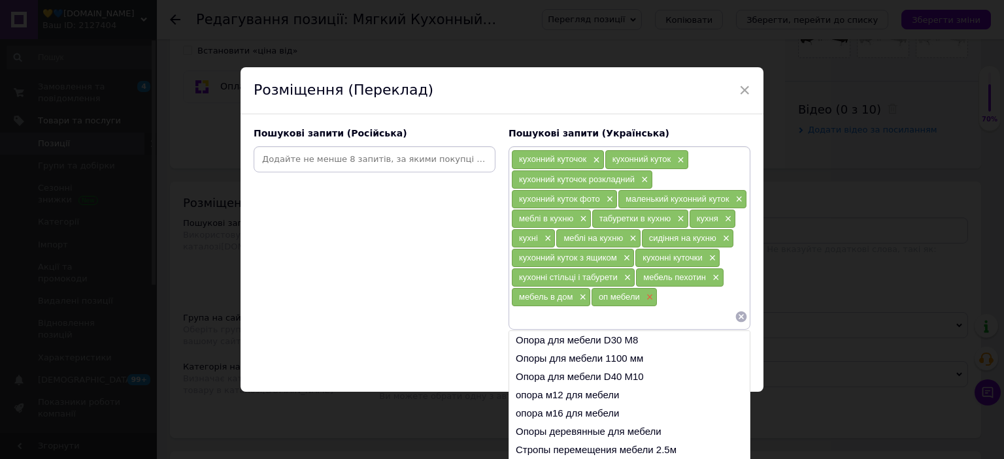
click at [646, 295] on span "×" at bounding box center [648, 297] width 10 height 11
click at [579, 293] on span "×" at bounding box center [581, 297] width 10 height 11
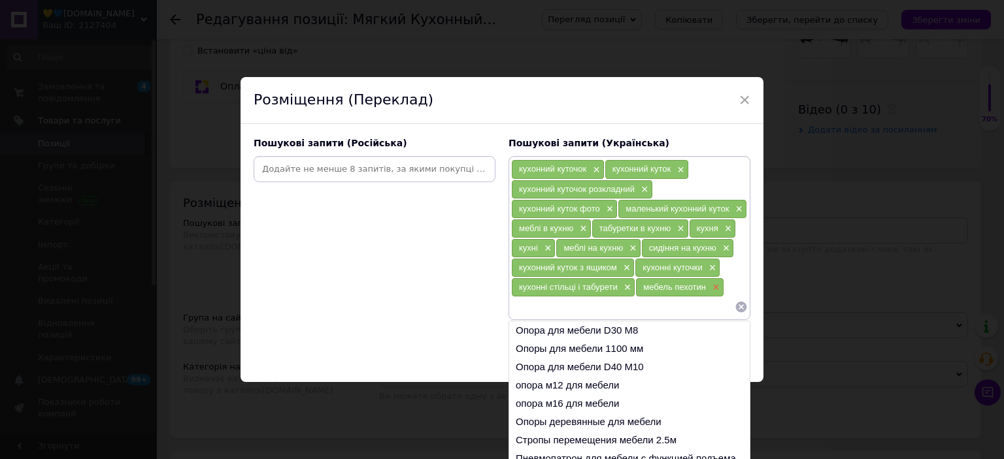
click at [711, 284] on span "×" at bounding box center [714, 287] width 10 height 11
click at [445, 301] on div "Пошукові запити (Російська)" at bounding box center [374, 229] width 255 height 196
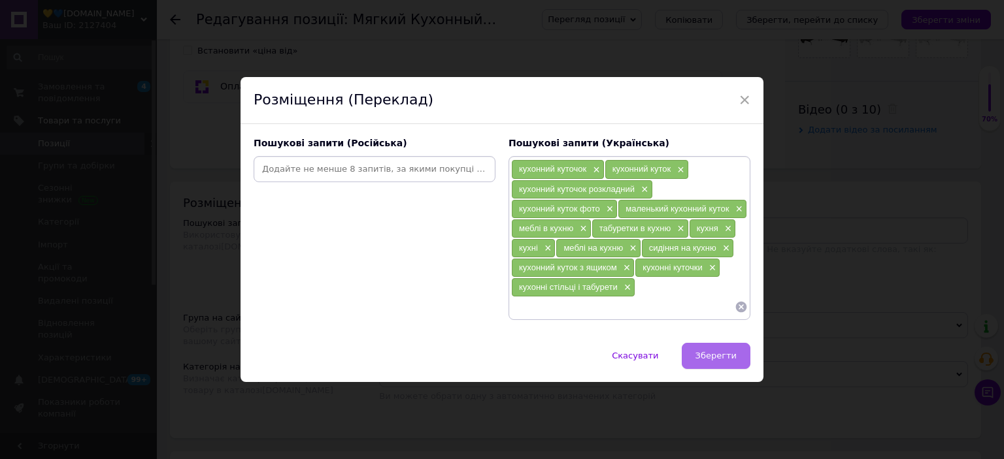
click at [704, 352] on span "Зберегти" at bounding box center [715, 356] width 41 height 10
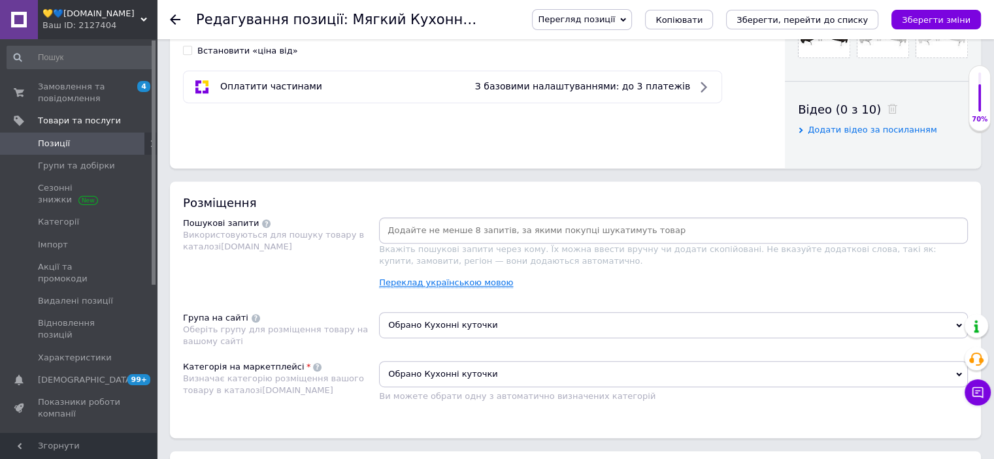
click at [455, 280] on link "Переклад українською мовою" at bounding box center [446, 283] width 134 height 10
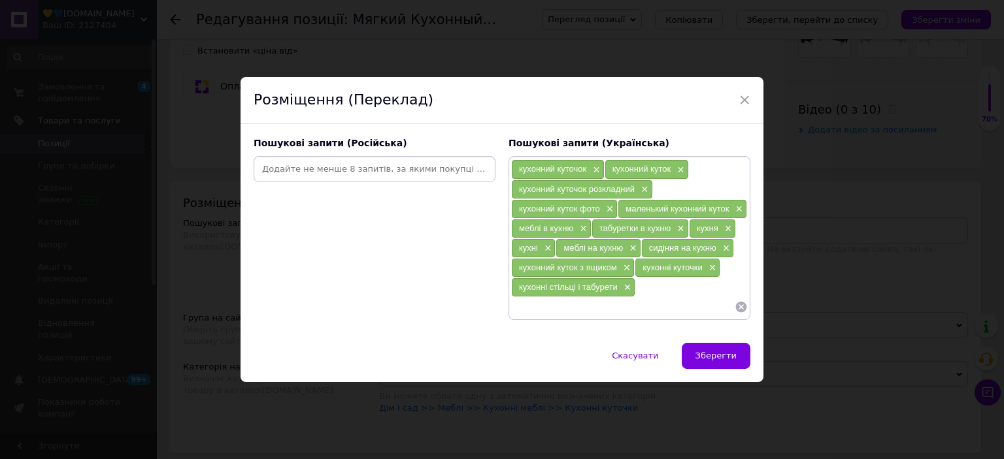
click at [373, 177] on input at bounding box center [374, 169] width 237 height 20
type input "кухонный уголок"
type input "кухонные уголки"
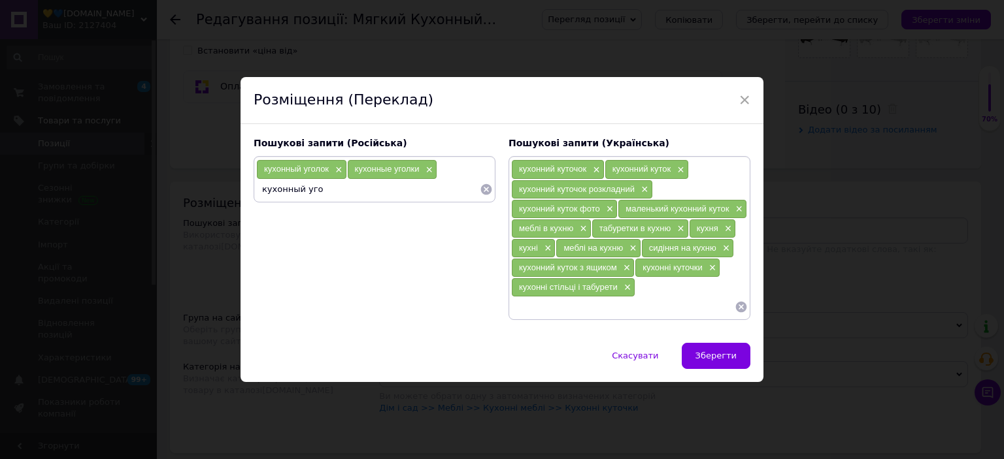
type input "кухонный угол"
type input "кухонный уголок фото"
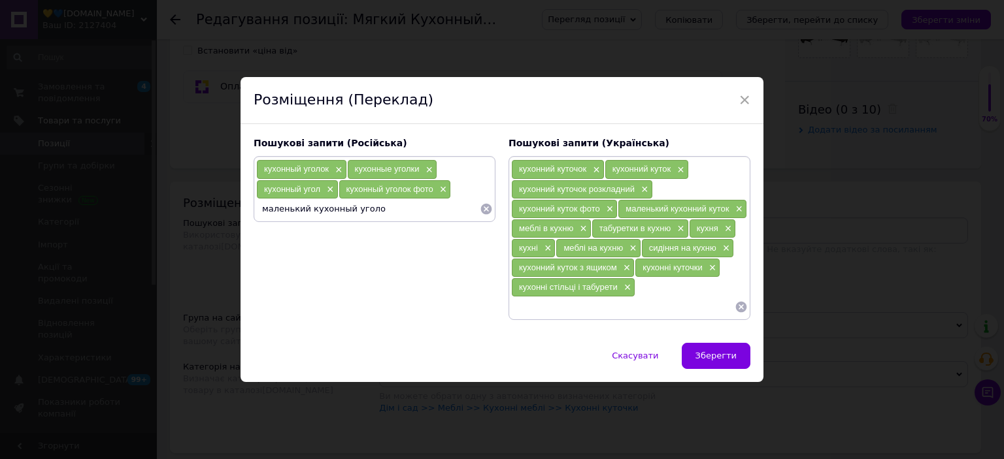
type input "маленький кухонный уголок"
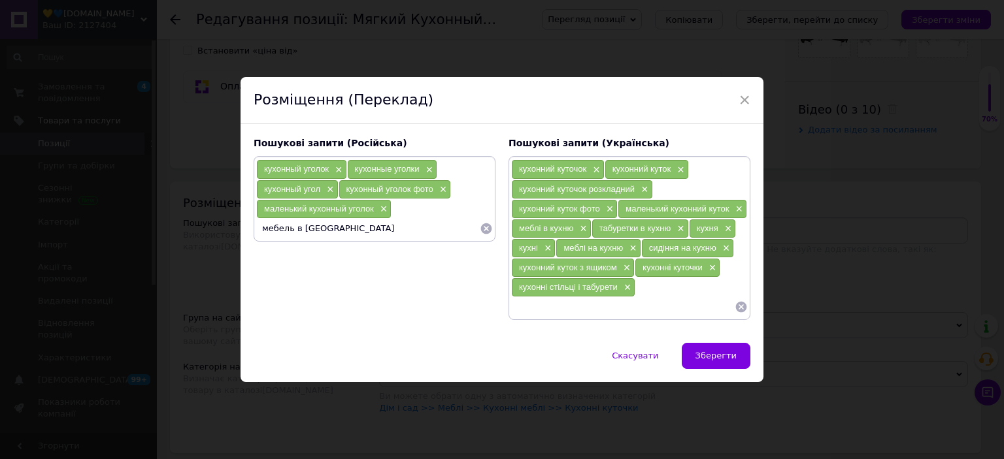
type input "мебель в кухню"
type input "табуретки в кухню"
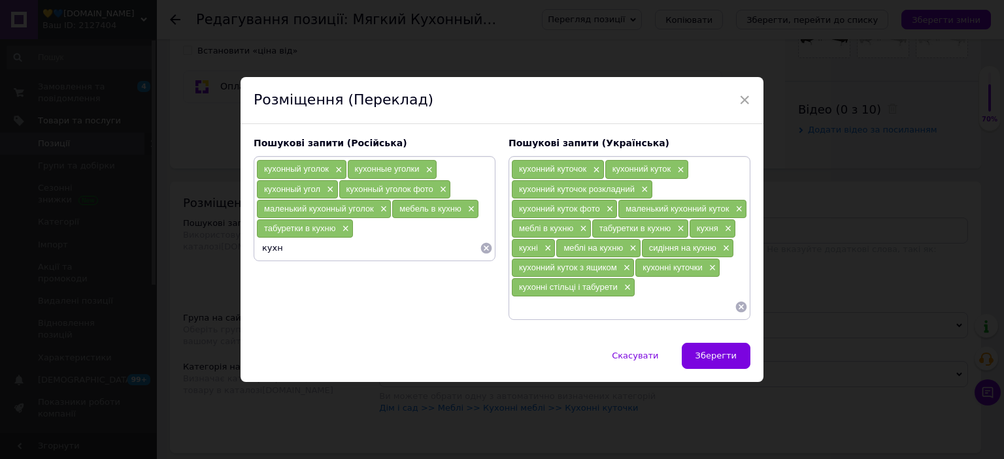
type input "кухня"
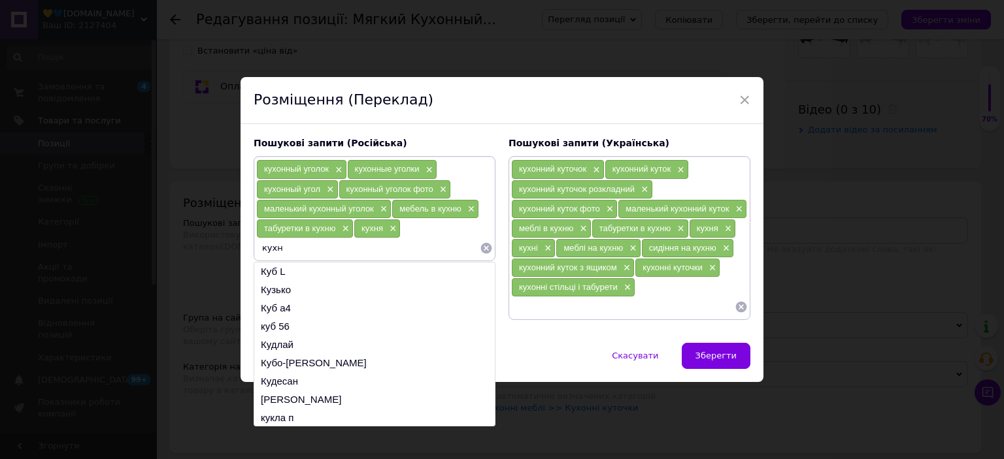
type input "кухни"
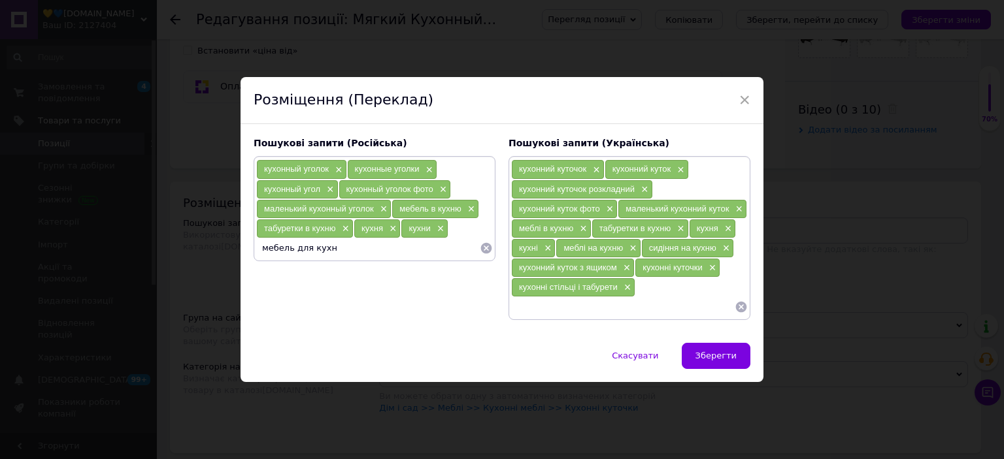
type input "мебель для кухни"
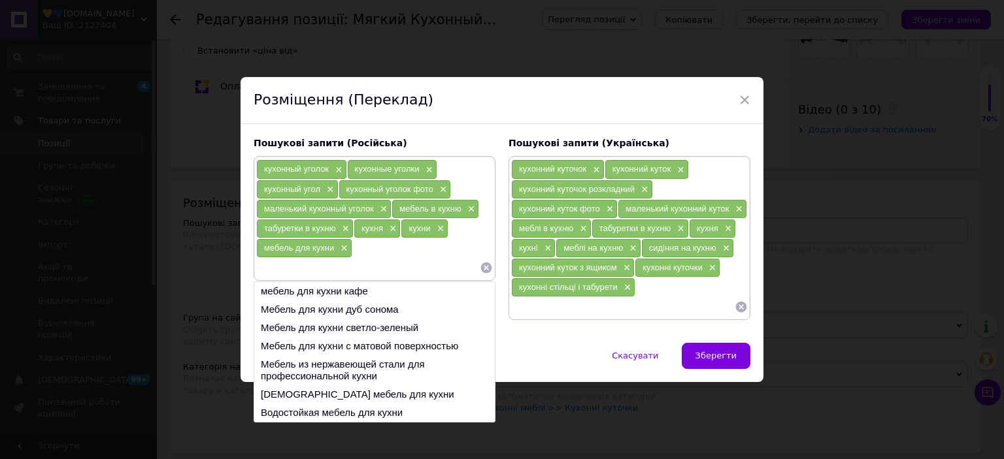
click at [361, 263] on input at bounding box center [367, 268] width 223 height 20
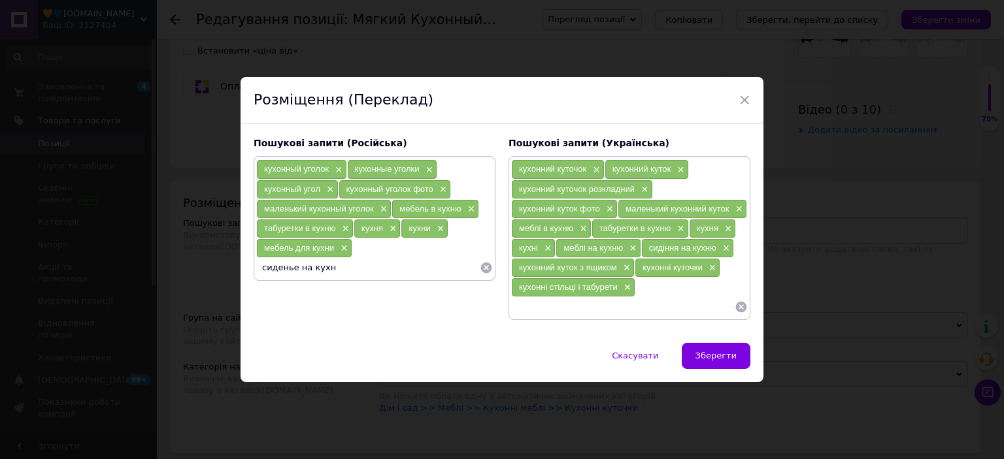
type input "сиденье на кухню"
type input "кухонный уголок с ящиком"
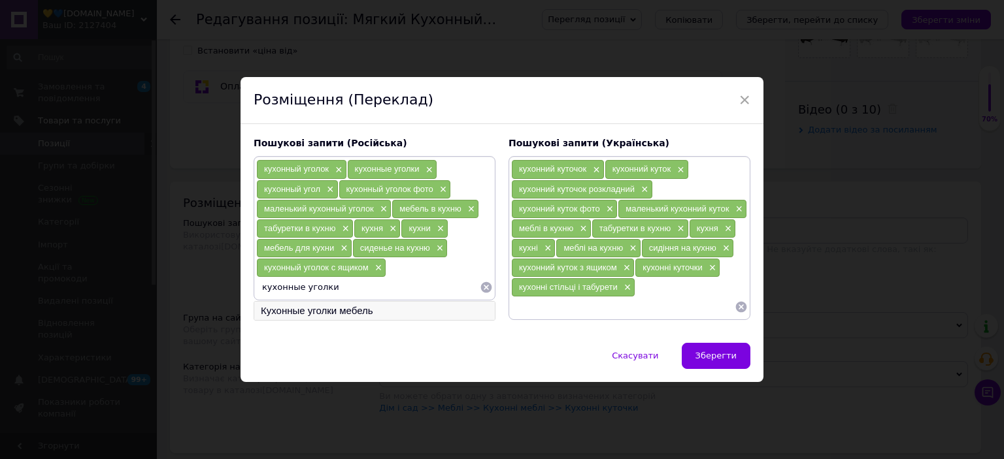
type input "кухонные уголки"
click at [354, 310] on li "Кухонные уголки мебель" at bounding box center [374, 311] width 240 height 18
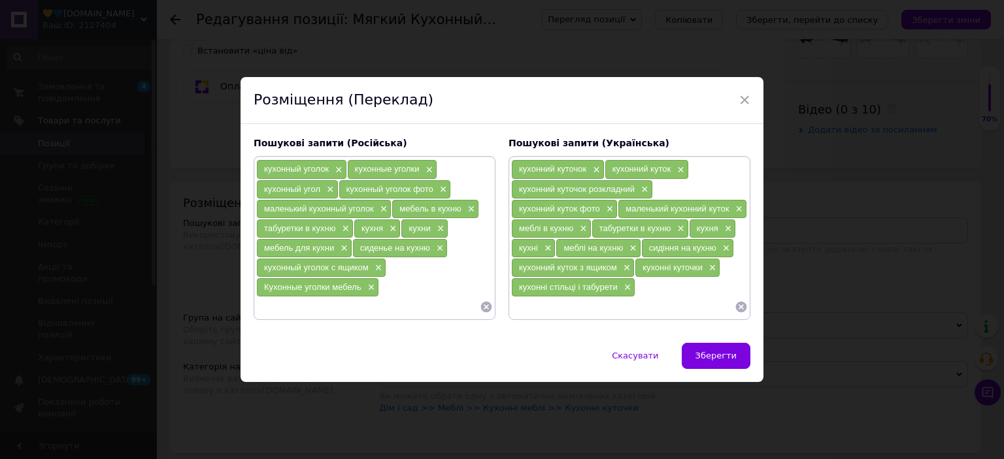
click at [354, 310] on input at bounding box center [367, 307] width 223 height 20
type input "кухонные стулья и табуреты"
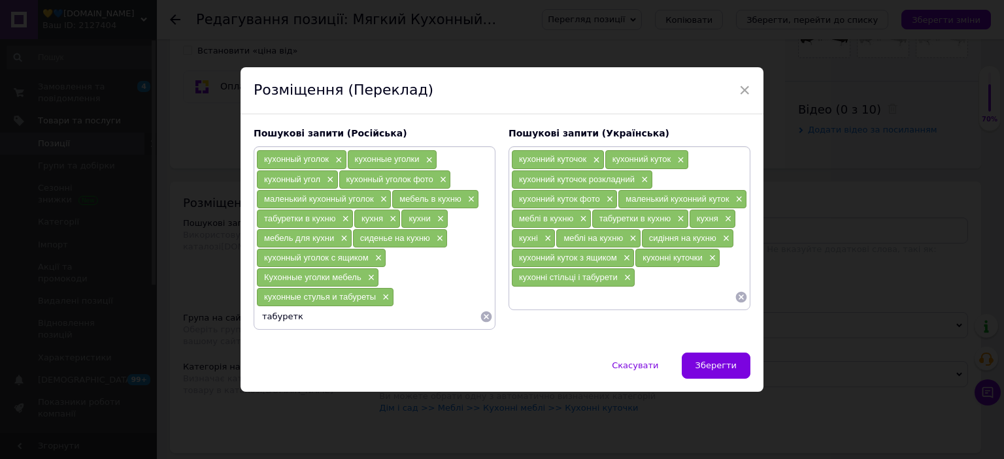
type input "табуретки"
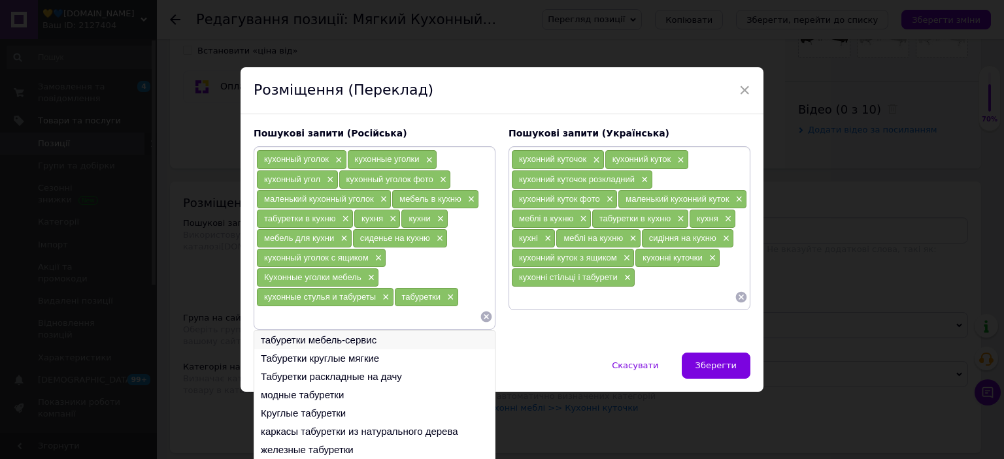
click at [341, 340] on li "табуретки мебель-сервис" at bounding box center [374, 340] width 240 height 18
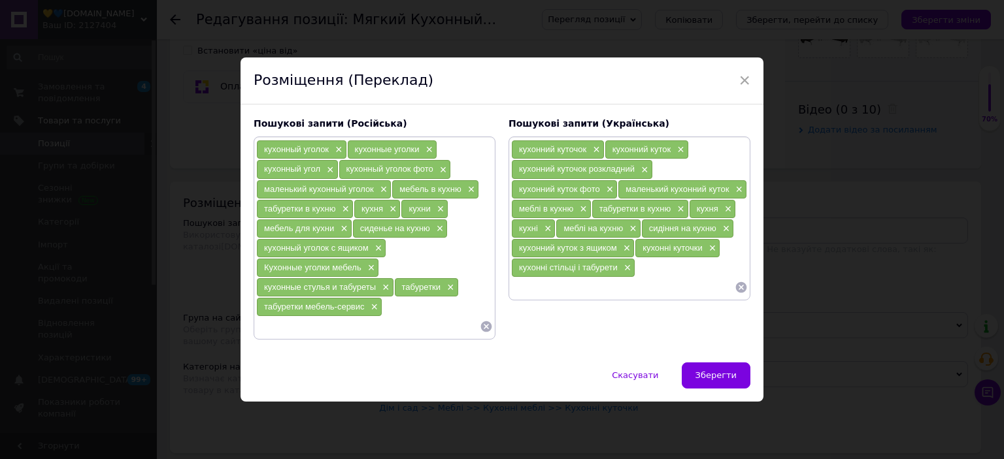
click at [329, 331] on input at bounding box center [367, 327] width 223 height 20
type input "мягкий уголок"
type input "мягкий уголок на кухню"
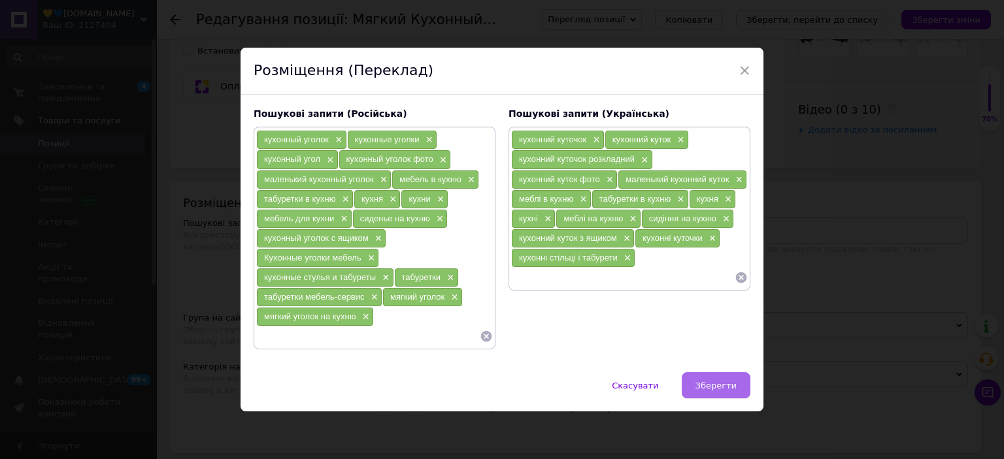
click at [730, 386] on span "Зберегти" at bounding box center [715, 386] width 41 height 10
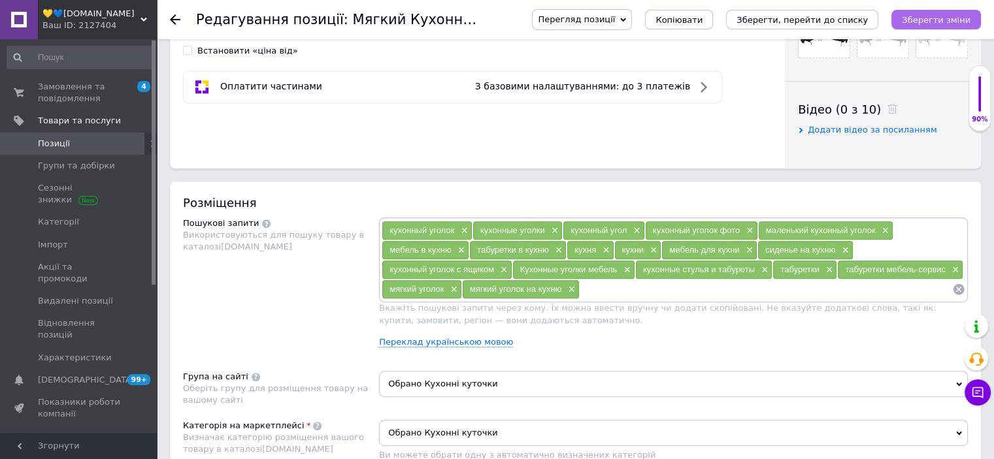
click at [940, 20] on icon "Зберегти зміни" at bounding box center [936, 20] width 69 height 10
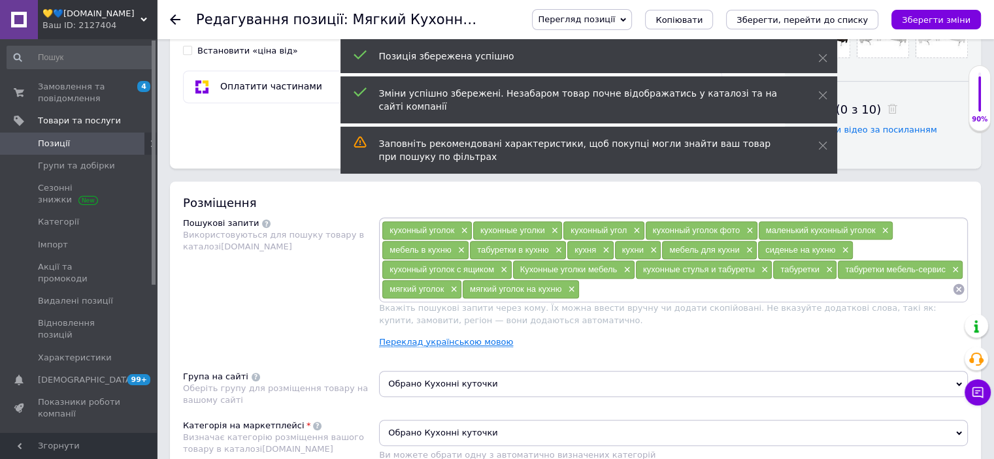
click at [453, 339] on link "Переклад українською мовою" at bounding box center [446, 342] width 134 height 10
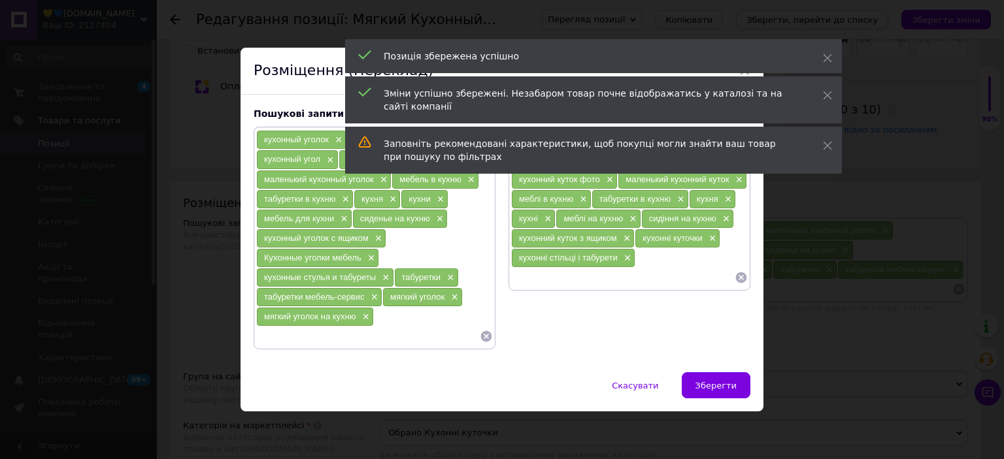
click at [402, 333] on input at bounding box center [367, 337] width 223 height 20
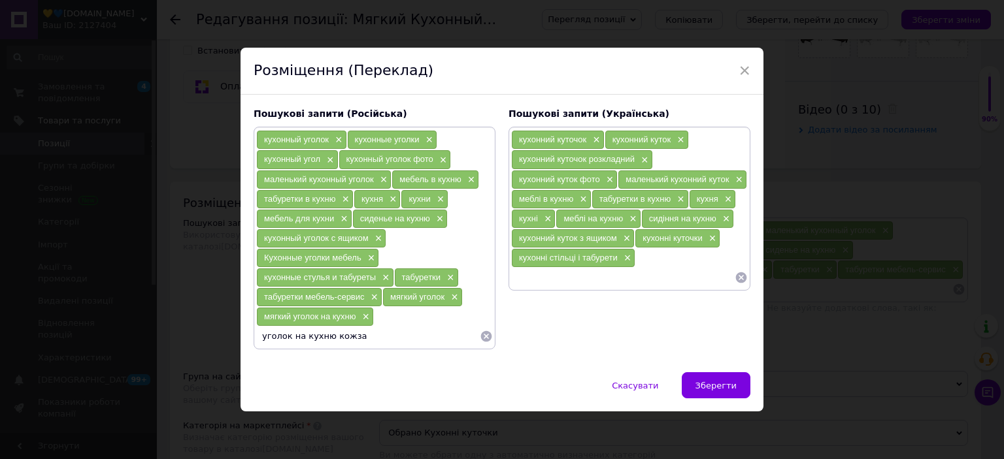
type input "уголок на кухню кожзам"
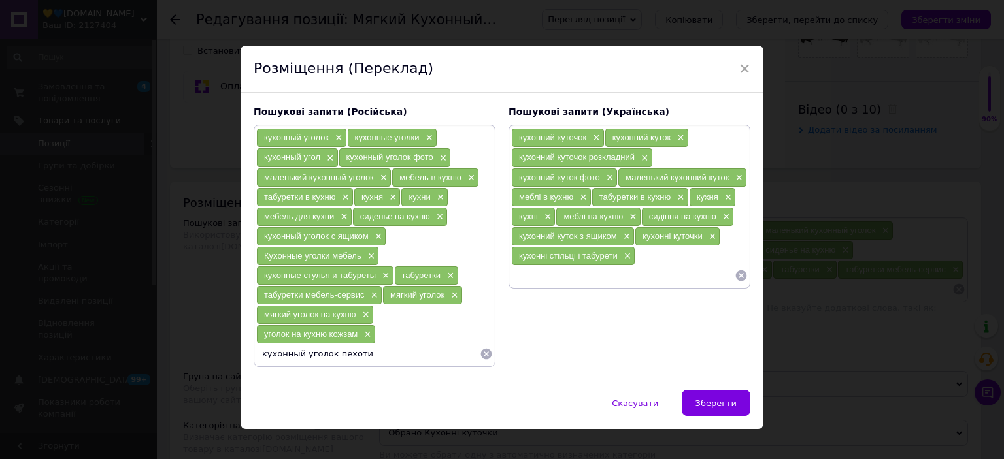
type input "кухонный уголок пехотин"
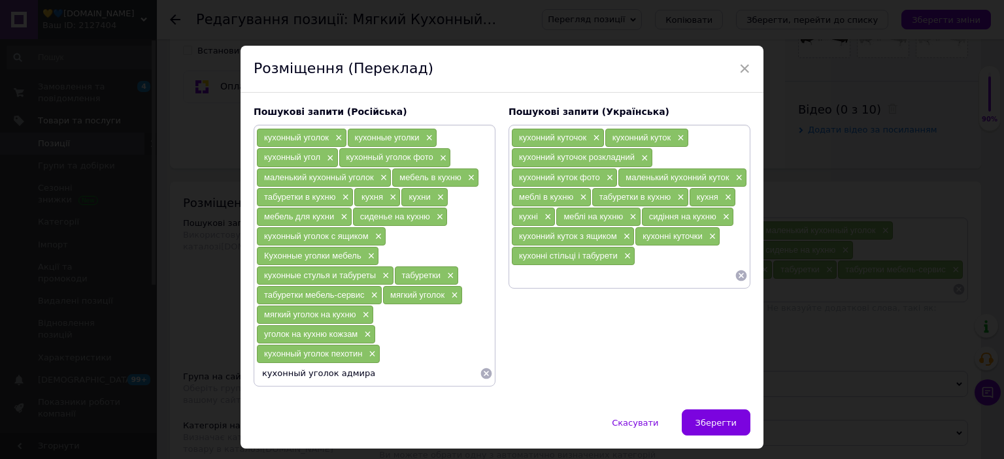
type input "кухонный уголок адмирал"
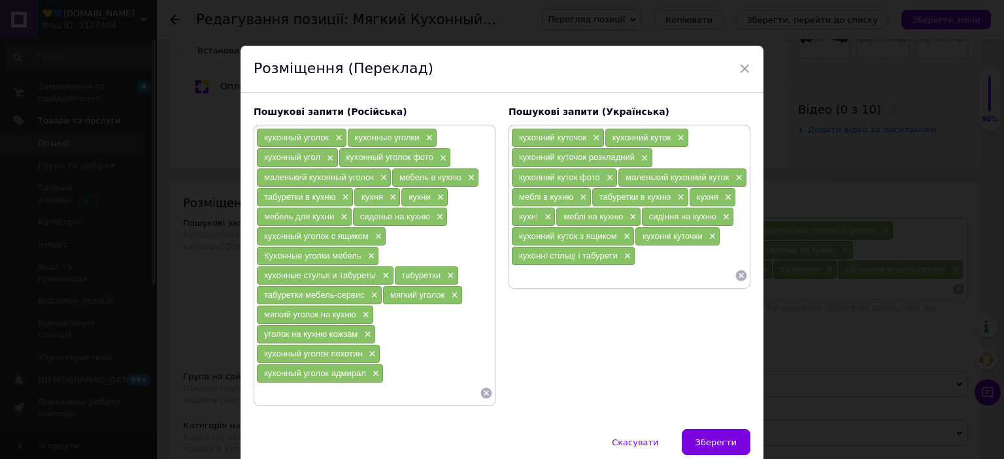
click at [728, 438] on span "Зберегти" at bounding box center [715, 443] width 41 height 10
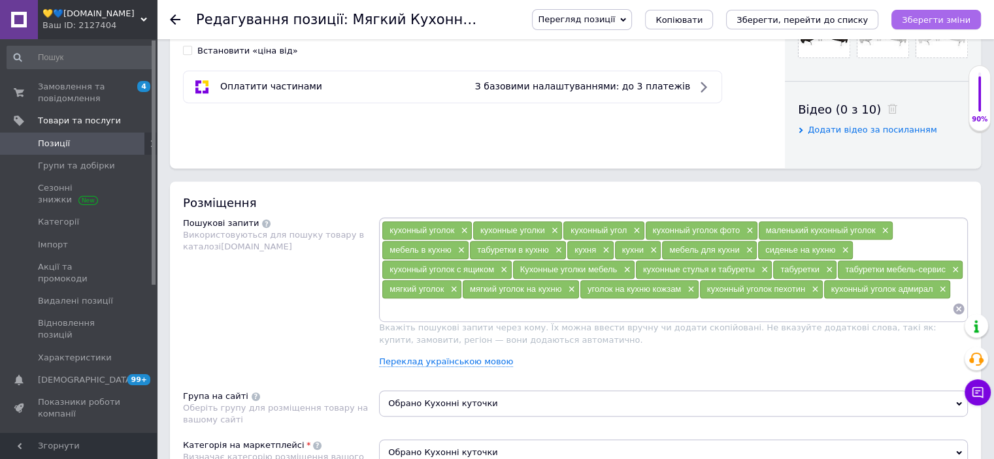
click at [933, 20] on icon "Зберегти зміни" at bounding box center [936, 20] width 69 height 10
click at [938, 25] on button "Зберегти зміни" at bounding box center [936, 20] width 90 height 20
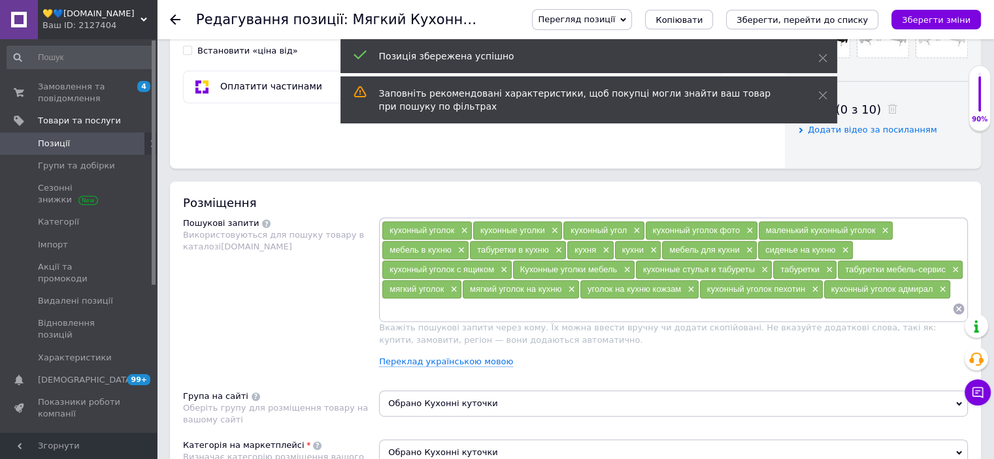
click at [53, 143] on span "Позиції" at bounding box center [54, 144] width 32 height 12
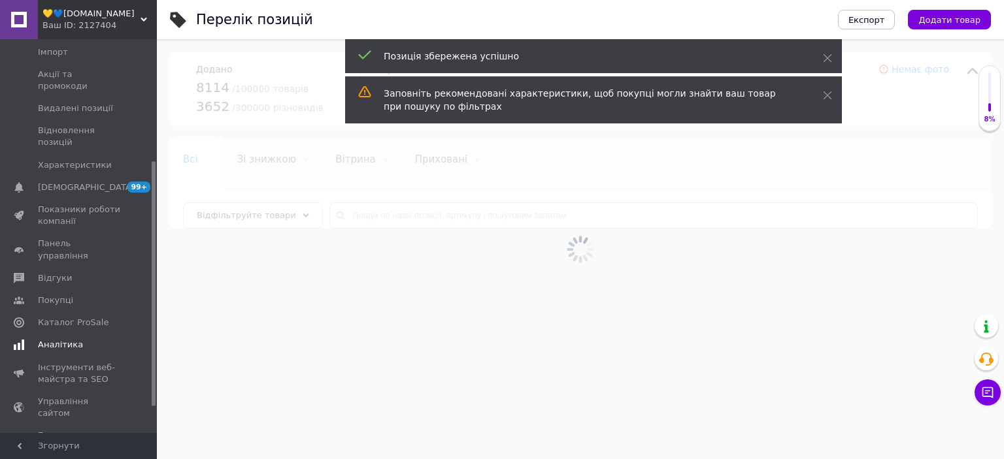
scroll to position [196, 0]
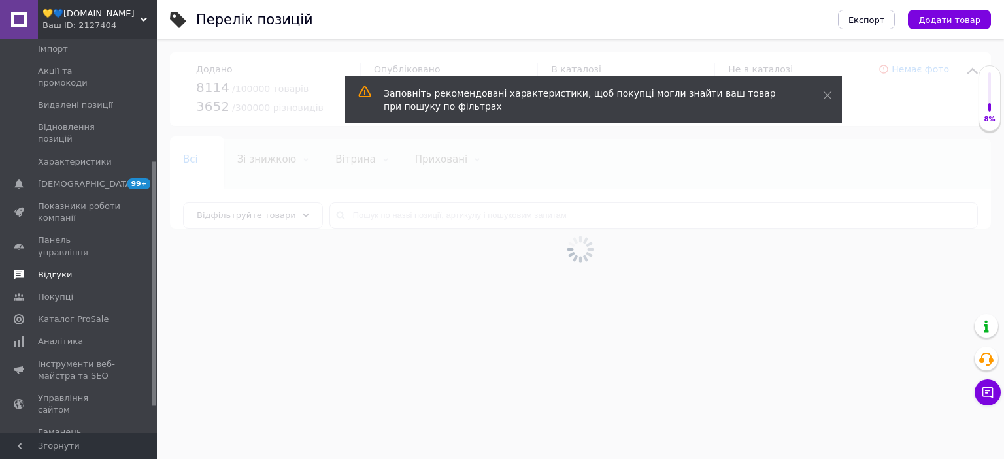
click at [50, 264] on link "Відгуки" at bounding box center [80, 275] width 161 height 22
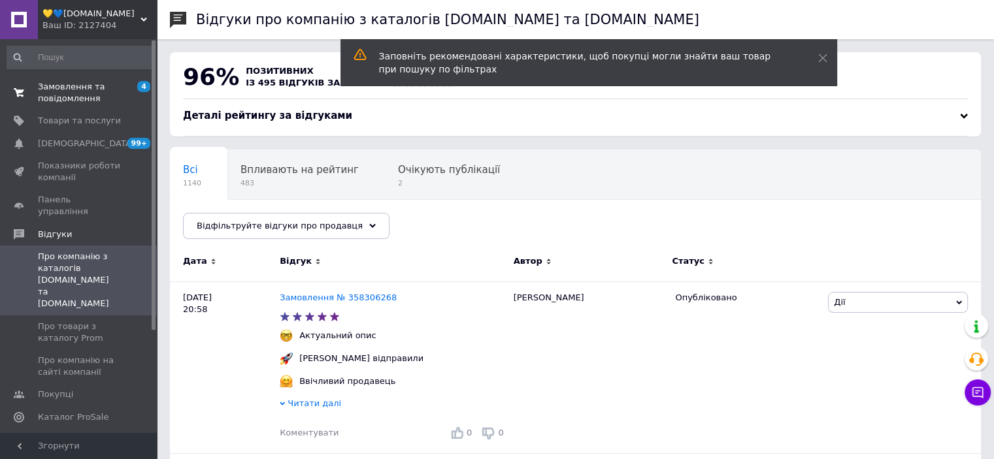
click at [71, 100] on span "Замовлення та повідомлення" at bounding box center [79, 93] width 83 height 24
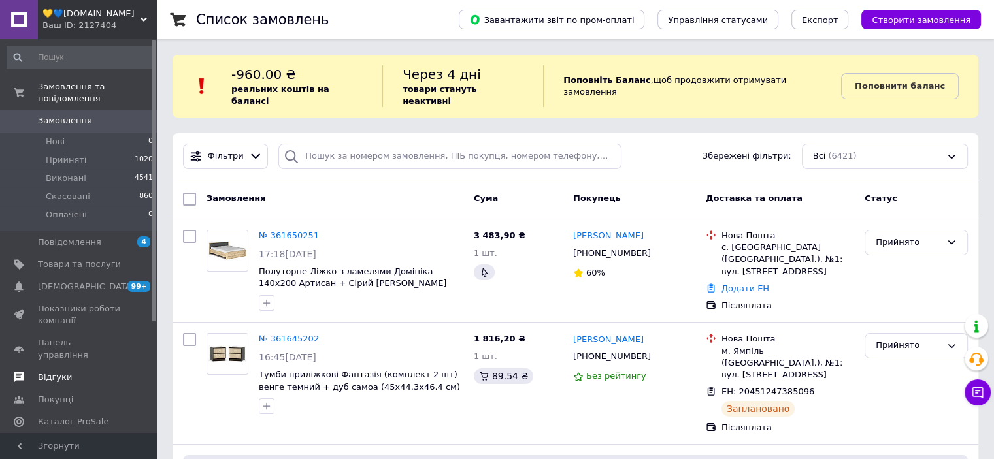
click at [48, 372] on span "Відгуки" at bounding box center [55, 378] width 34 height 12
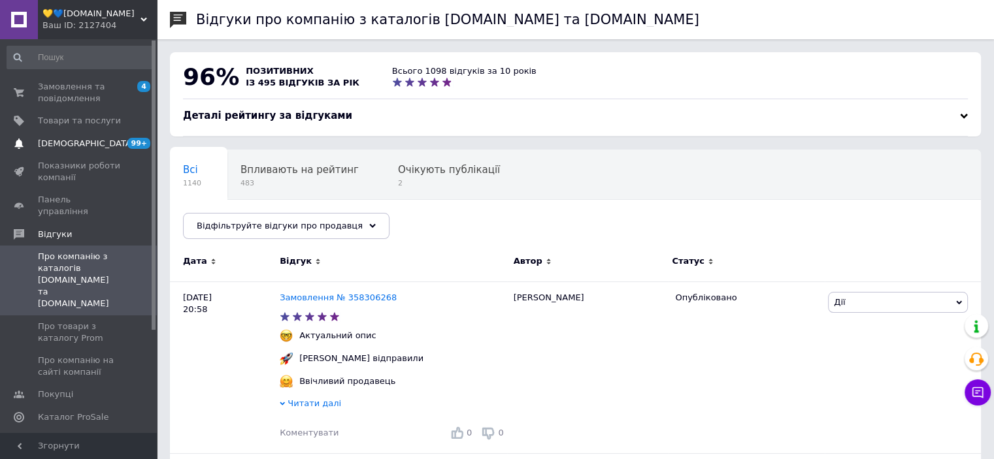
click at [56, 140] on span "[DEMOGRAPHIC_DATA]" at bounding box center [86, 144] width 97 height 12
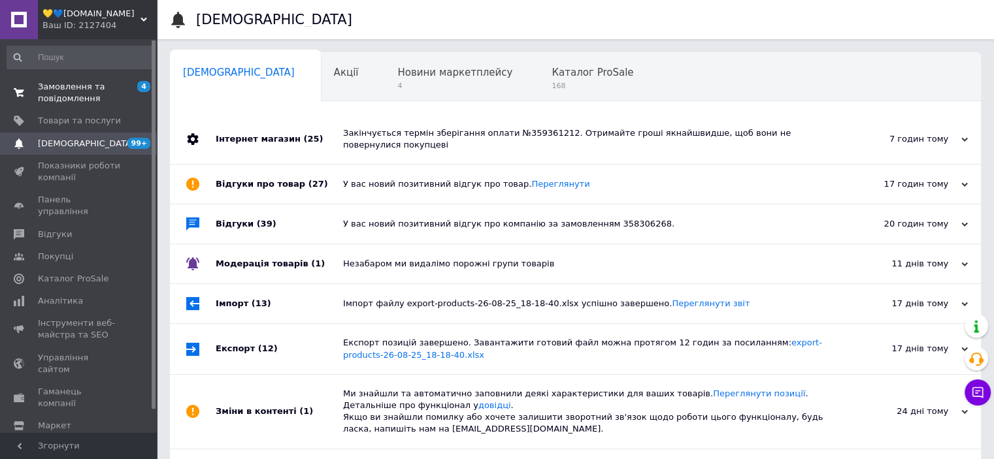
click at [71, 92] on span "Замовлення та повідомлення" at bounding box center [79, 93] width 83 height 24
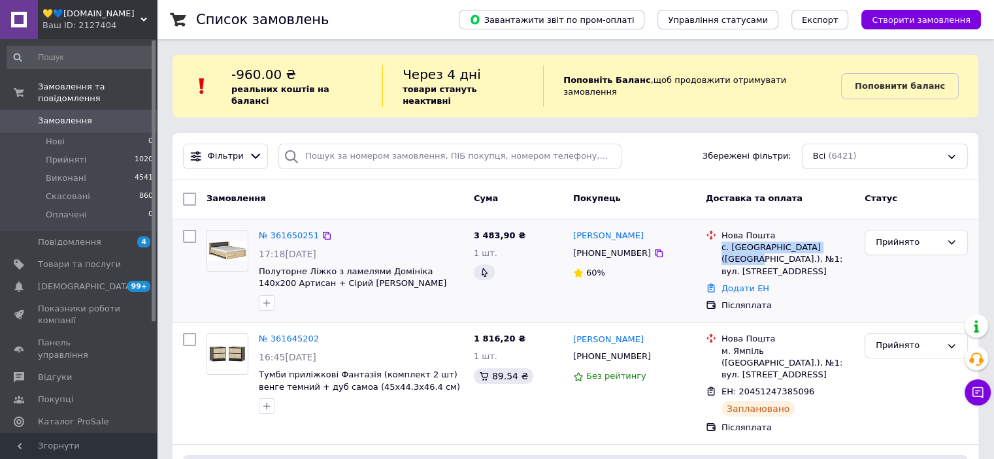
drag, startPoint x: 721, startPoint y: 237, endPoint x: 835, endPoint y: 240, distance: 113.7
click at [835, 242] on div "с. [GEOGRAPHIC_DATA] ([GEOGRAPHIC_DATA].), №1: вул. [STREET_ADDRESS]" at bounding box center [787, 260] width 133 height 36
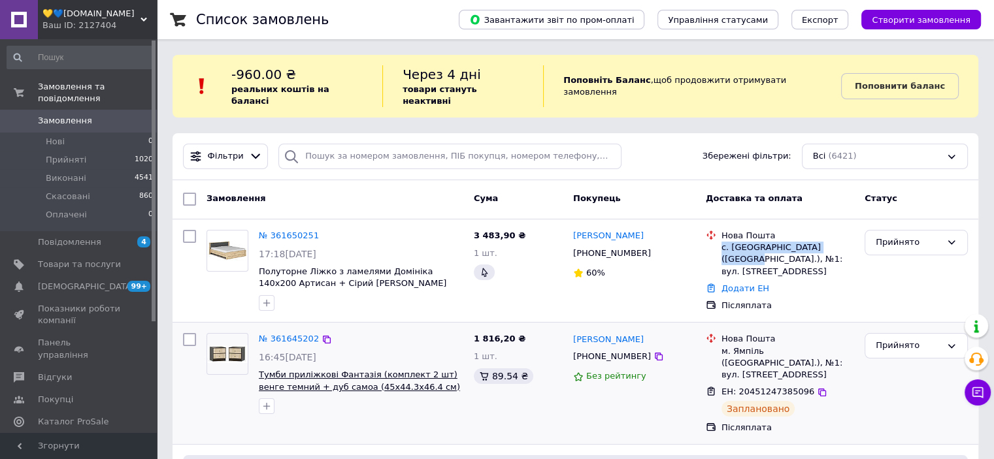
copy div "с. [GEOGRAPHIC_DATA] ([GEOGRAPHIC_DATA].)"
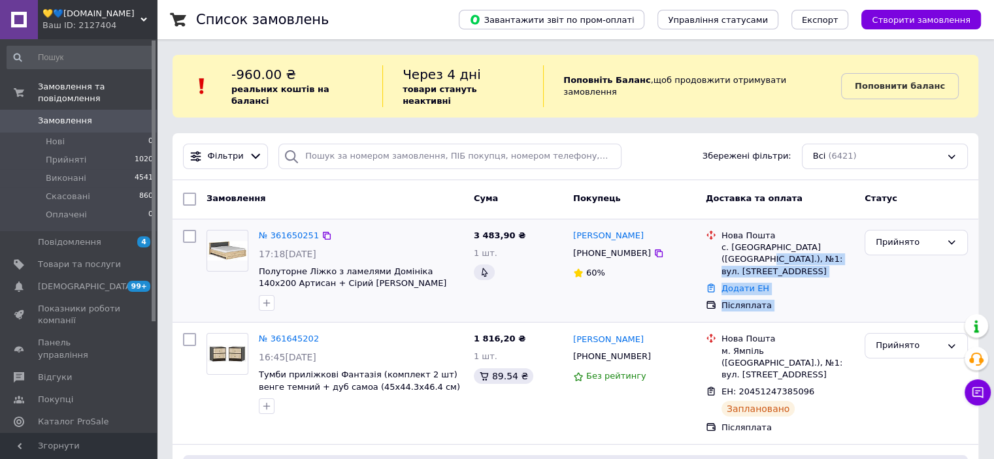
drag, startPoint x: 722, startPoint y: 246, endPoint x: 859, endPoint y: 248, distance: 136.6
click at [859, 248] on div "№ 361650251 17:18, 12.09.2025 Полуторне Ліжко з ламелями Домініка 140х200 Артис…" at bounding box center [575, 271] width 795 height 93
click at [825, 280] on div "Додати ЕН" at bounding box center [788, 289] width 138 height 18
drag, startPoint x: 721, startPoint y: 248, endPoint x: 832, endPoint y: 245, distance: 110.4
click at [832, 245] on div "с. [GEOGRAPHIC_DATA] ([GEOGRAPHIC_DATA].), №1: вул. [STREET_ADDRESS]" at bounding box center [787, 260] width 133 height 36
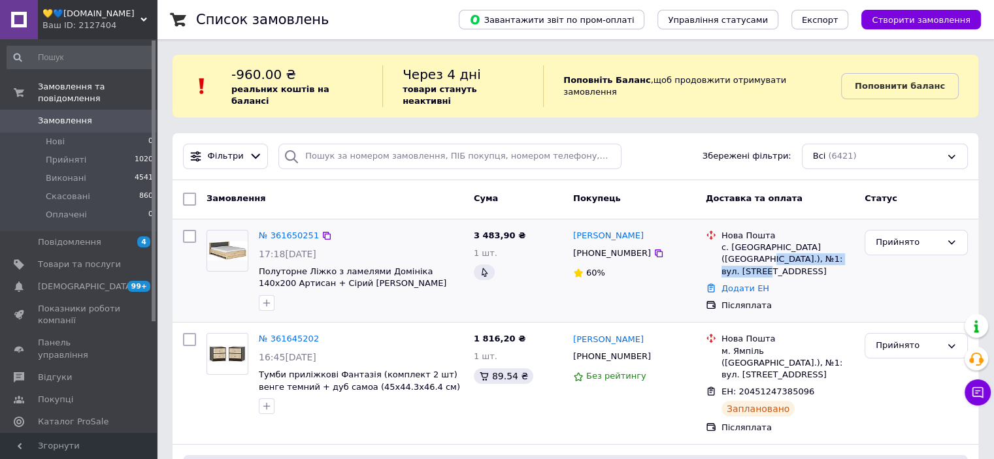
copy div "№1: вул. [STREET_ADDRESS]"
drag, startPoint x: 591, startPoint y: 240, endPoint x: 632, endPoint y: 242, distance: 41.2
click at [632, 245] on div "[PHONE_NUMBER]" at bounding box center [611, 253] width 83 height 17
copy div "991564072"
drag, startPoint x: 646, startPoint y: 221, endPoint x: 578, endPoint y: 218, distance: 68.7
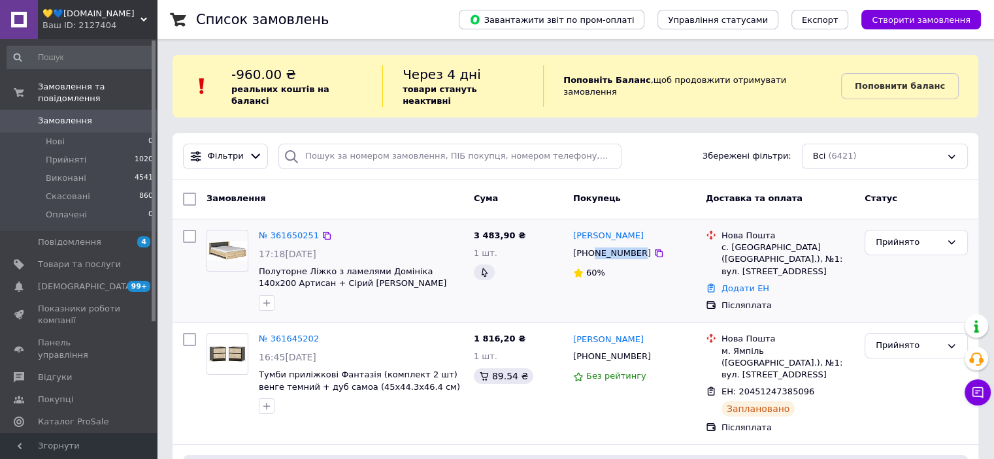
click at [578, 229] on div "Светлана Копачук" at bounding box center [634, 236] width 125 height 15
copy link "Светлана Копачук"
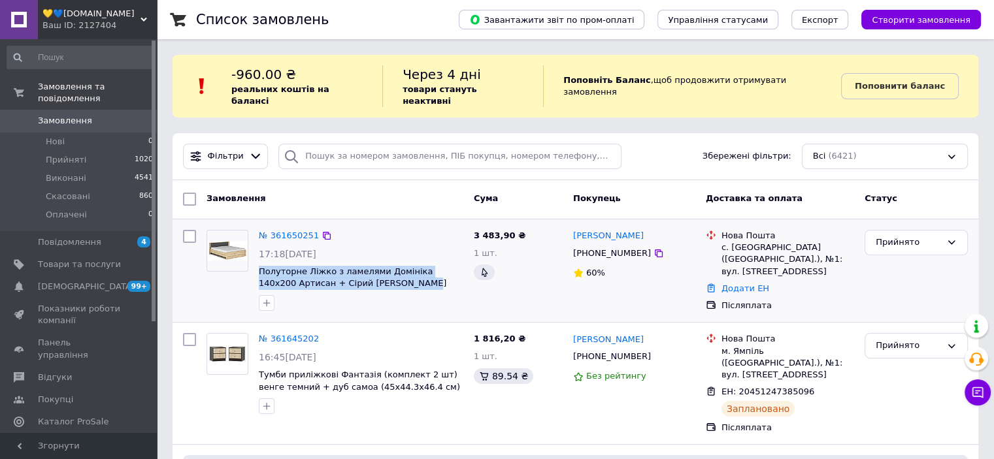
drag, startPoint x: 255, startPoint y: 256, endPoint x: 378, endPoint y: 274, distance: 124.2
click at [378, 274] on div "№ 361650251 17:18, 12.09.2025 Полуторне Ліжко з ламелями Домініка 140х200 Артис…" at bounding box center [360, 270] width 215 height 91
copy span "Полуторне Ліжко з ламелями Домініка 140х200 Артисан + Сірий [PERSON_NAME]"
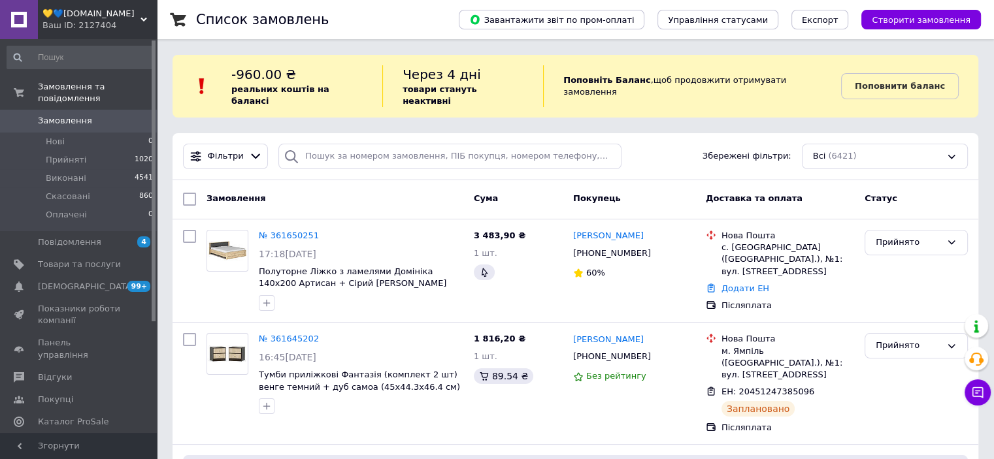
drag, startPoint x: 784, startPoint y: 181, endPoint x: 532, endPoint y: 120, distance: 258.9
click at [653, 248] on icon at bounding box center [658, 253] width 10 height 10
click at [348, 192] on div "Замовлення" at bounding box center [334, 200] width 267 height 24
click at [653, 248] on icon at bounding box center [658, 253] width 10 height 10
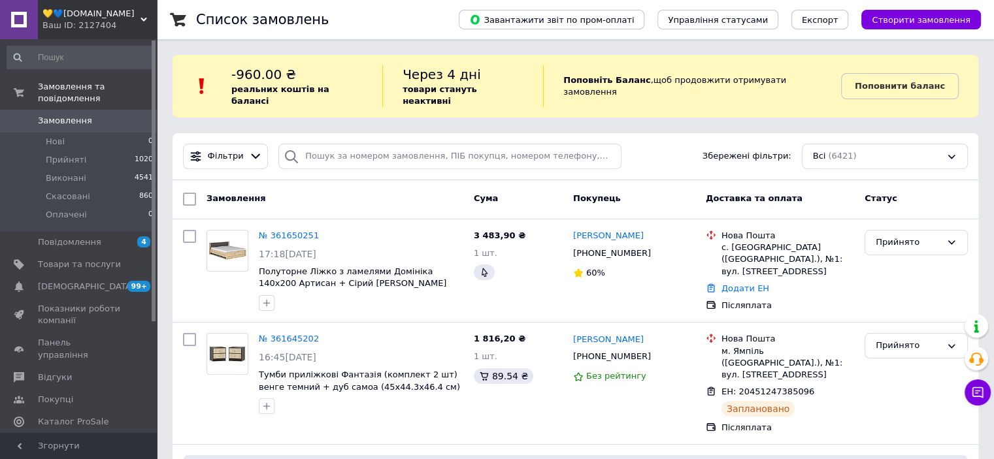
click at [61, 416] on span "Каталог ProSale" at bounding box center [73, 422] width 71 height 12
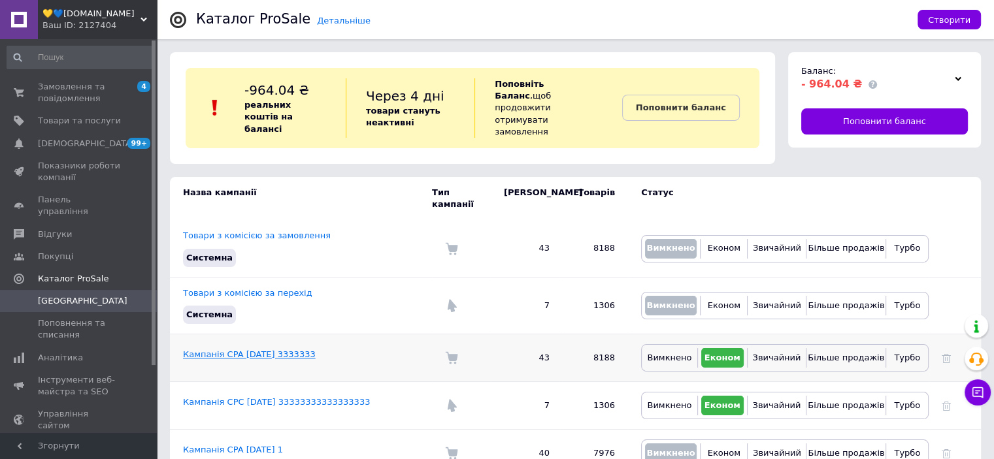
click at [256, 350] on link "Кампанія CPA 09.09.2025 3333333" at bounding box center [249, 355] width 133 height 10
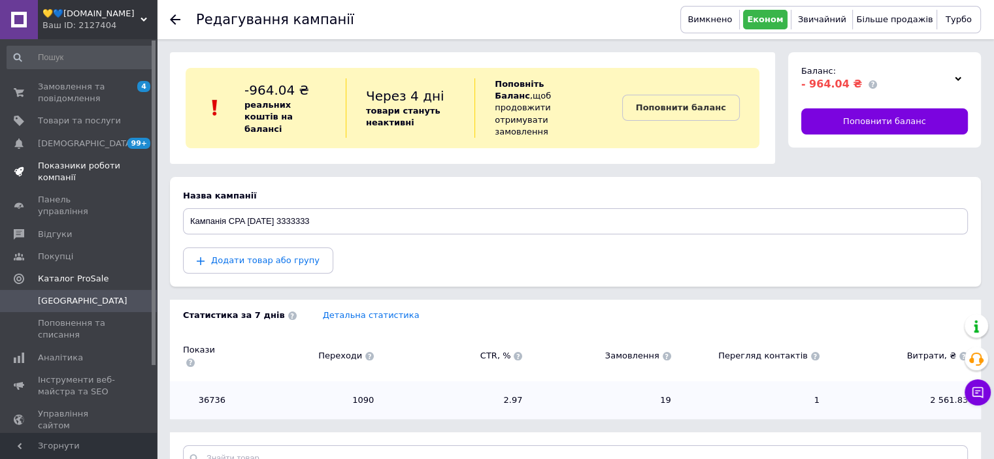
click at [63, 169] on span "Показники роботи компанії" at bounding box center [79, 172] width 83 height 24
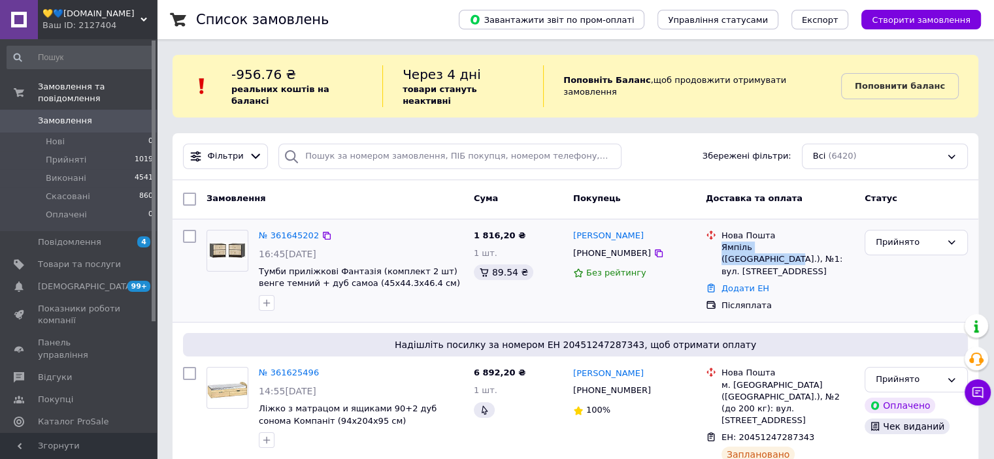
drag, startPoint x: 721, startPoint y: 237, endPoint x: 813, endPoint y: 233, distance: 92.2
click at [813, 242] on div "Ямпіль (Вінницька обл.), №1: вул. Б.Хмельницького, 42" at bounding box center [787, 260] width 133 height 36
copy div "Ямпіль (Вінницька обл.)"
drag, startPoint x: 818, startPoint y: 232, endPoint x: 825, endPoint y: 246, distance: 15.8
click at [825, 246] on div "Ямпіль (Вінницька обл.), №1: вул. Б.Хмельницького, 42" at bounding box center [787, 260] width 133 height 36
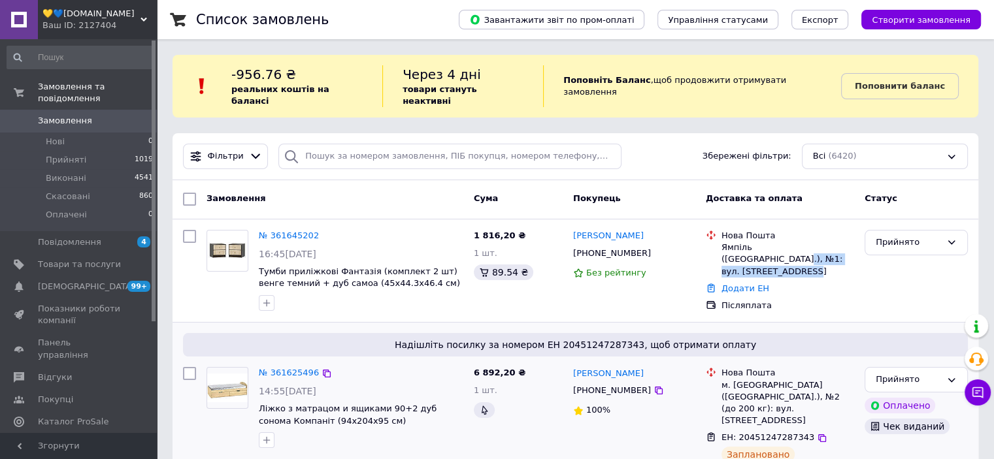
copy div "№1: вул. Б.Хмельницького, 42"
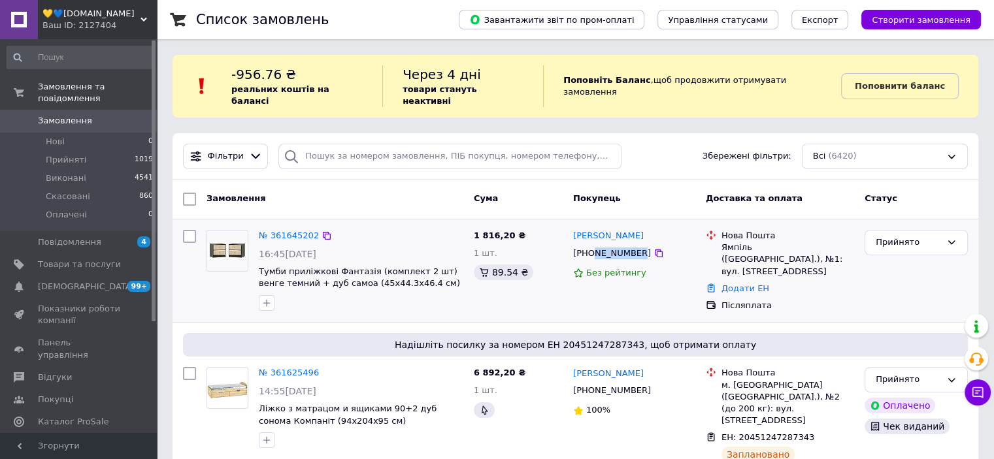
drag, startPoint x: 593, startPoint y: 240, endPoint x: 632, endPoint y: 240, distance: 39.2
click at [632, 245] on div "+380979543892" at bounding box center [611, 253] width 83 height 17
copy div "979543892"
drag, startPoint x: 661, startPoint y: 223, endPoint x: 571, endPoint y: 227, distance: 90.3
click at [572, 229] on div "Анатолій Присяжний" at bounding box center [634, 236] width 125 height 15
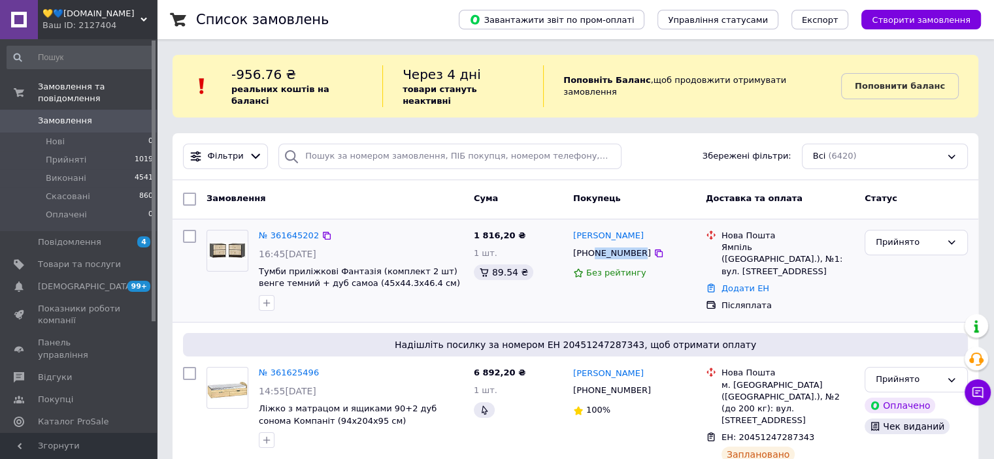
copy link "Анатолій Присяжний"
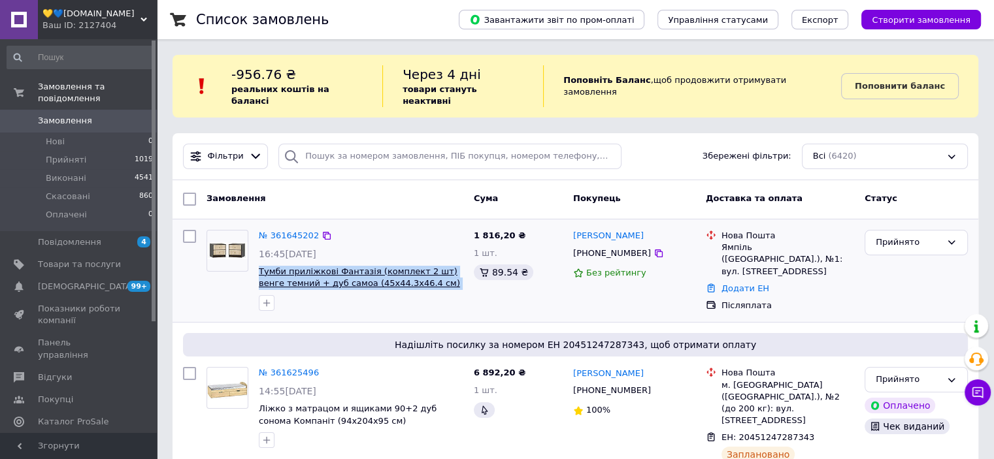
drag, startPoint x: 257, startPoint y: 256, endPoint x: 460, endPoint y: 269, distance: 202.9
click at [460, 269] on div "№ 361645202 16:45, 12.09.2025 Тумби приліжкові Фантазія (комплект 2 шт) венге т…" at bounding box center [360, 270] width 215 height 91
copy span "Тумби приліжкові Фантазія (комплект 2 шт) венге темний + дуб самоа (45х44.3х46.…"
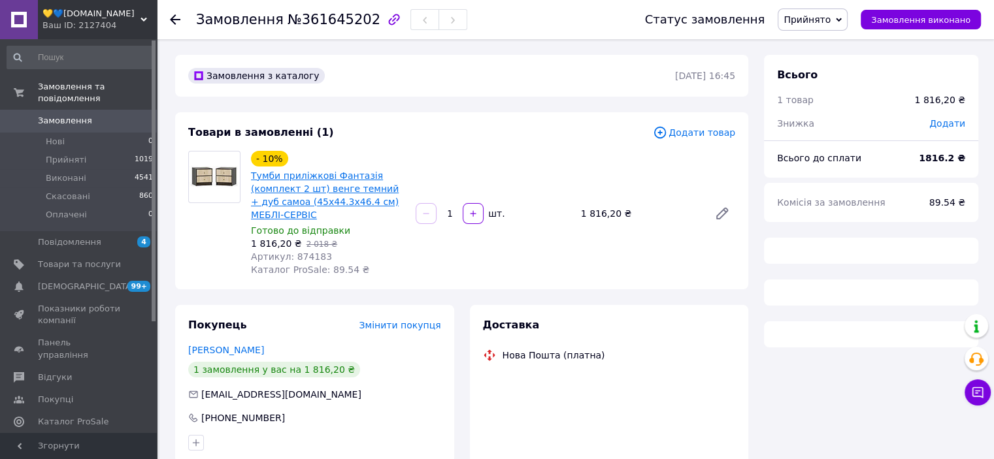
click at [301, 182] on link "Тумби приліжкові Фантазія (комплект 2 шт) венге темний + дуб самоа (45х44.3х46.…" at bounding box center [325, 196] width 148 height 50
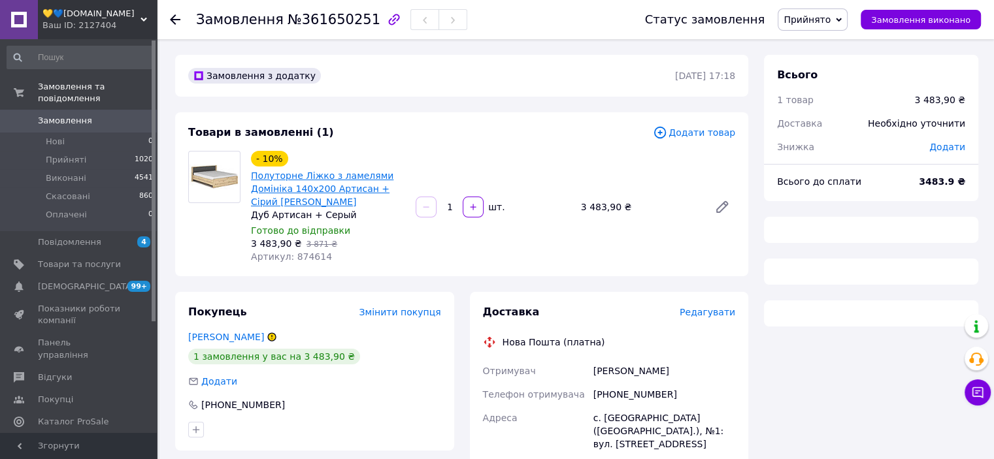
click at [310, 183] on link "Полуторне Ліжко з ламелями Домініка 140х200 Артисан + Сірий [PERSON_NAME]" at bounding box center [322, 189] width 142 height 37
